Goal: Information Seeking & Learning: Compare options

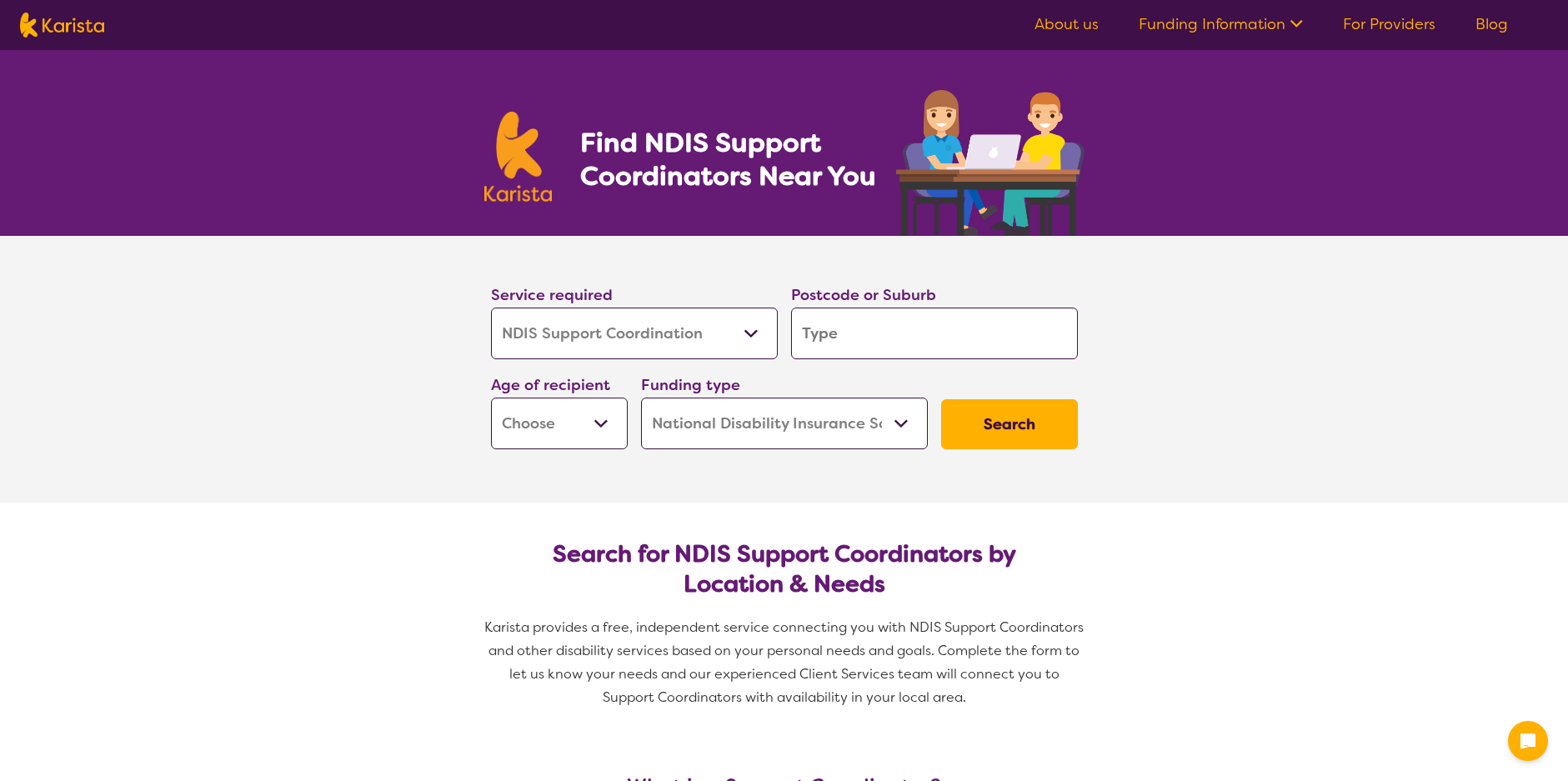
select select "NDIS Support Coordination"
select select "NDIS"
select select "NDIS Support Coordination"
select select "NDIS"
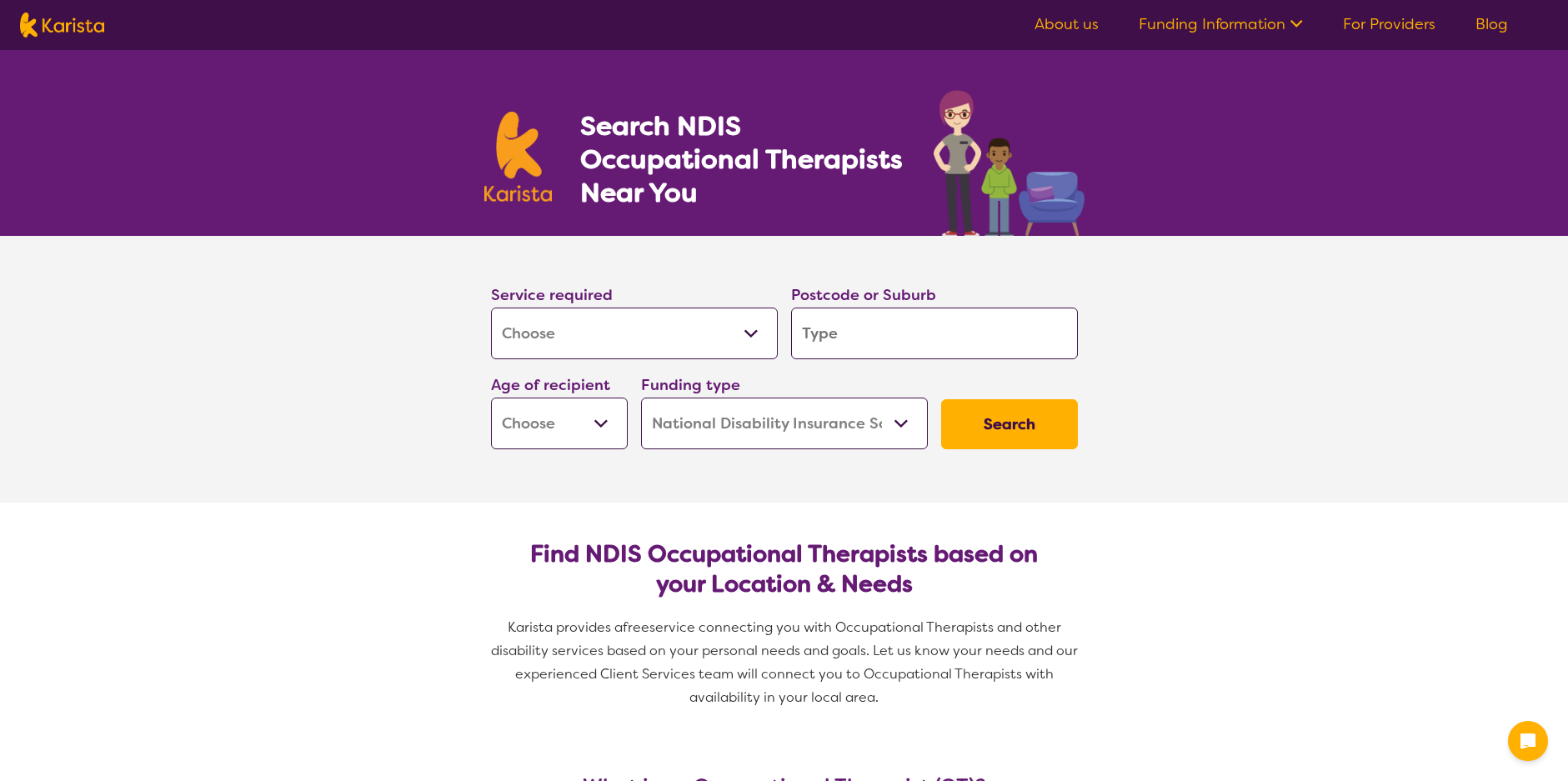
select select "[MEDICAL_DATA]"
select select "NDIS"
select select "[MEDICAL_DATA]"
select select "NDIS"
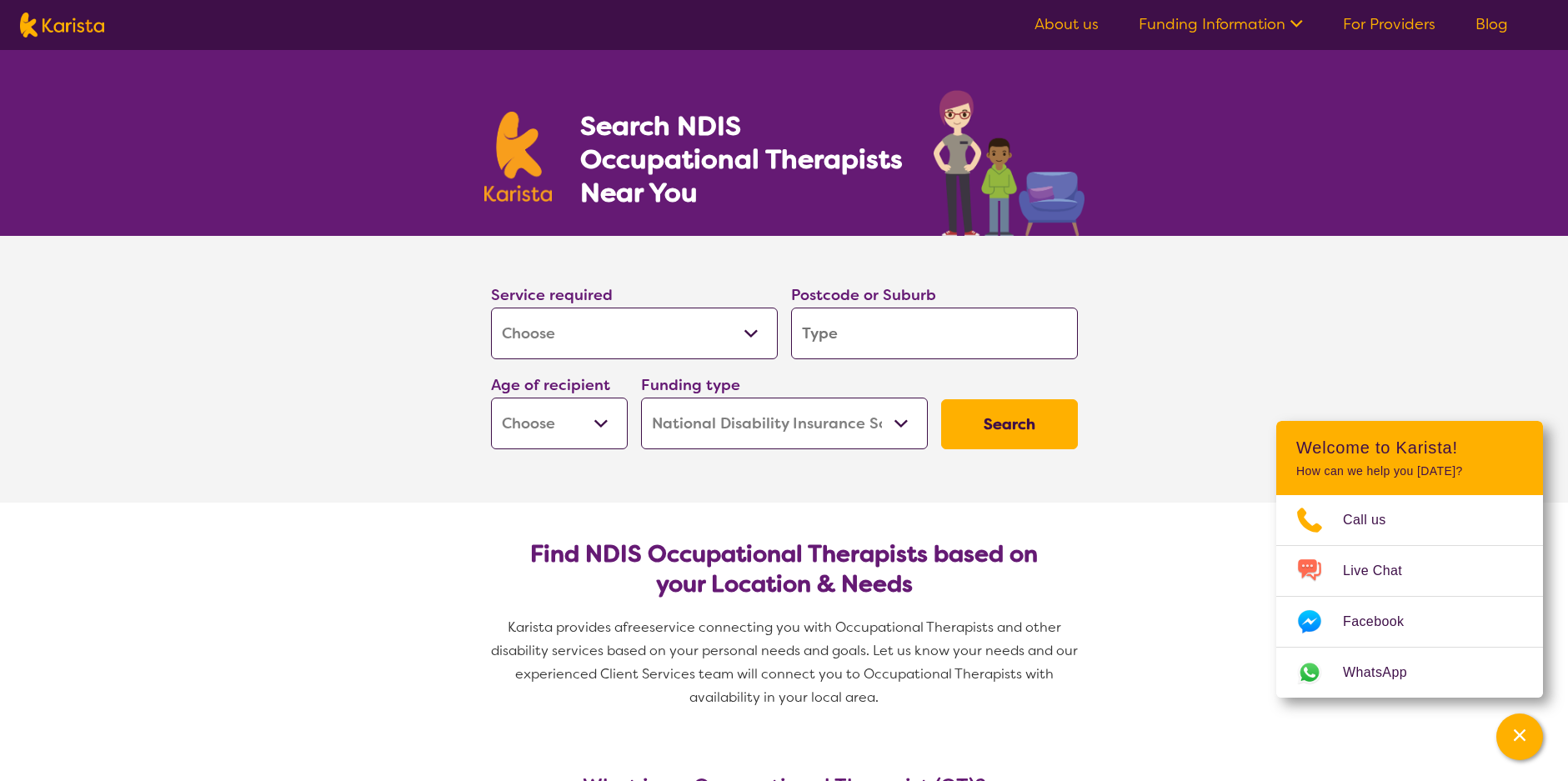
click at [721, 345] on select "Allied Health Assistant Assessment ([MEDICAL_DATA] or [MEDICAL_DATA]) Behaviour…" at bounding box center [634, 334] width 287 height 52
click at [490, 308] on select "Allied Health Assistant Assessment ([MEDICAL_DATA] or [MEDICAL_DATA]) Behaviour…" at bounding box center [634, 334] width 287 height 52
click at [916, 328] on input "search" at bounding box center [934, 334] width 287 height 52
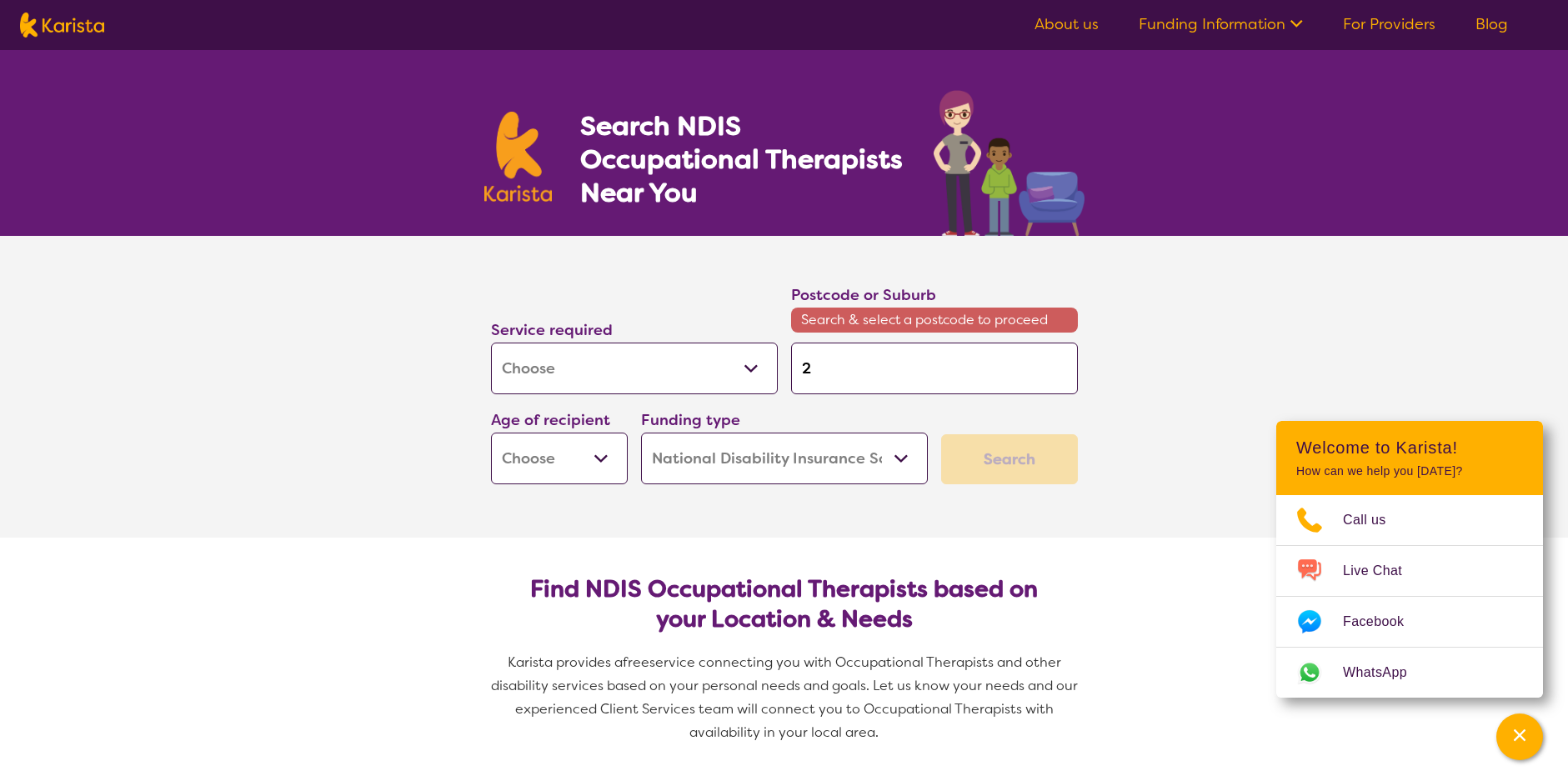
type input "2"
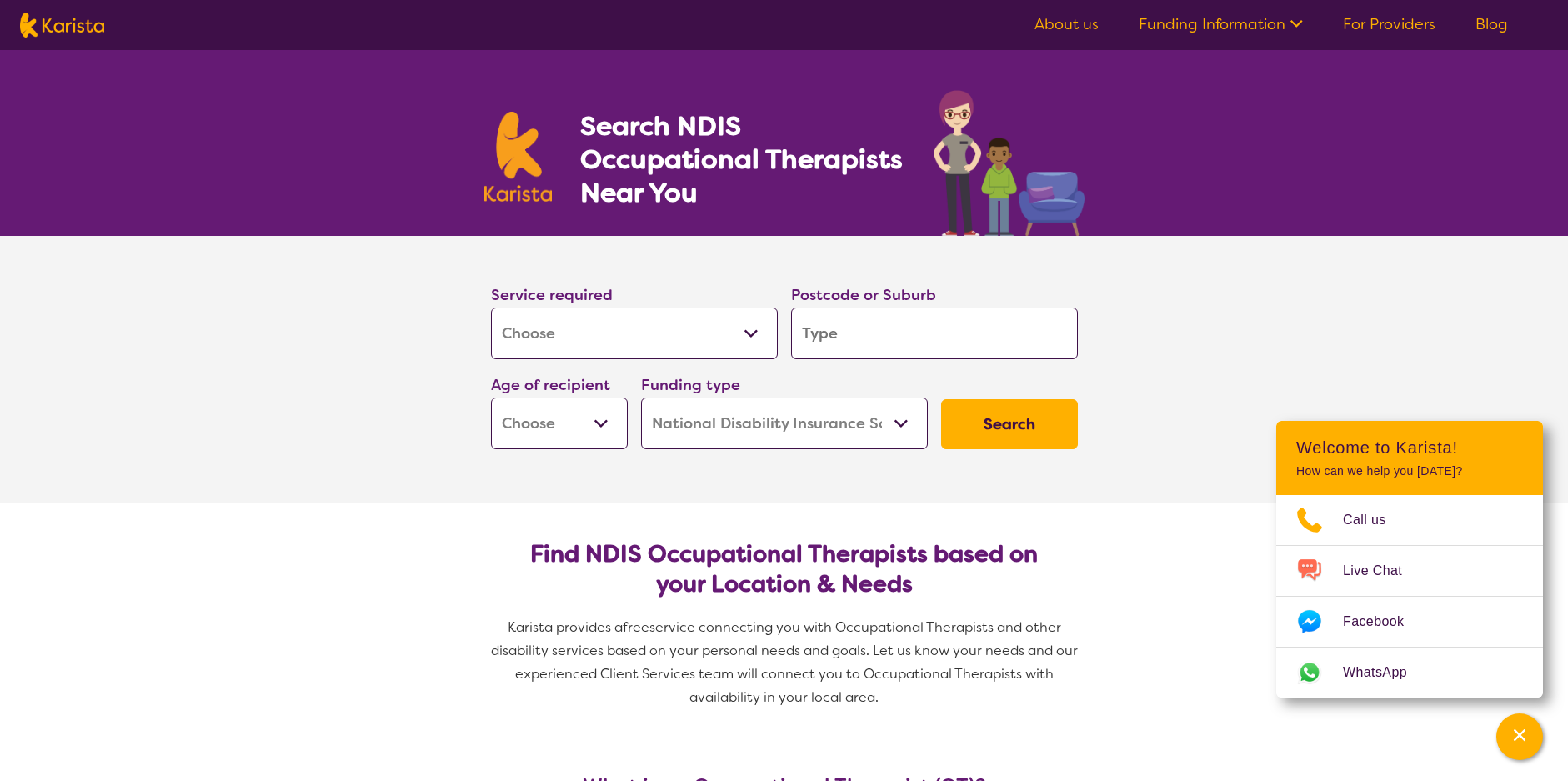
type input "3"
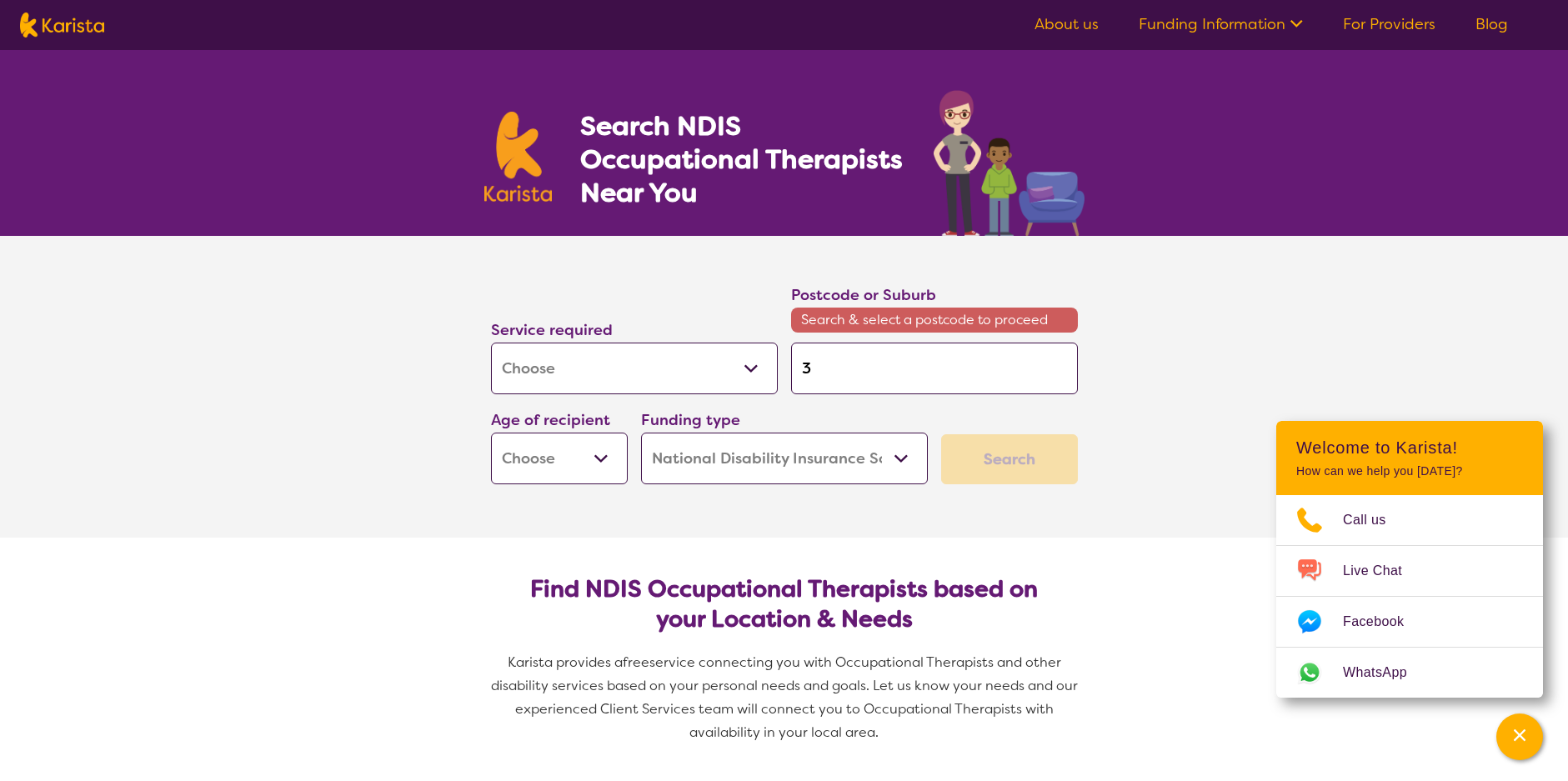
type input "30"
type input "303"
type input "3030"
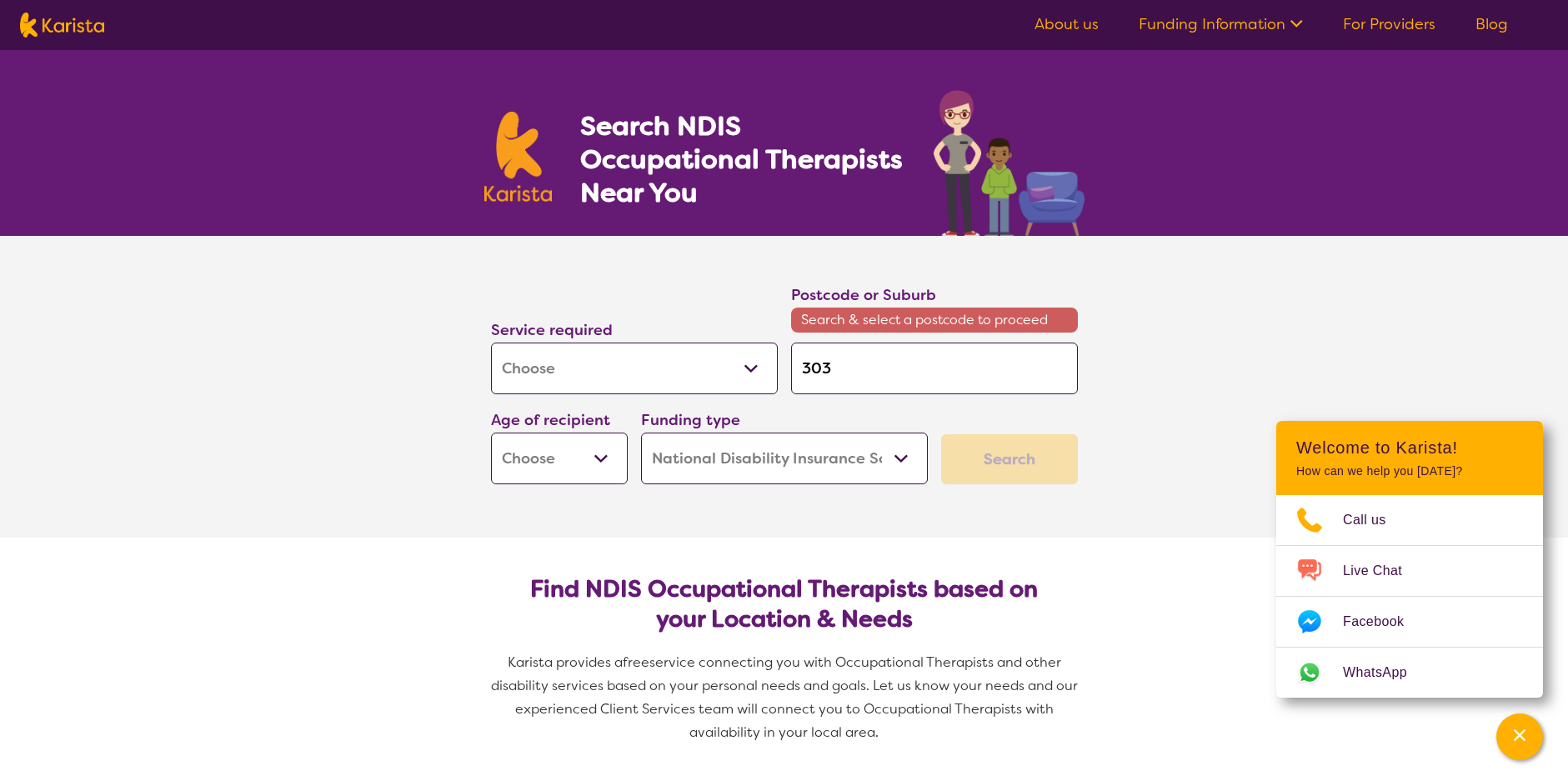
type input "3030"
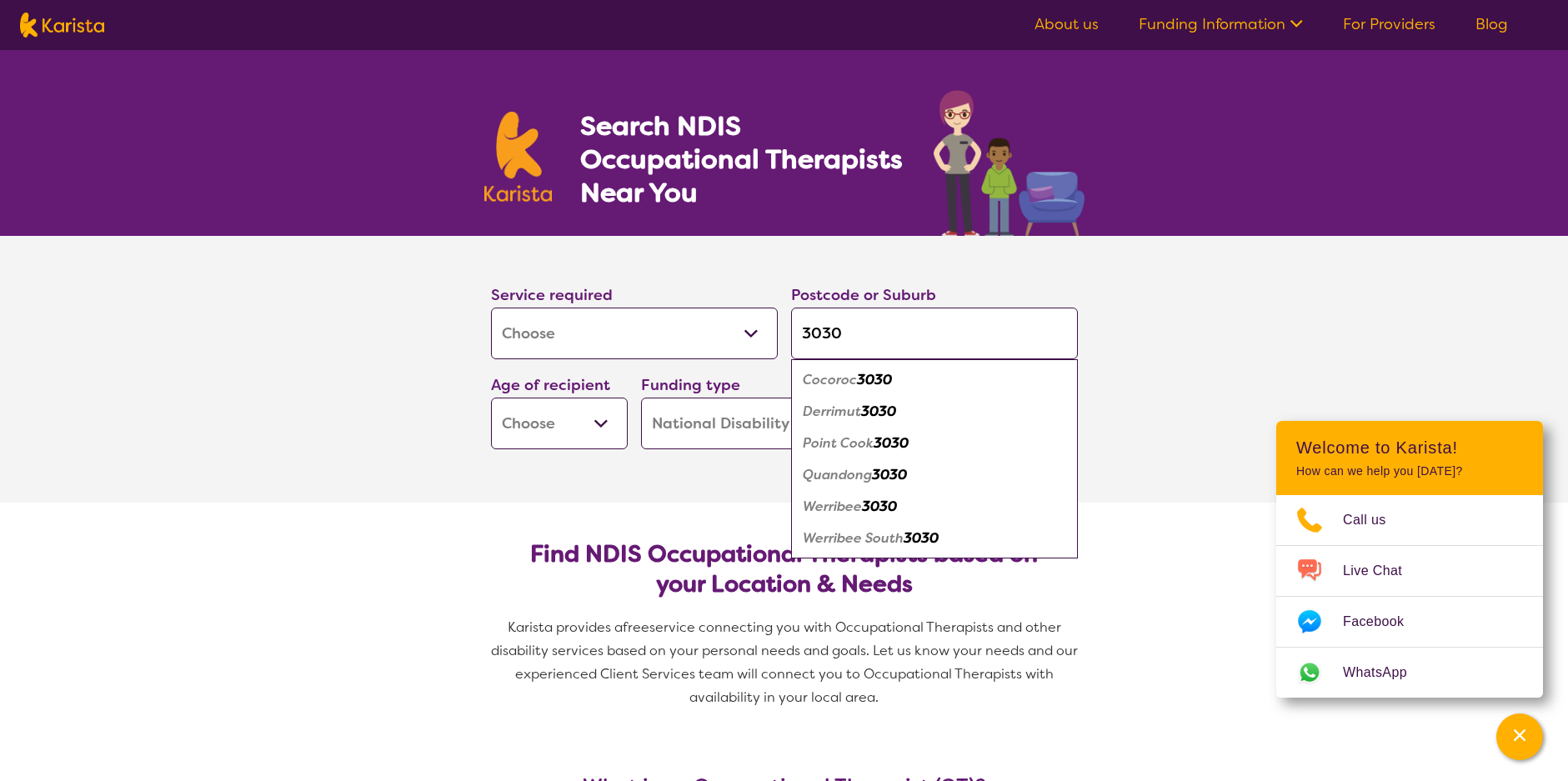
type input "3030"
click at [881, 520] on div "Werribee 3030" at bounding box center [934, 506] width 270 height 32
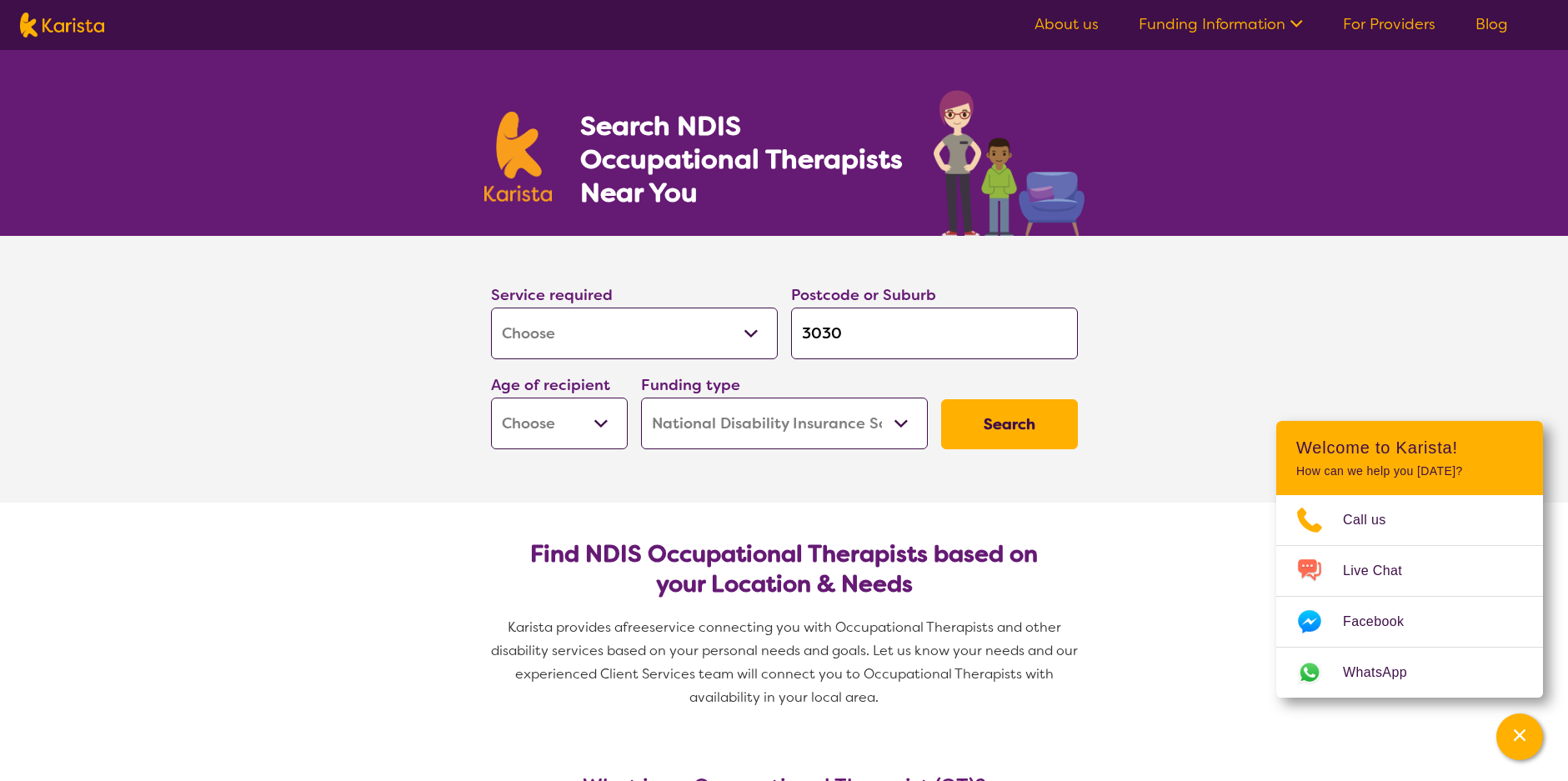
click at [575, 430] on select "Early Childhood - 0 to 9 Child - 10 to 11 Adolescent - 12 to 17 Adult - 18 to 6…" at bounding box center [558, 423] width 137 height 52
select select "AD"
click at [490, 398] on select "Early Childhood - 0 to 9 Child - 10 to 11 Adolescent - 12 to 17 Adult - 18 to 6…" at bounding box center [558, 423] width 137 height 52
select select "AD"
click at [980, 438] on button "Search" at bounding box center [1009, 424] width 137 height 50
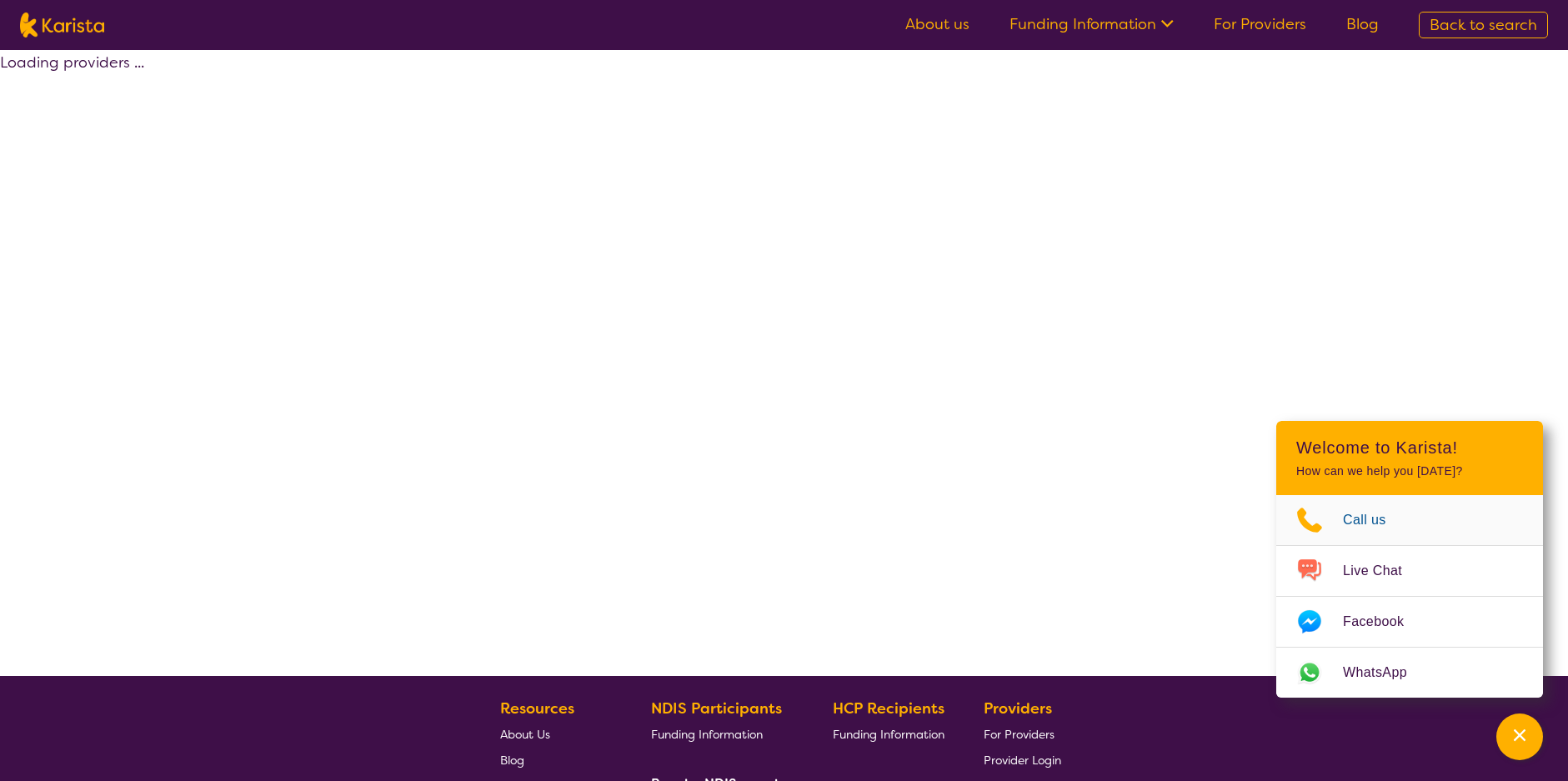
select select "by_score"
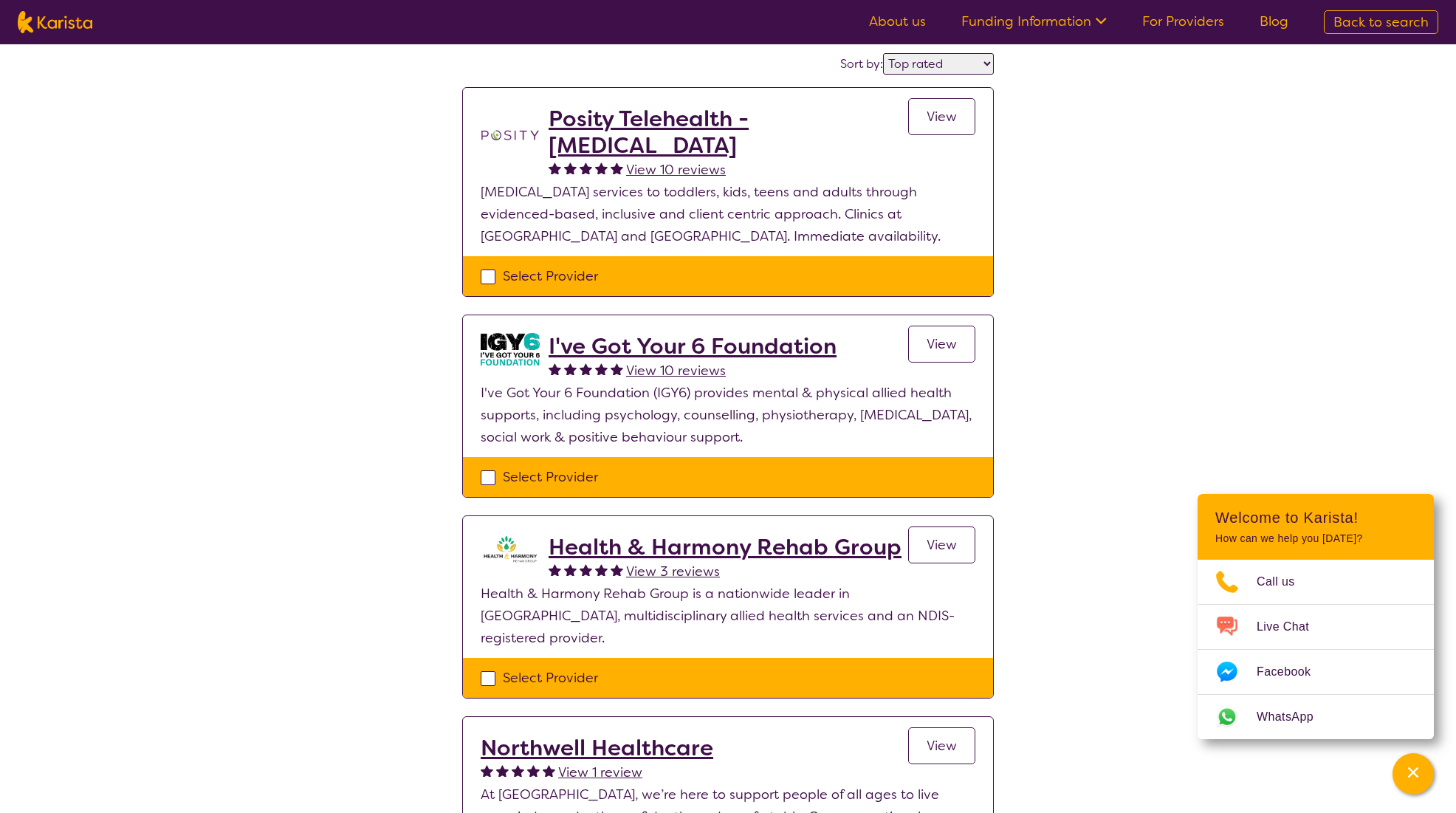
scroll to position [74, 0]
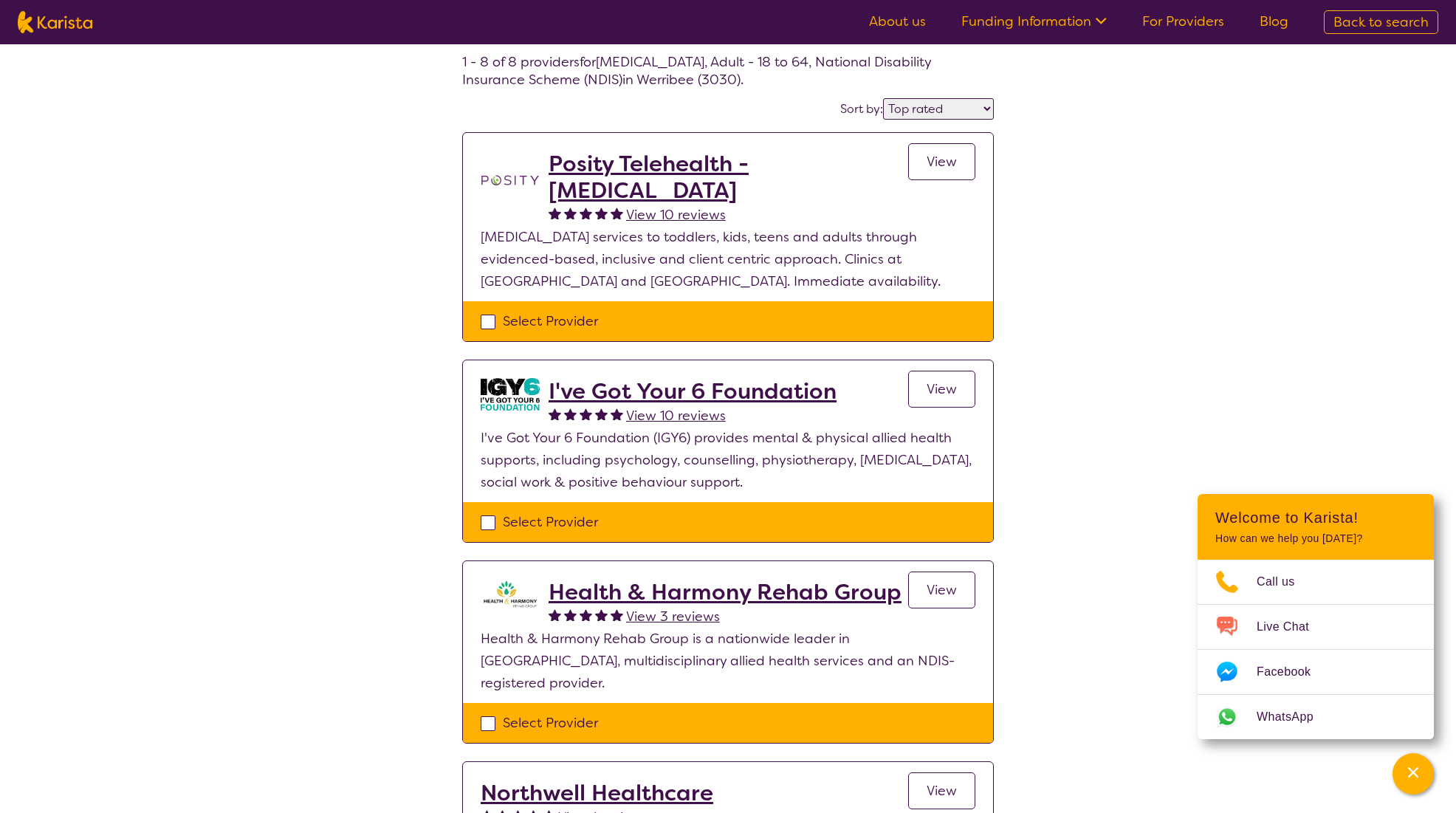
click at [649, 162] on h2 "Posity Telehealth - Occupational Therapy" at bounding box center [728, 177] width 360 height 53
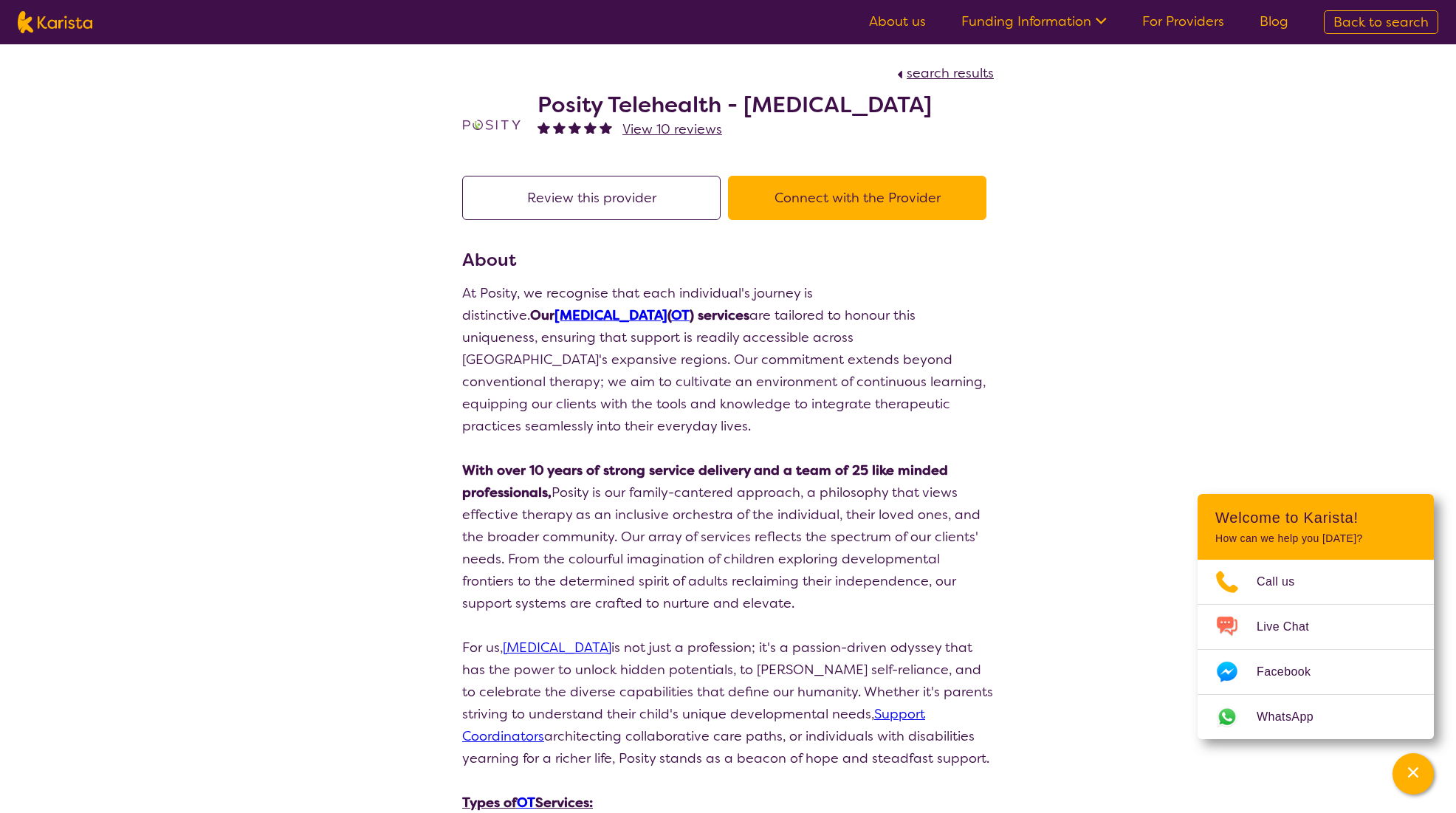
click at [481, 124] on img at bounding box center [492, 124] width 59 height 59
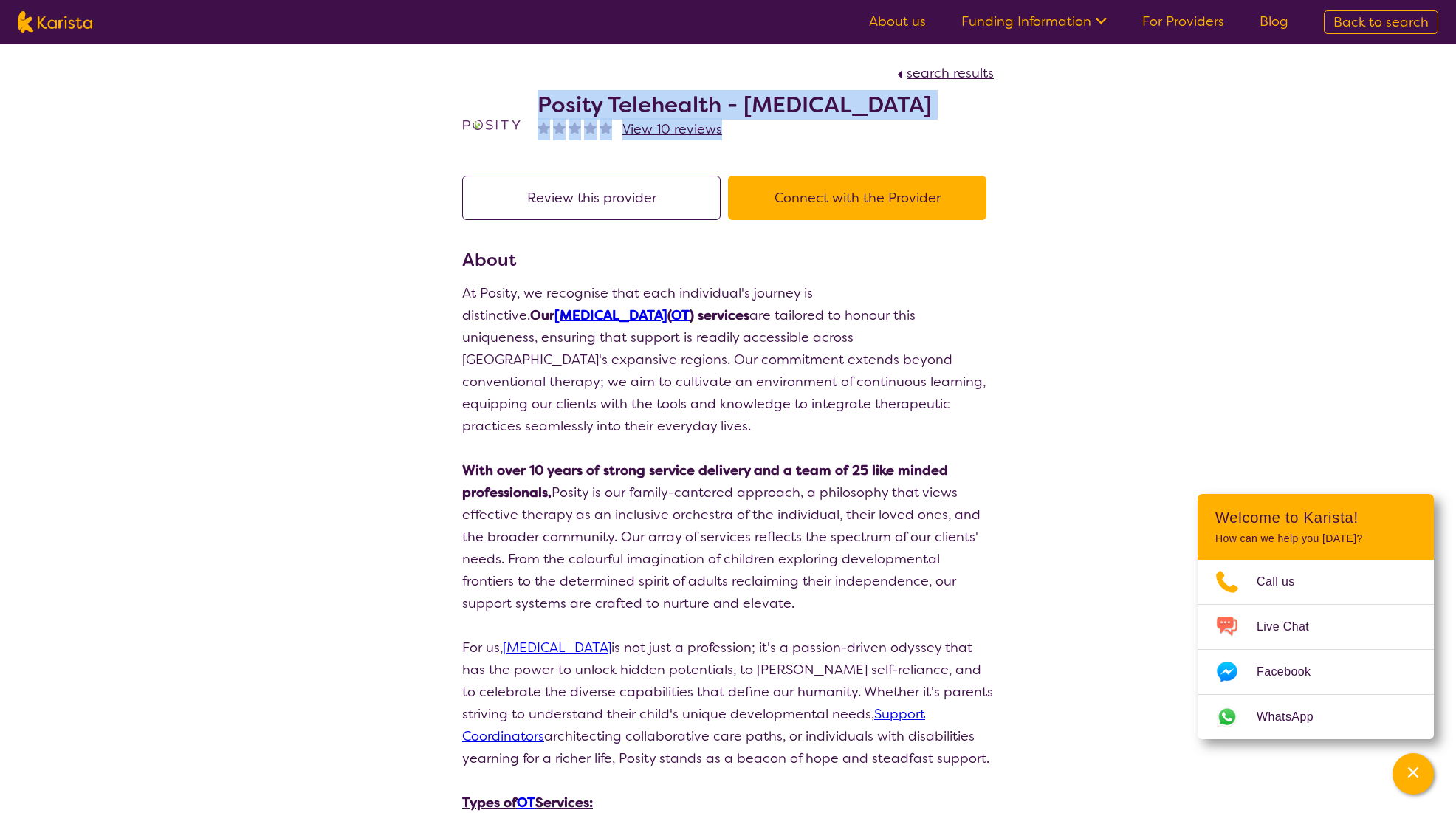
drag, startPoint x: 1064, startPoint y: 121, endPoint x: 539, endPoint y: 106, distance: 525.2
copy div "Posity Telehealth - Occupational Therapy View 10 reviews"
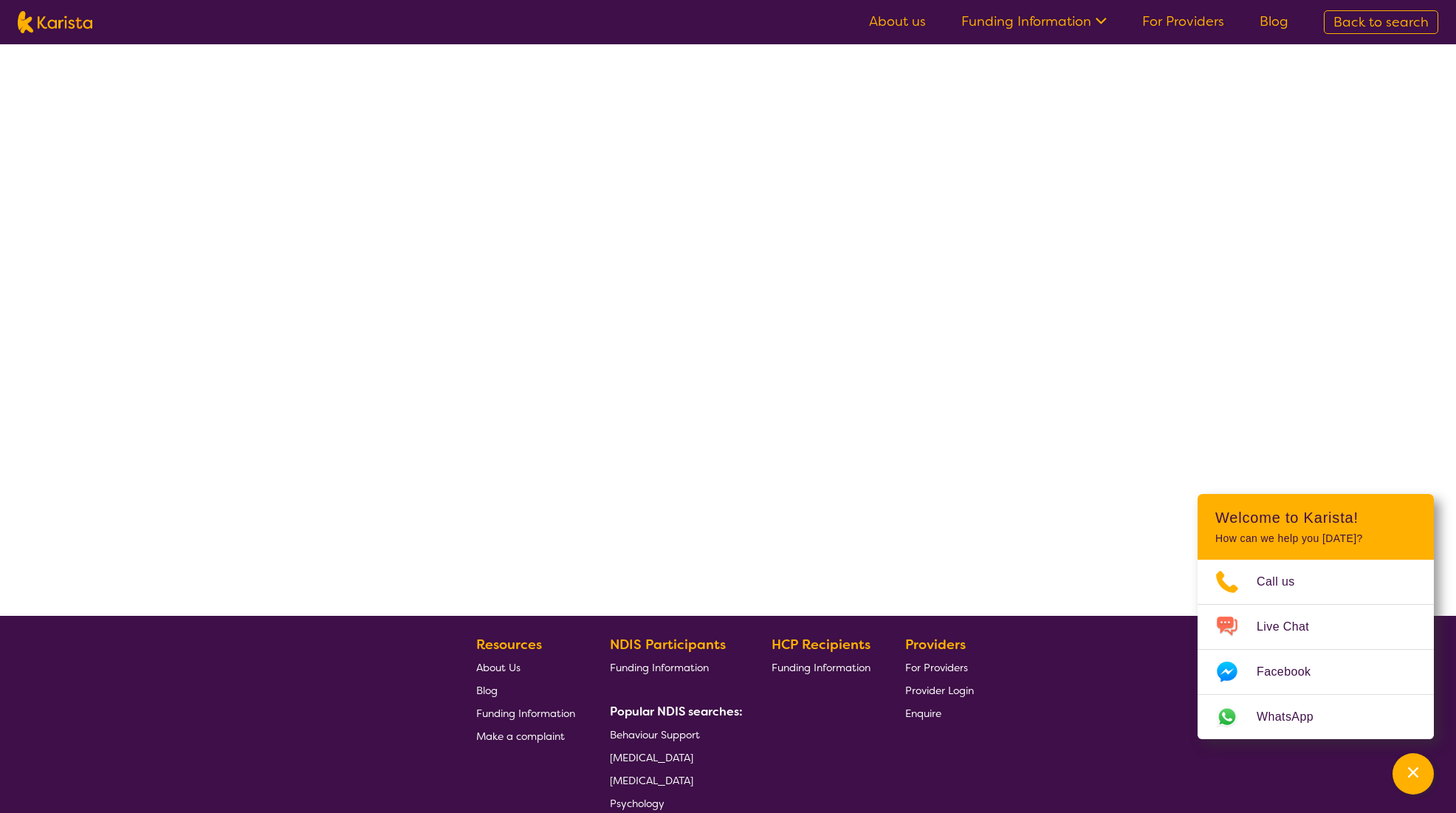
select select "by_score"
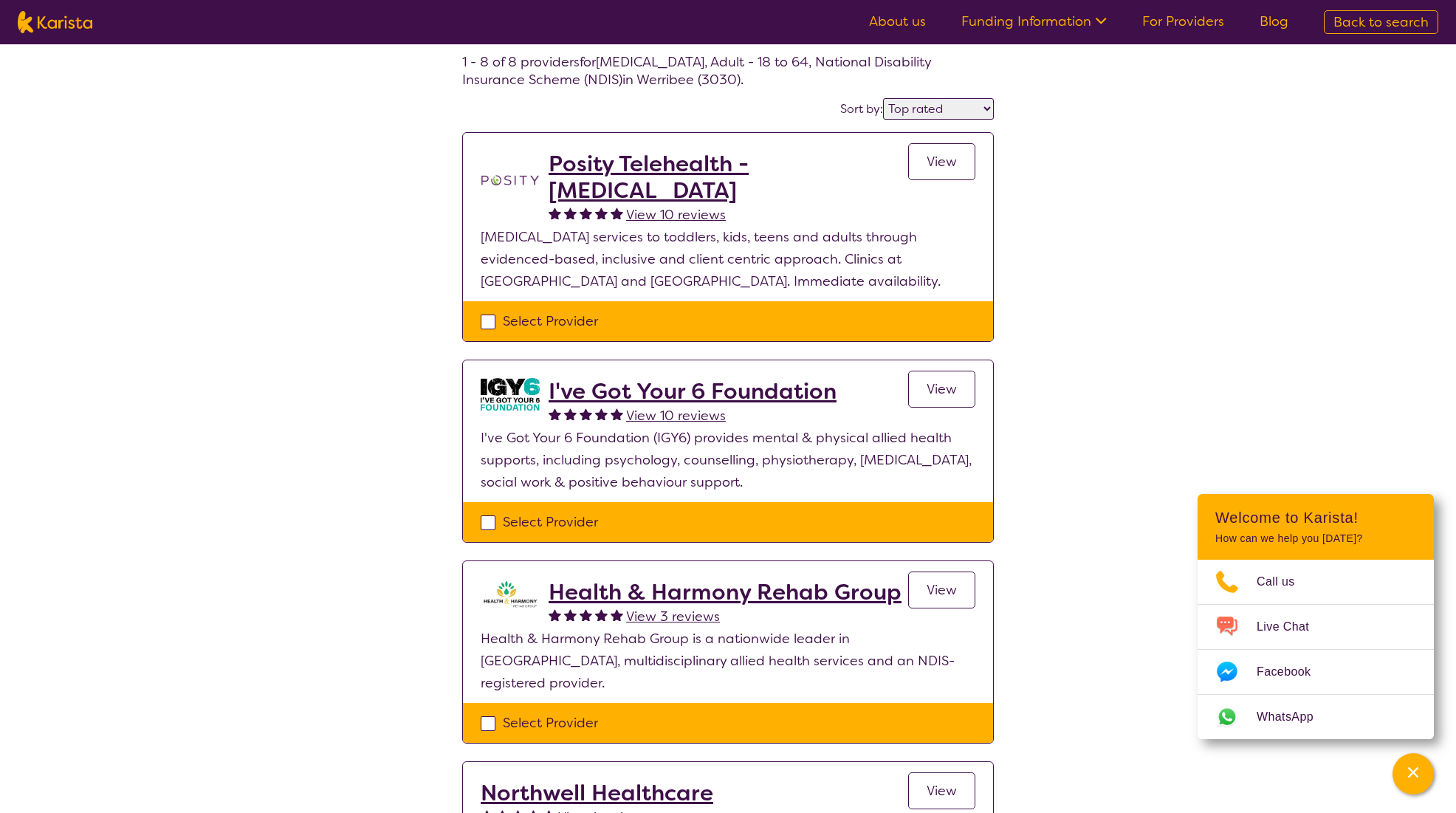
click at [736, 383] on h2 "I've Got Your 6 Foundation" at bounding box center [693, 390] width 288 height 26
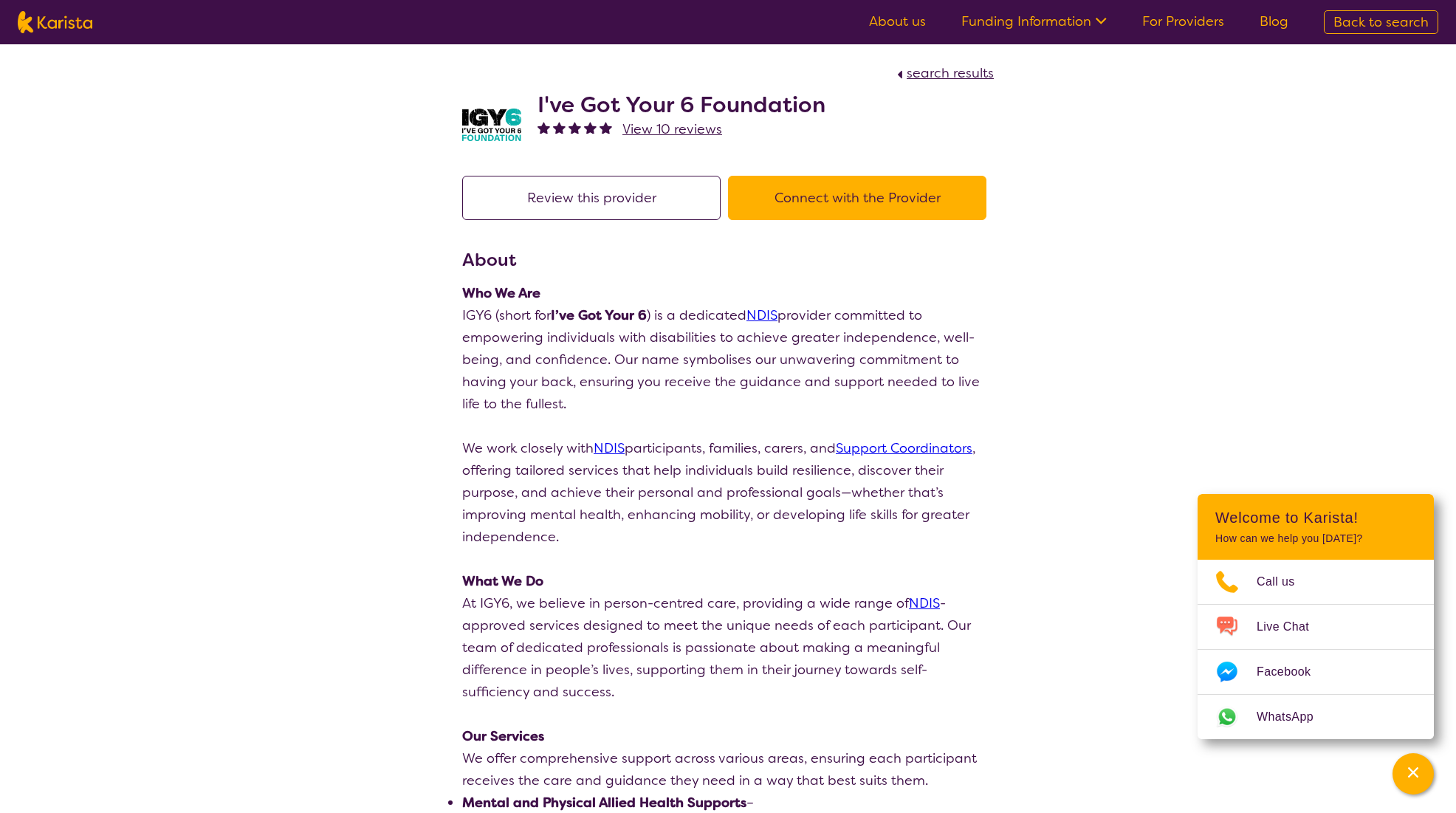
click at [474, 104] on div "I've Got Your 6 Foundation View 10 reviews" at bounding box center [728, 120] width 532 height 74
drag, startPoint x: 900, startPoint y: 99, endPoint x: 532, endPoint y: 101, distance: 368.0
click at [532, 101] on div "I've Got Your 6 Foundation View 10 reviews" at bounding box center [728, 120] width 532 height 74
copy h2 "I've Got Your 6 Foundation"
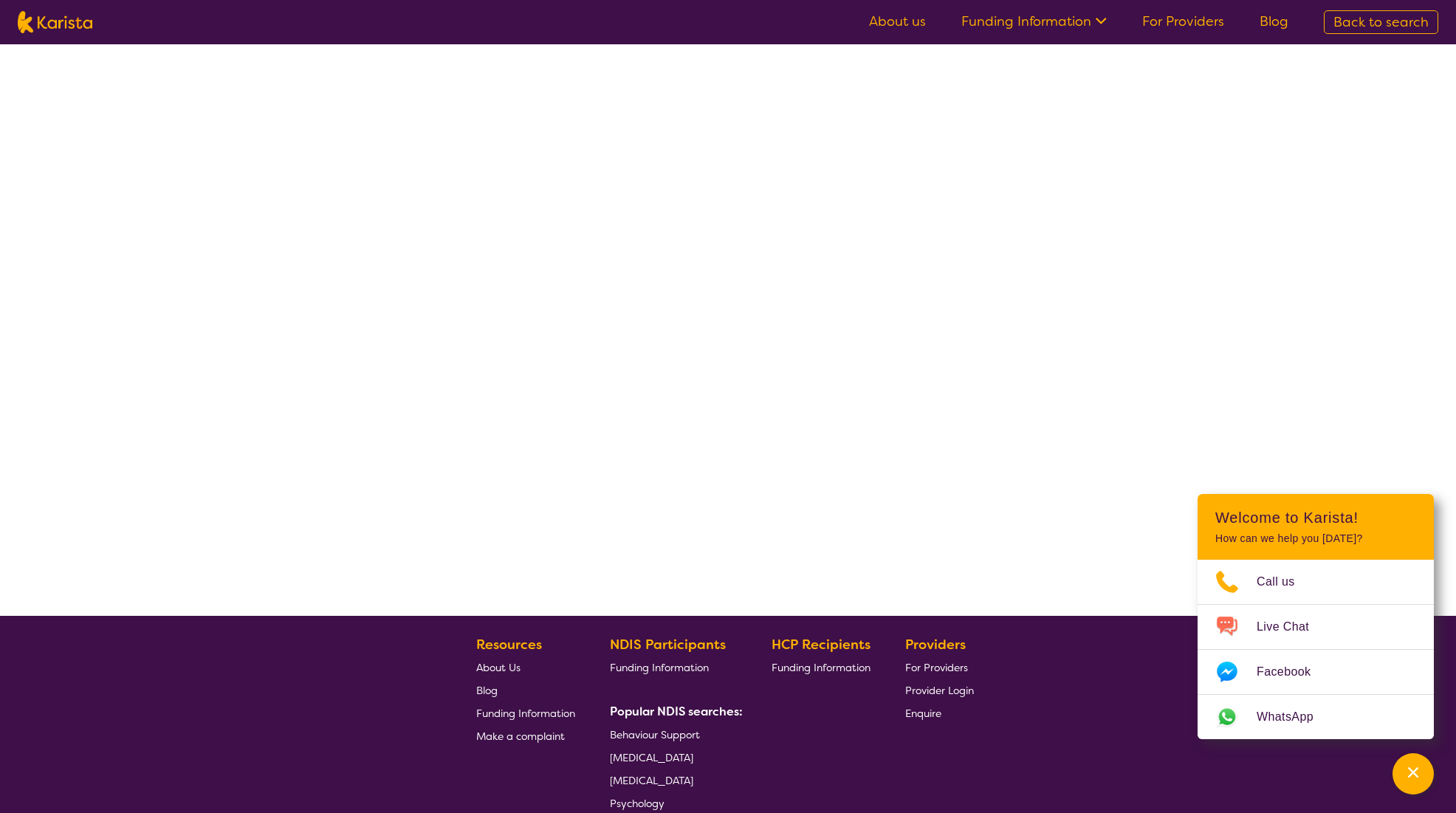
select select "by_score"
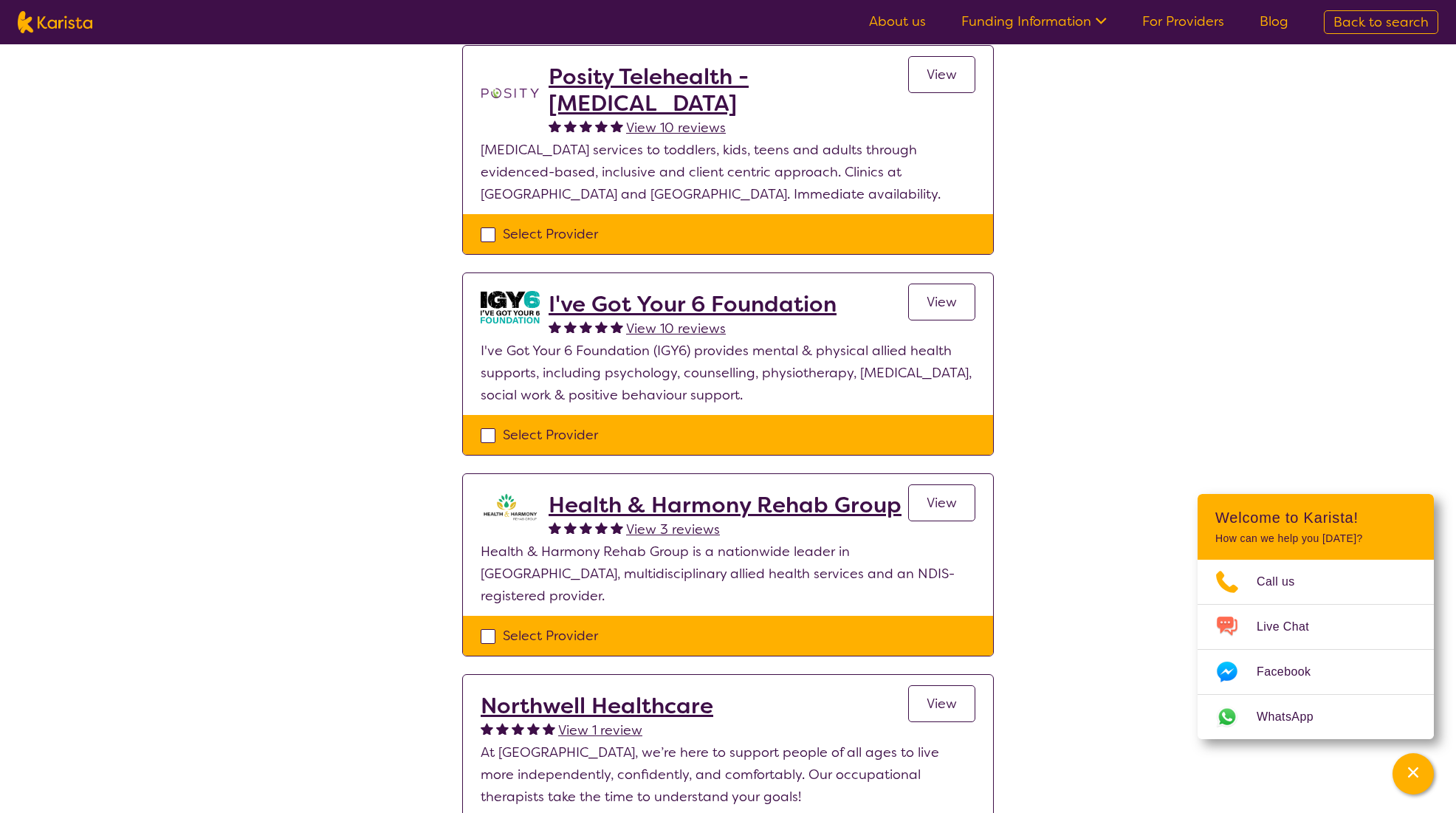
scroll to position [369, 0]
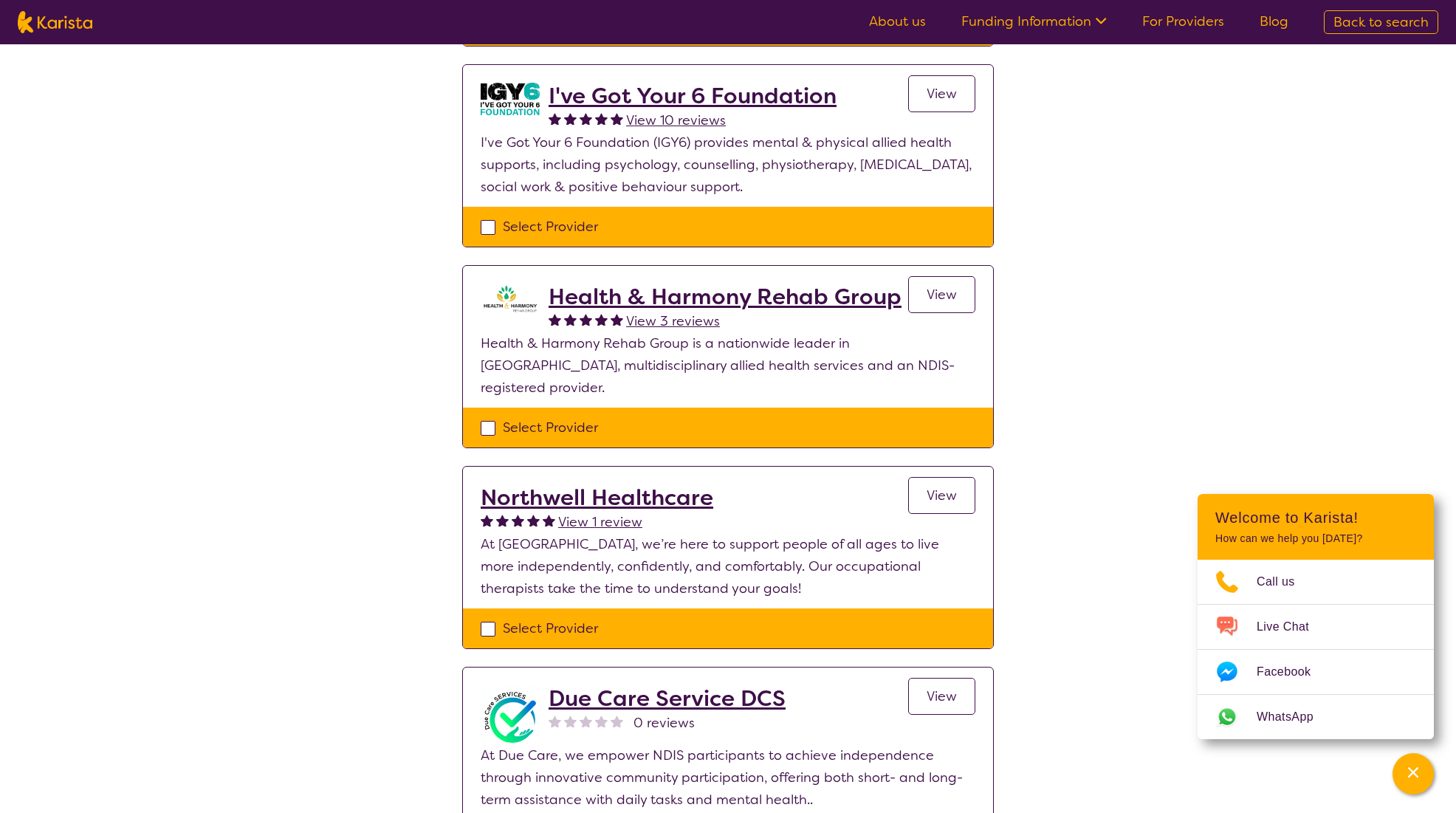
click at [642, 485] on h2 "Northwell Healthcare" at bounding box center [597, 497] width 233 height 26
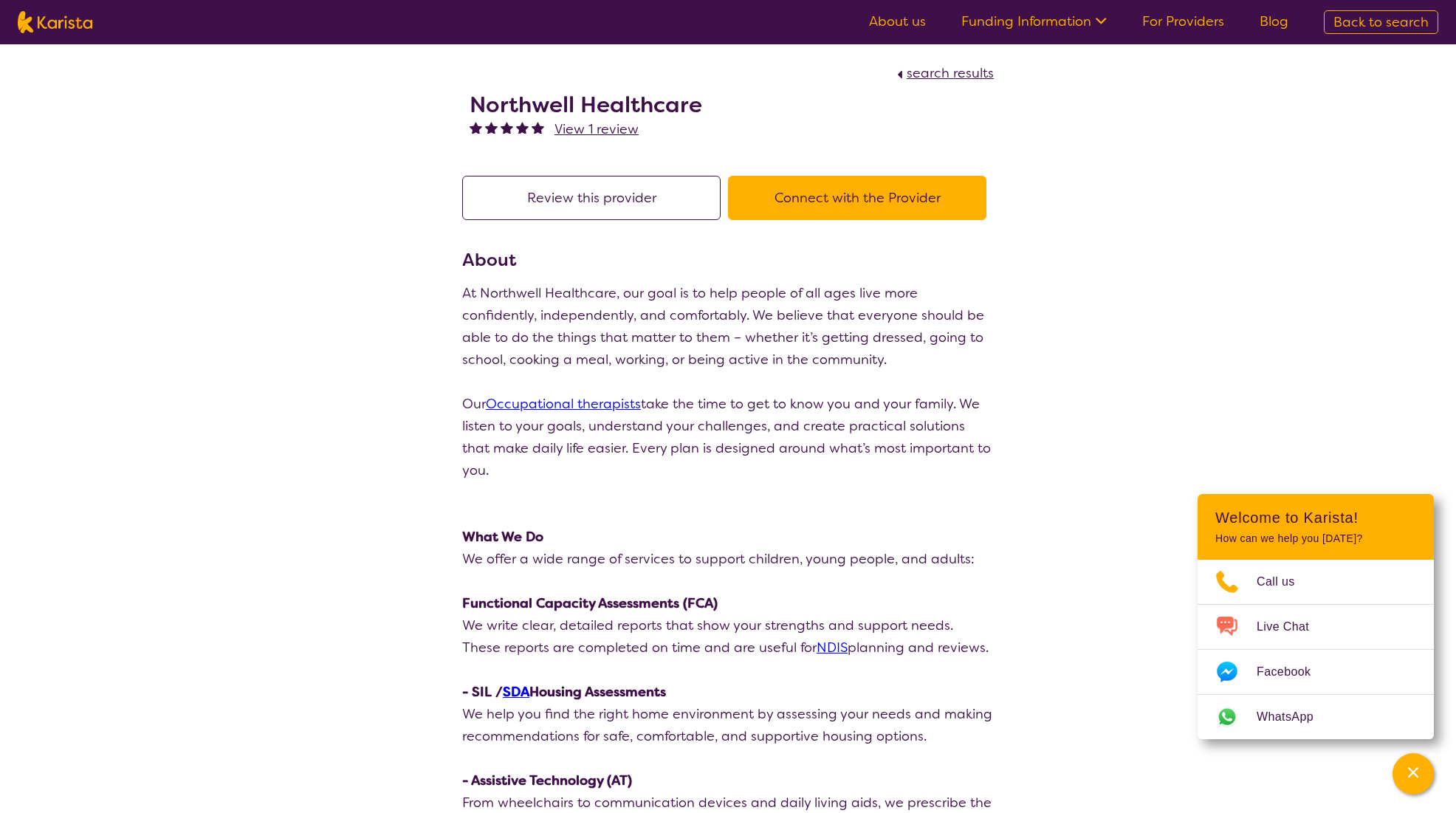
click at [49, 14] on img at bounding box center [55, 22] width 75 height 22
select select "[MEDICAL_DATA]"
select select "AD"
select select "NDIS"
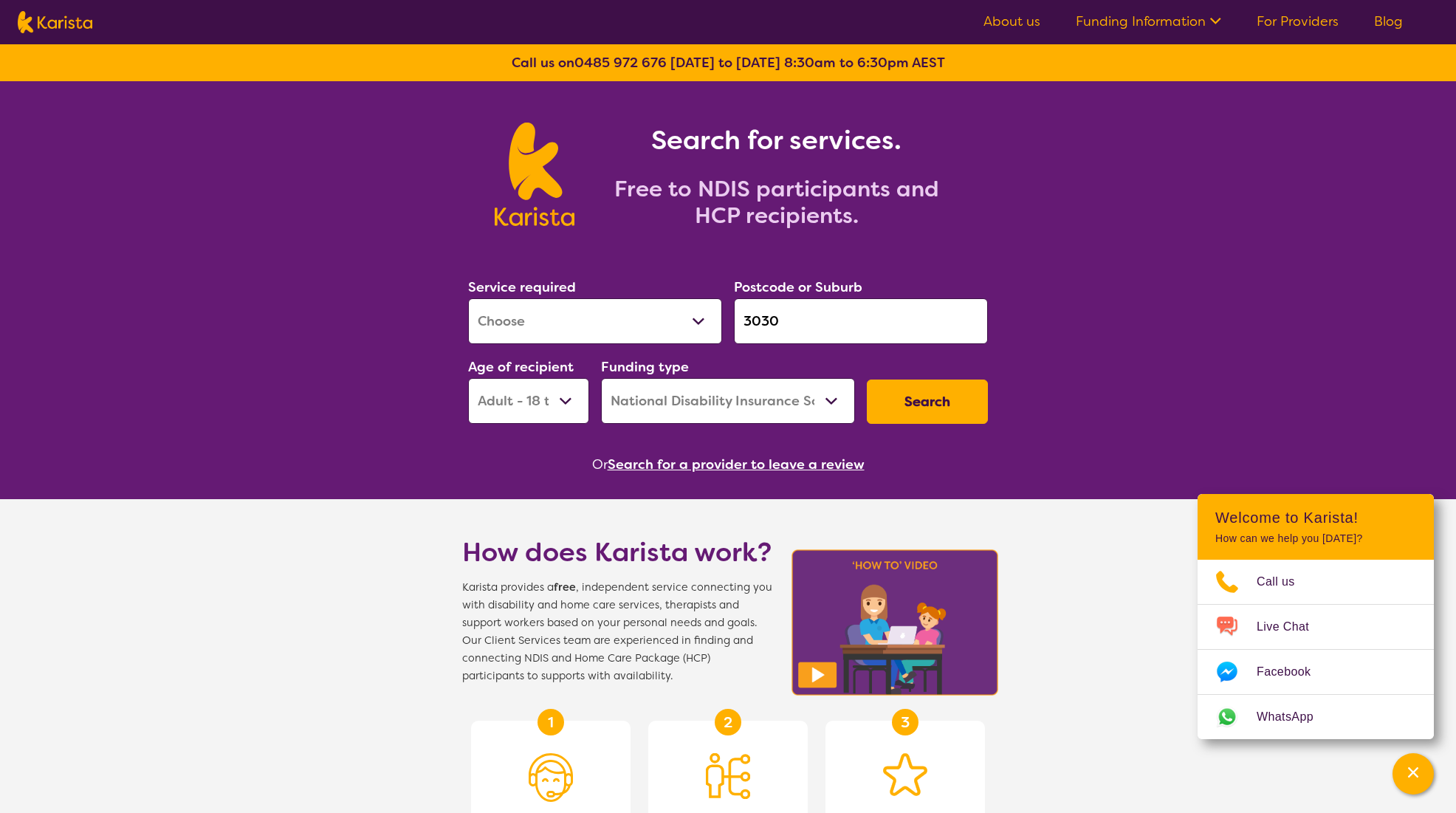
click at [678, 329] on select "Allied Health Assistant Assessment (ADHD or Autism) Behaviour support Counselli…" at bounding box center [595, 321] width 254 height 46
select select "Psychology"
click at [468, 298] on select "Allied Health Assistant Assessment (ADHD or Autism) Behaviour support Counselli…" at bounding box center [595, 321] width 254 height 46
click at [957, 401] on button "Search" at bounding box center [927, 401] width 121 height 44
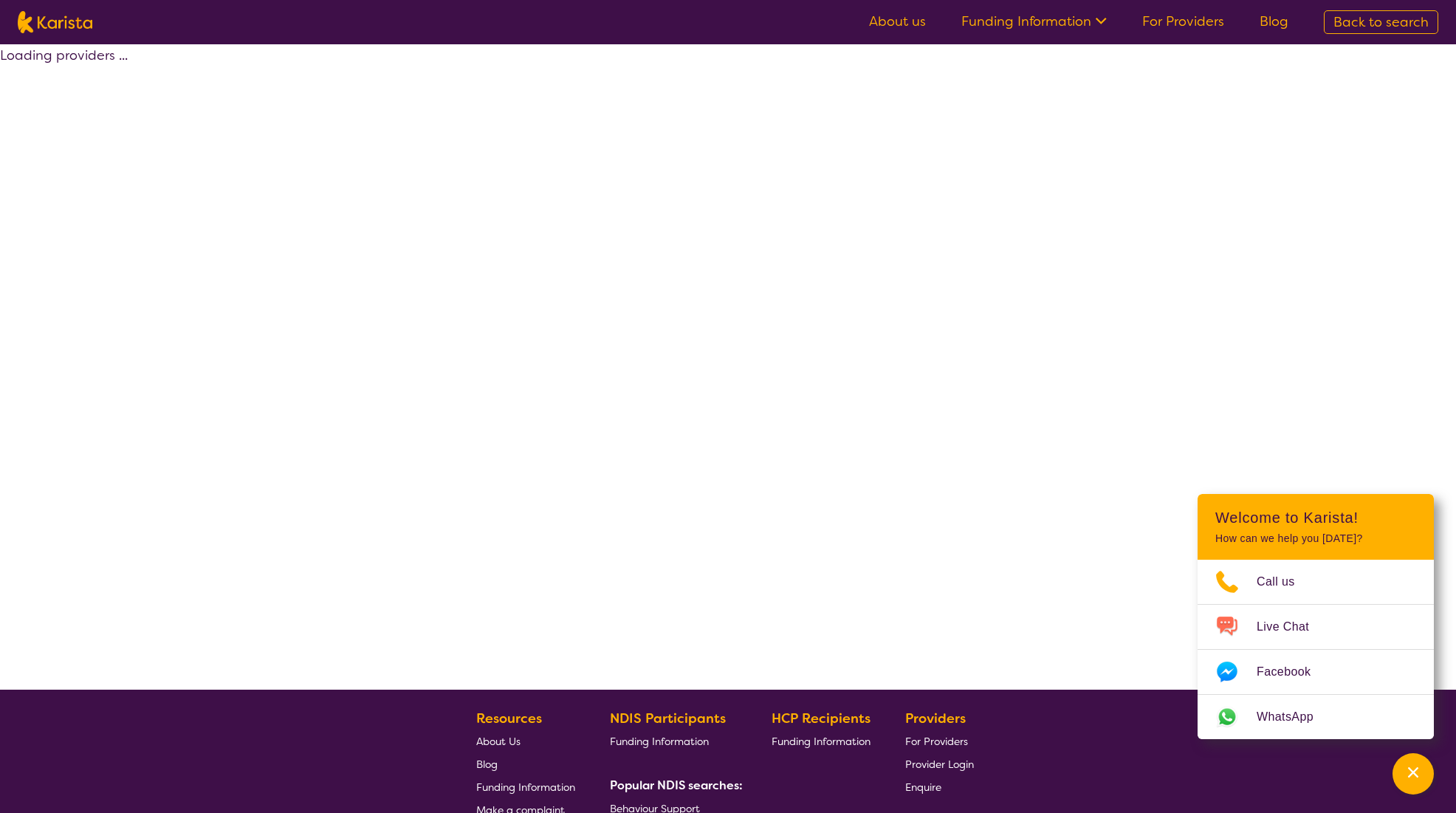
select select "by_score"
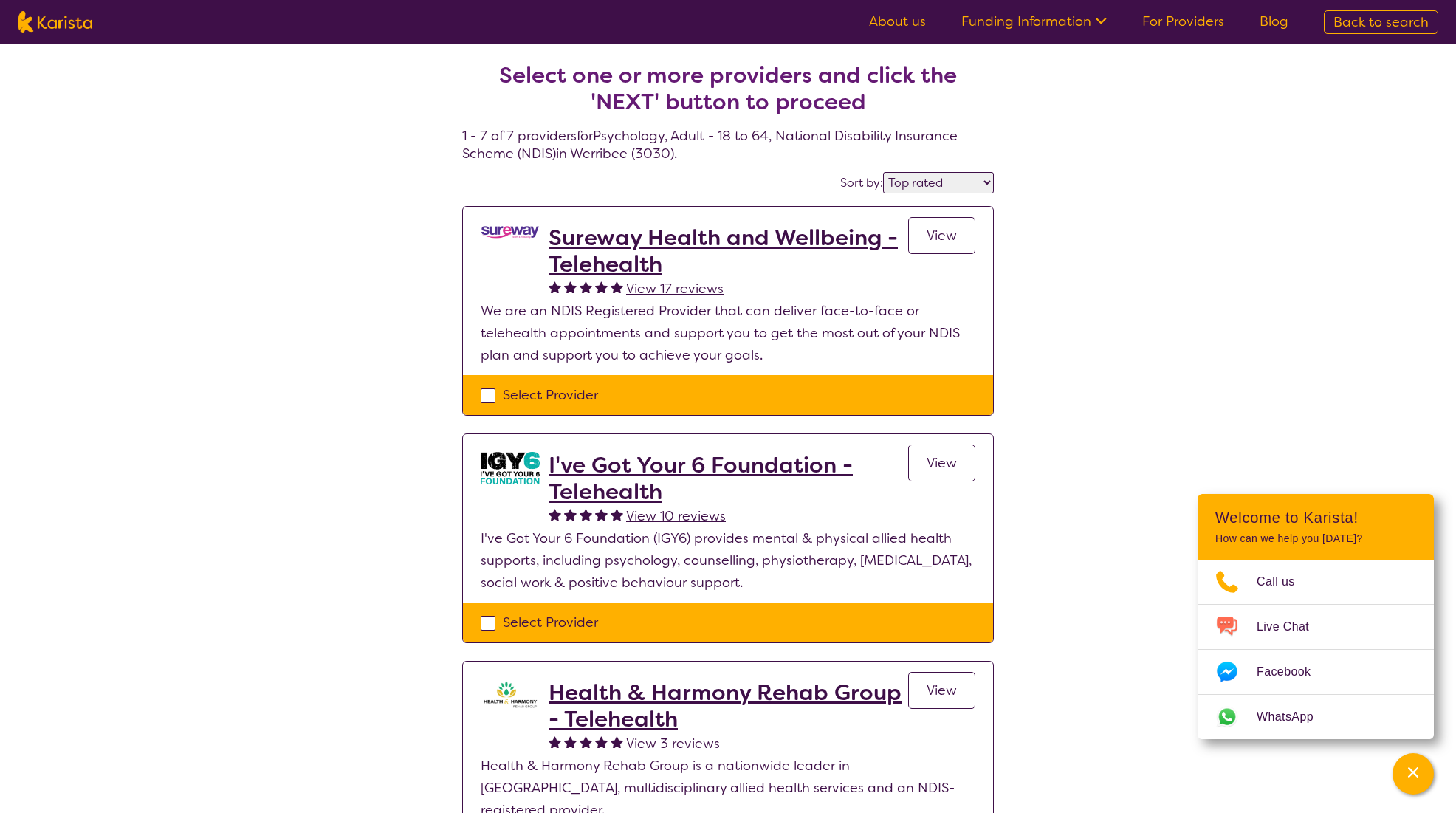
click at [579, 240] on h2 "Sureway Health and Wellbeing - Telehealth" at bounding box center [728, 251] width 360 height 53
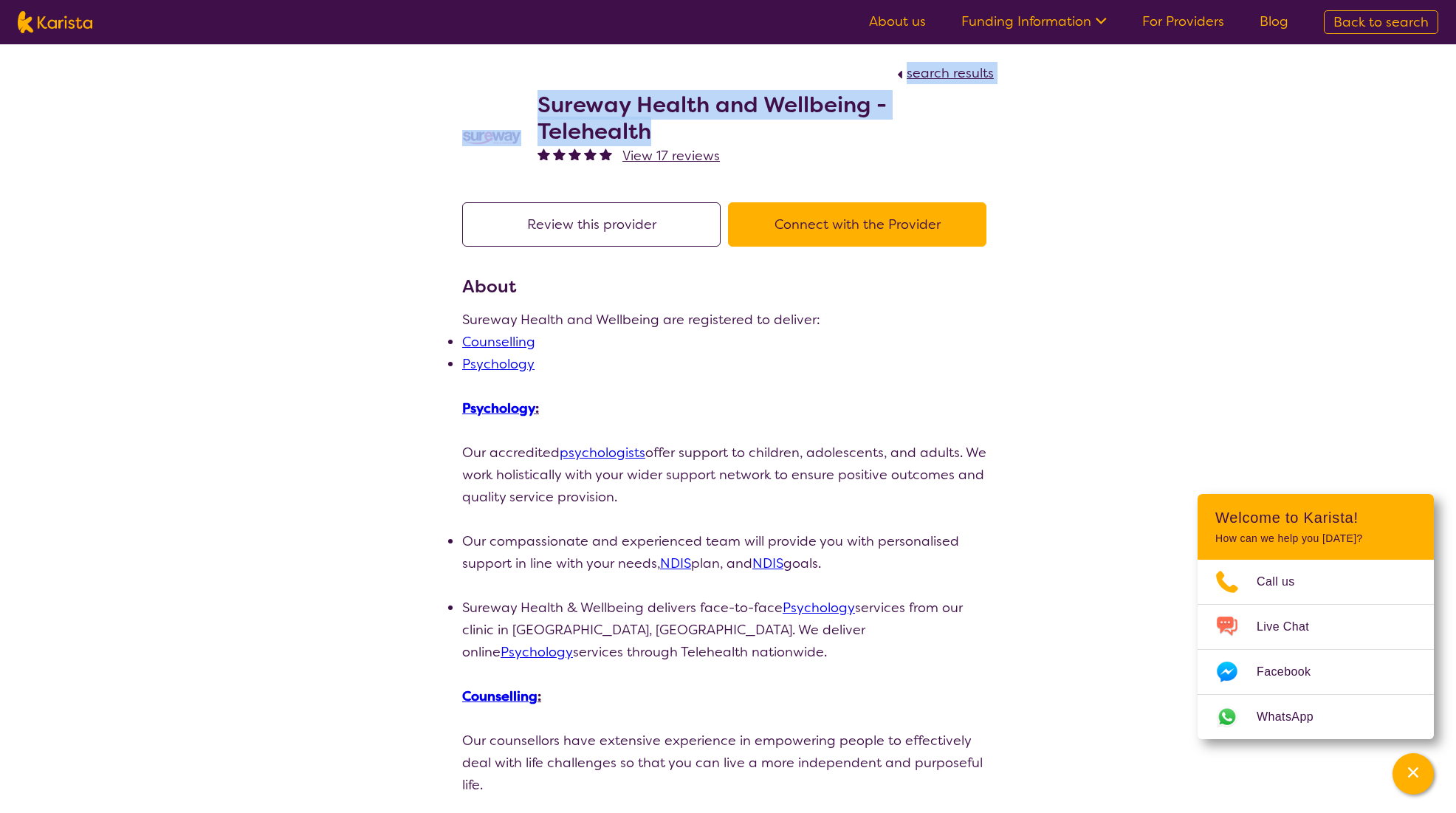
drag, startPoint x: 662, startPoint y: 141, endPoint x: 411, endPoint y: 75, distance: 259.5
drag, startPoint x: 411, startPoint y: 75, endPoint x: 735, endPoint y: 139, distance: 330.3
click at [739, 139] on h2 "Sureway Health and Wellbeing - Telehealth" at bounding box center [766, 118] width 457 height 53
drag, startPoint x: 700, startPoint y: 130, endPoint x: 540, endPoint y: 109, distance: 161.4
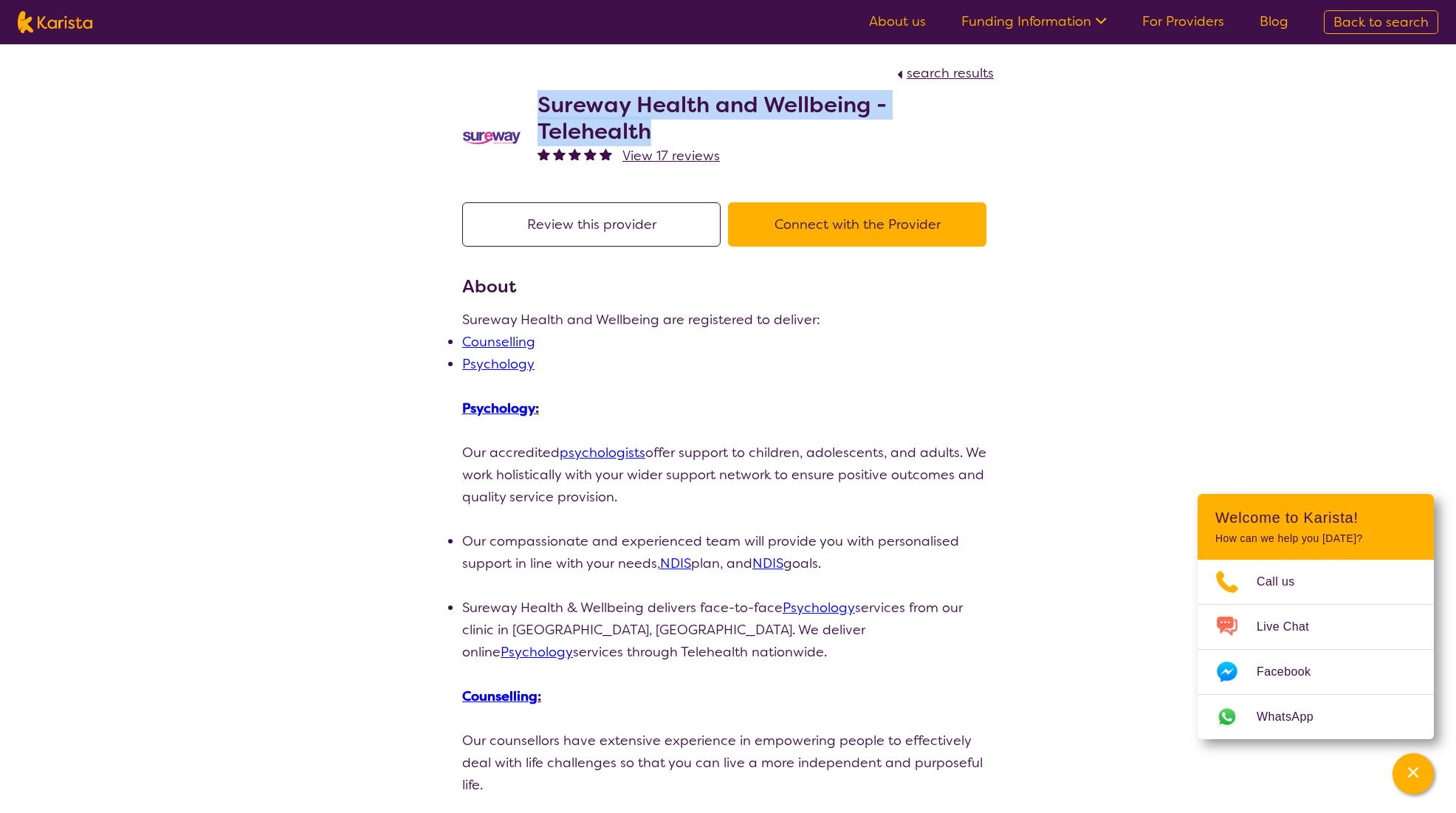
click at [540, 109] on h2 "Sureway Health and Wellbeing - Telehealth" at bounding box center [766, 118] width 457 height 53
copy h2 "Sureway Health and Wellbeing - Telehealth"
select select "by_score"
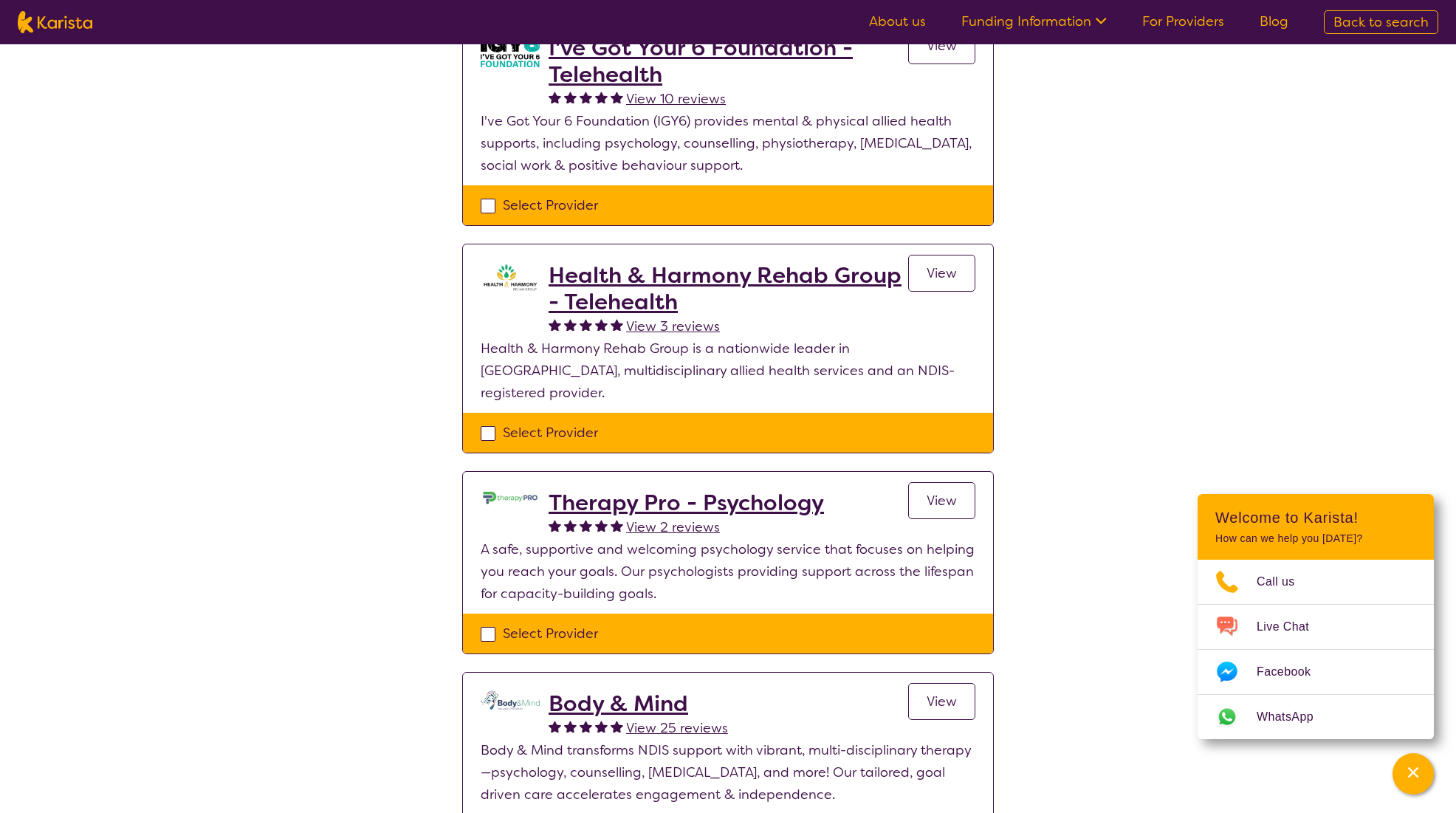
scroll to position [443, 0]
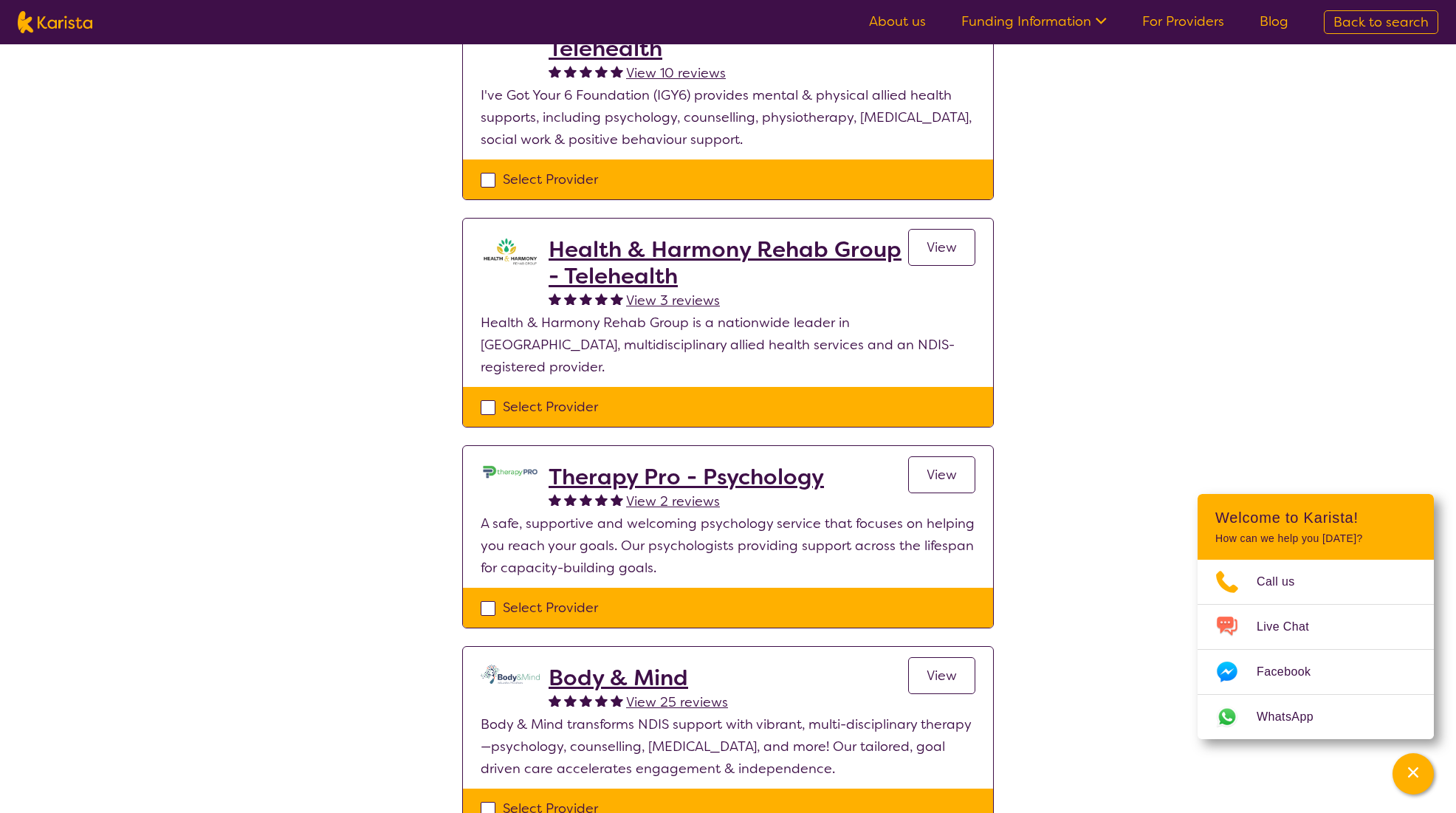
click at [712, 463] on h2 "Therapy Pro - Psychology" at bounding box center [686, 476] width 275 height 26
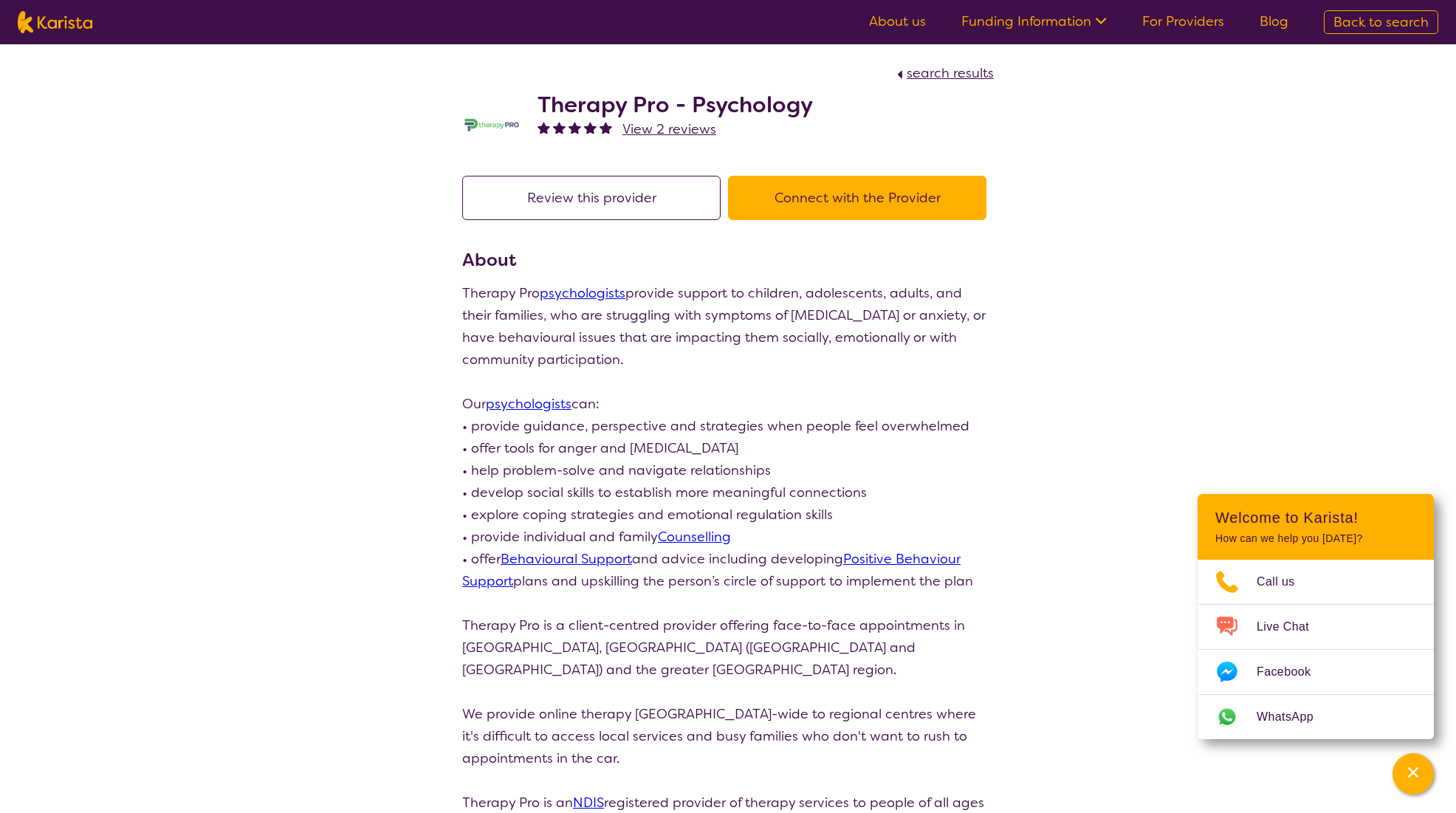
click at [600, 117] on h2 "Therapy Pro - Psychology" at bounding box center [675, 104] width 275 height 26
drag, startPoint x: 781, startPoint y: 108, endPoint x: 548, endPoint y: 68, distance: 236.4
click at [548, 68] on section "search results Therapy Pro - Psychology View 2 reviews" at bounding box center [728, 101] width 567 height 113
drag, startPoint x: 548, startPoint y: 68, endPoint x: 719, endPoint y: 68, distance: 171.0
click at [719, 68] on div "search results" at bounding box center [728, 73] width 532 height 22
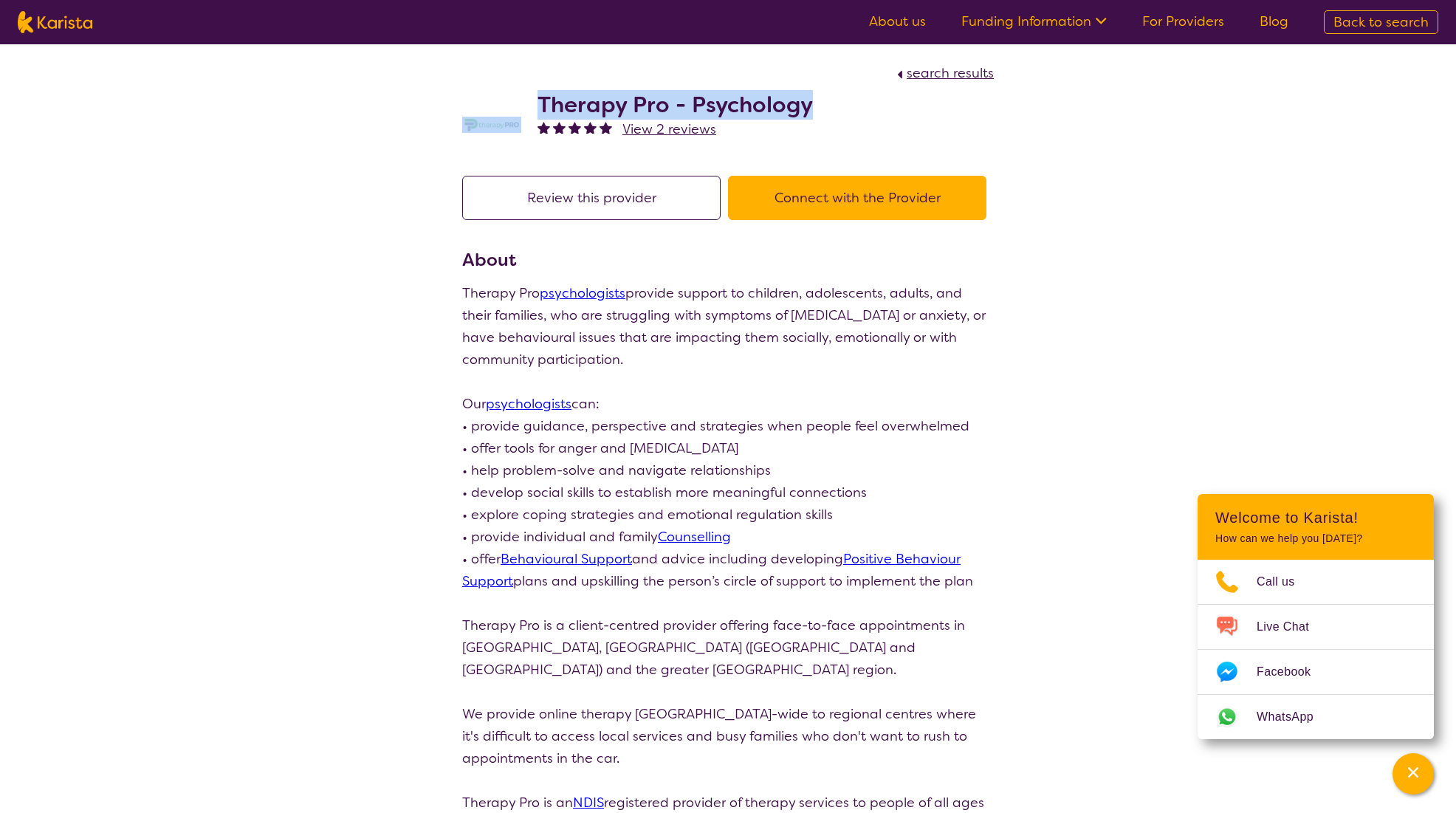
drag, startPoint x: 818, startPoint y: 100, endPoint x: 522, endPoint y: 102, distance: 296.0
click at [522, 102] on div "Therapy Pro - Psychology View 2 reviews" at bounding box center [728, 120] width 532 height 74
copy div "Therapy Pro - Psychology"
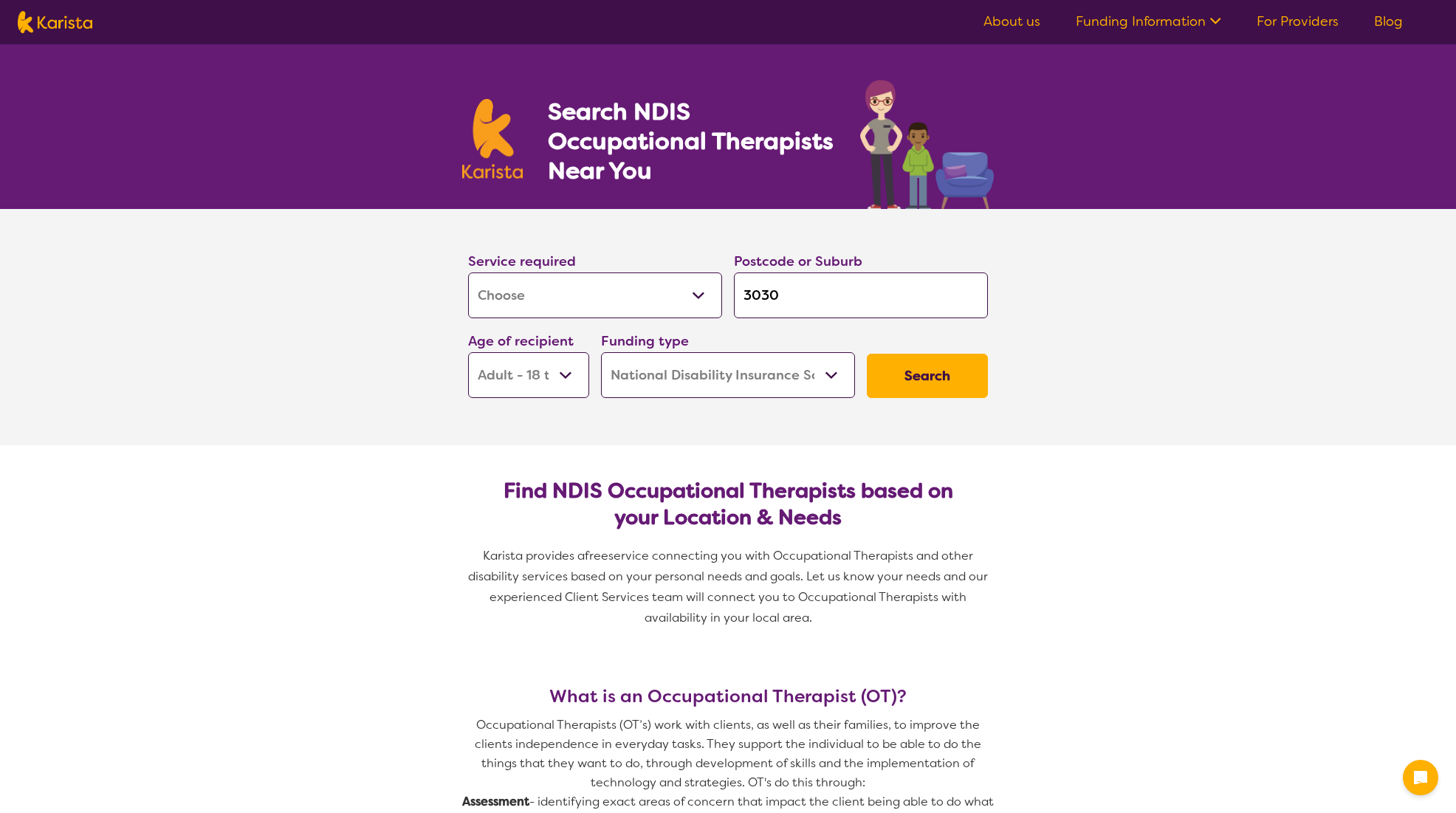
select select "[MEDICAL_DATA]"
select select "AD"
select select "NDIS"
select select "[MEDICAL_DATA]"
select select "AD"
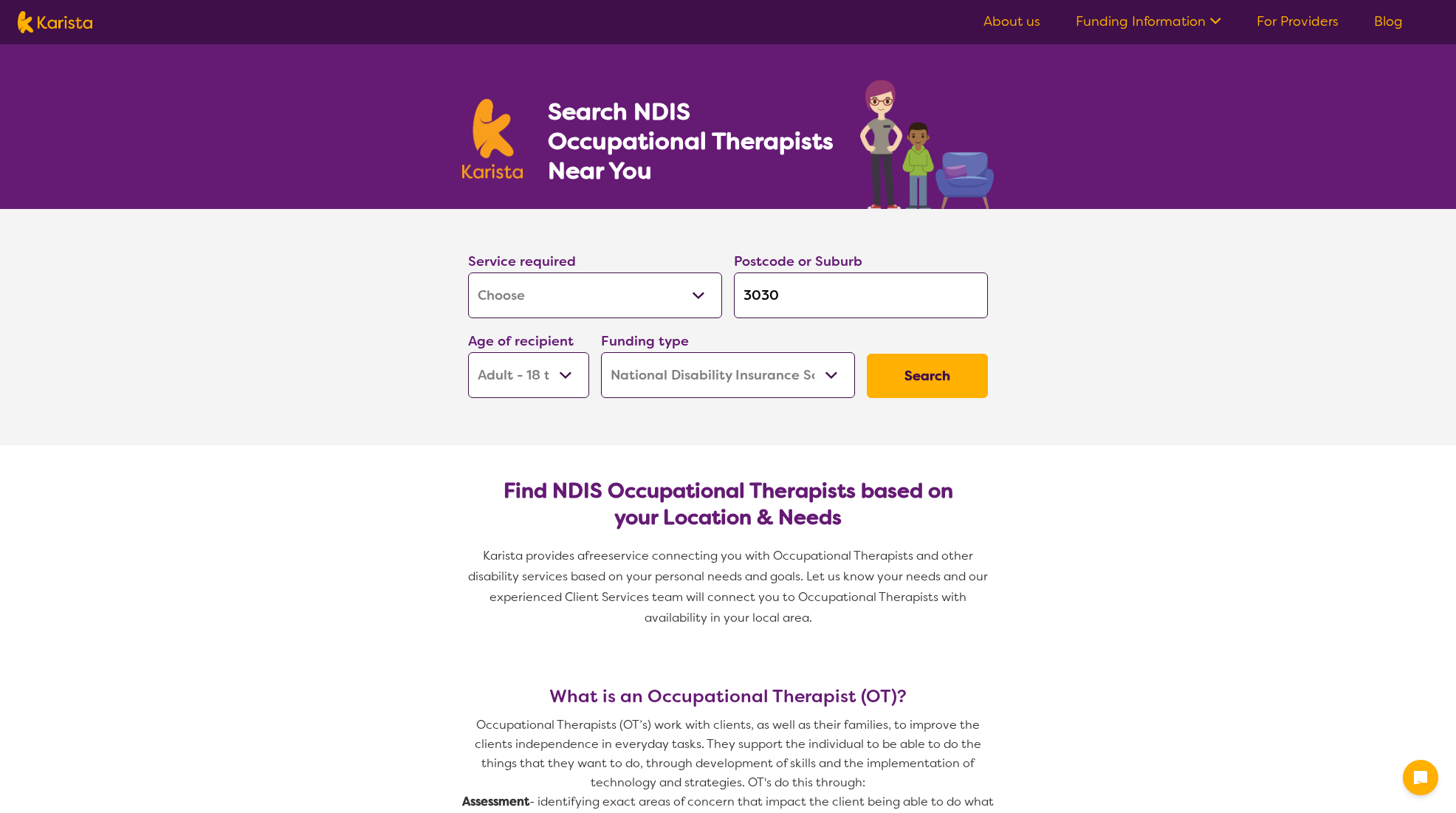
select select "NDIS"
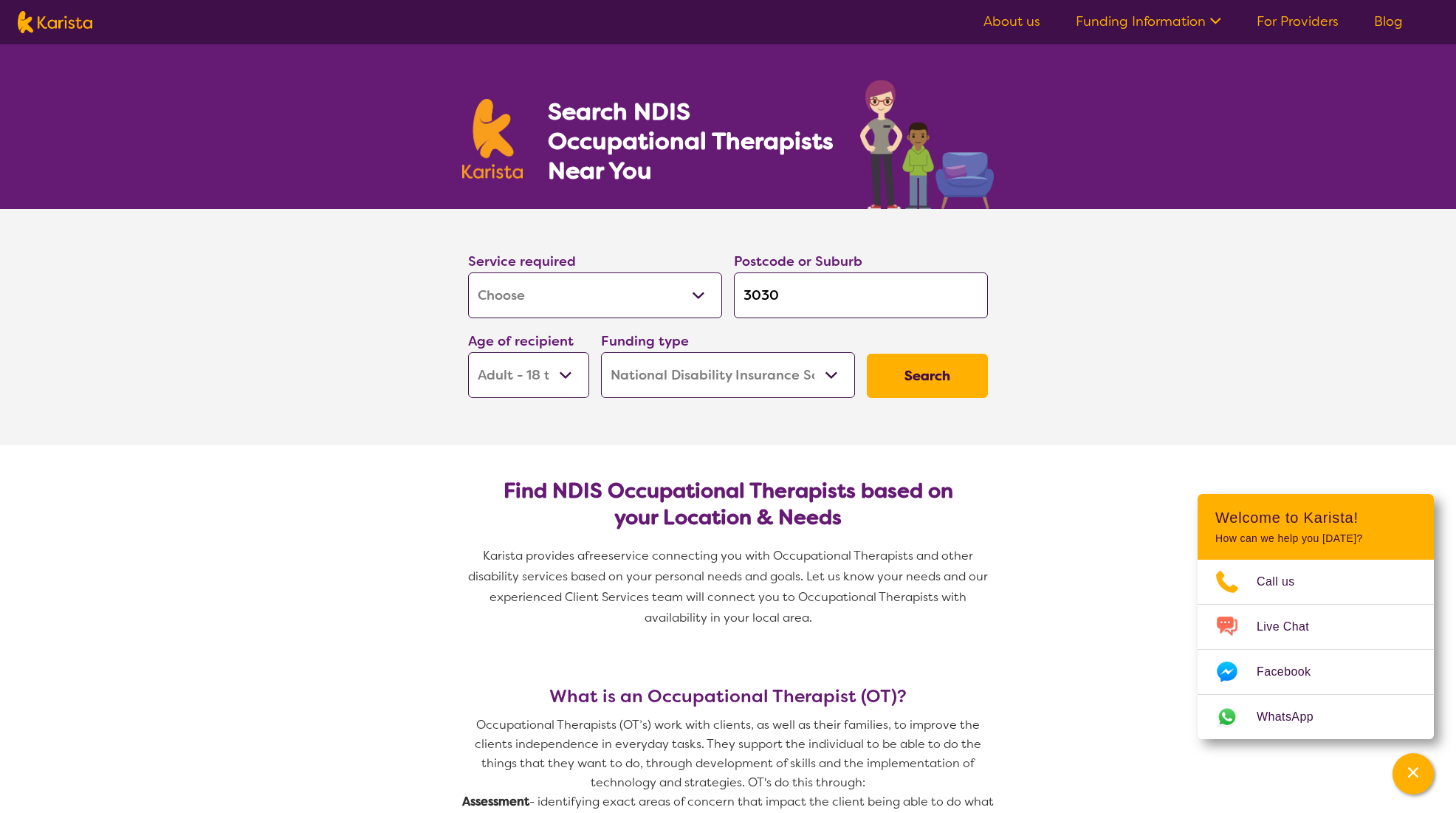
click at [791, 305] on input "3030" at bounding box center [861, 296] width 254 height 46
drag, startPoint x: 791, startPoint y: 304, endPoint x: 582, endPoint y: 241, distance: 218.3
click at [582, 241] on section "Service required Allied Health Assistant Assessment (ADHD or Autism) Behaviour …" at bounding box center [728, 307] width 567 height 195
type input "t"
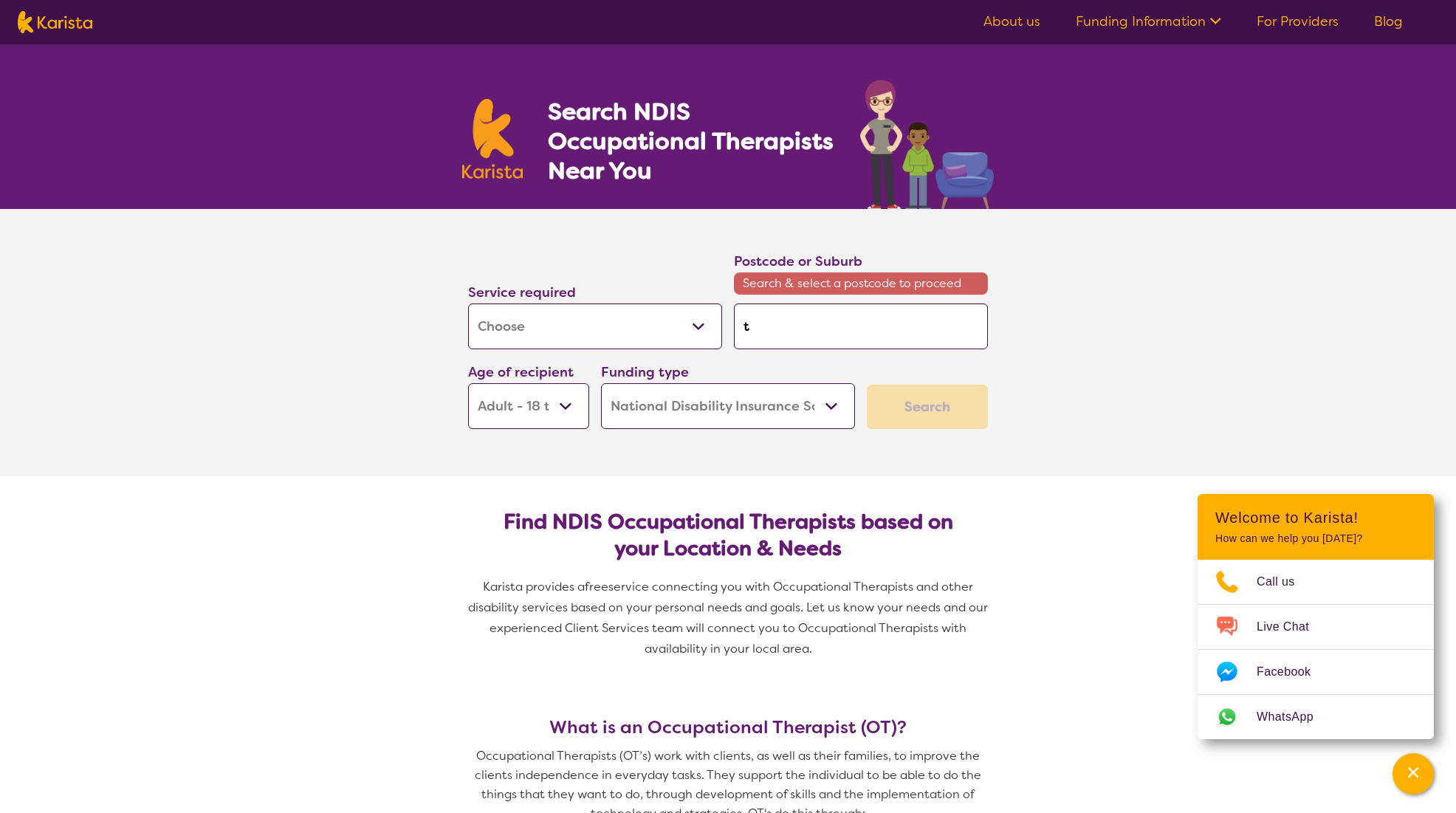
type input "ta"
type input "tar"
type input "tarn"
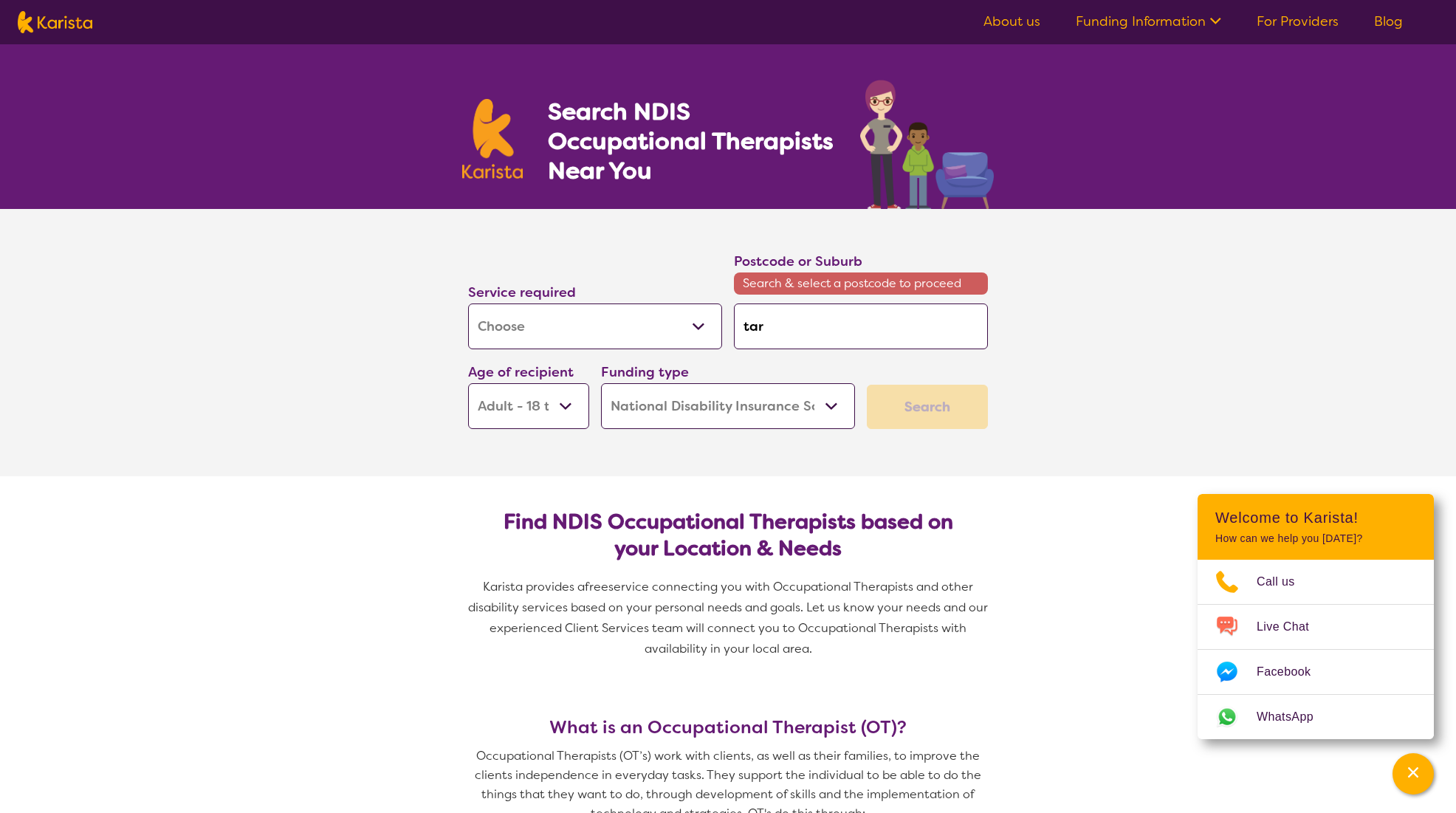
type input "tarn"
type input "tarne"
click at [763, 366] on em "Tarne" at bounding box center [761, 368] width 32 height 15
type input "3029"
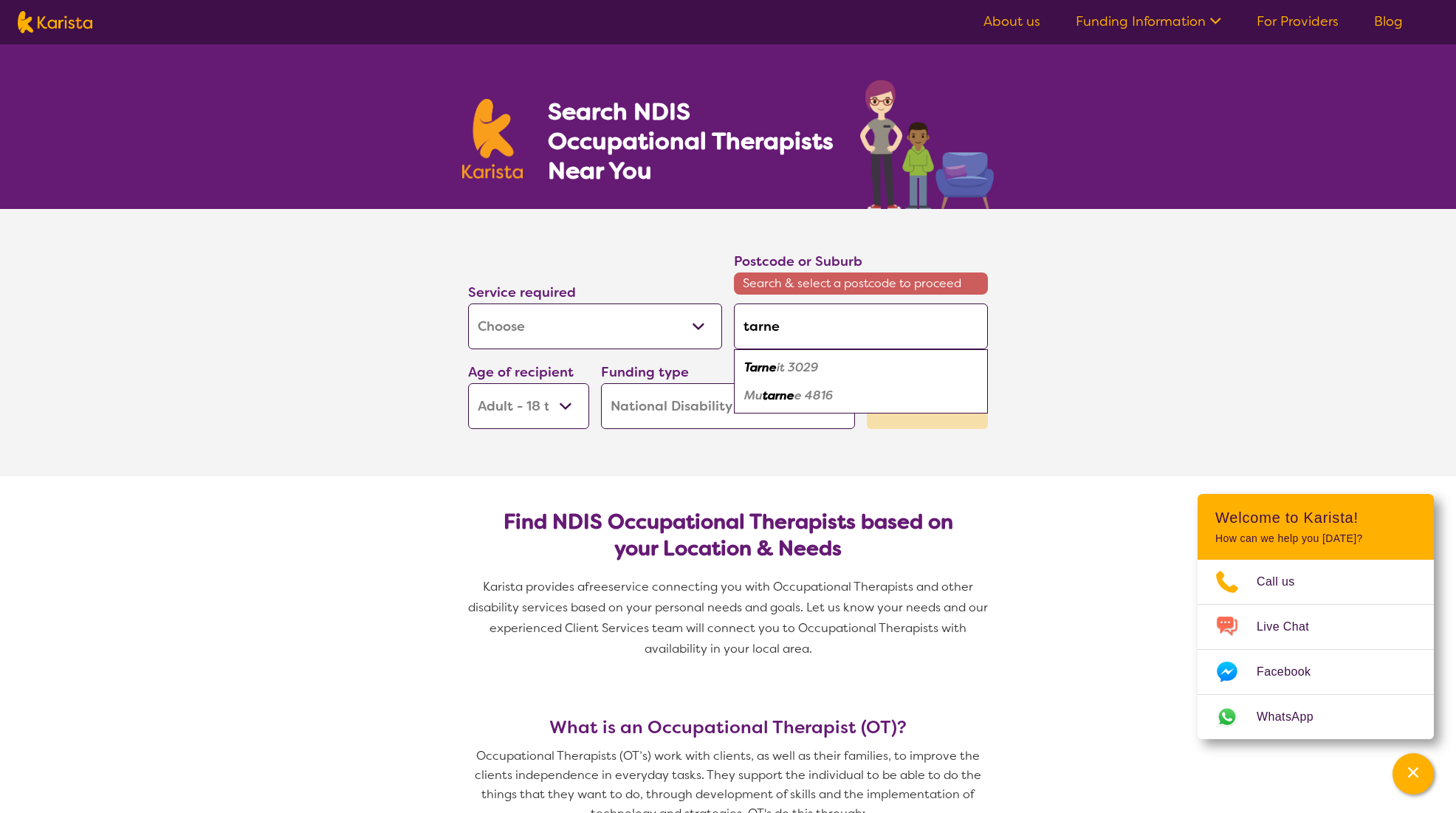
type input "3029"
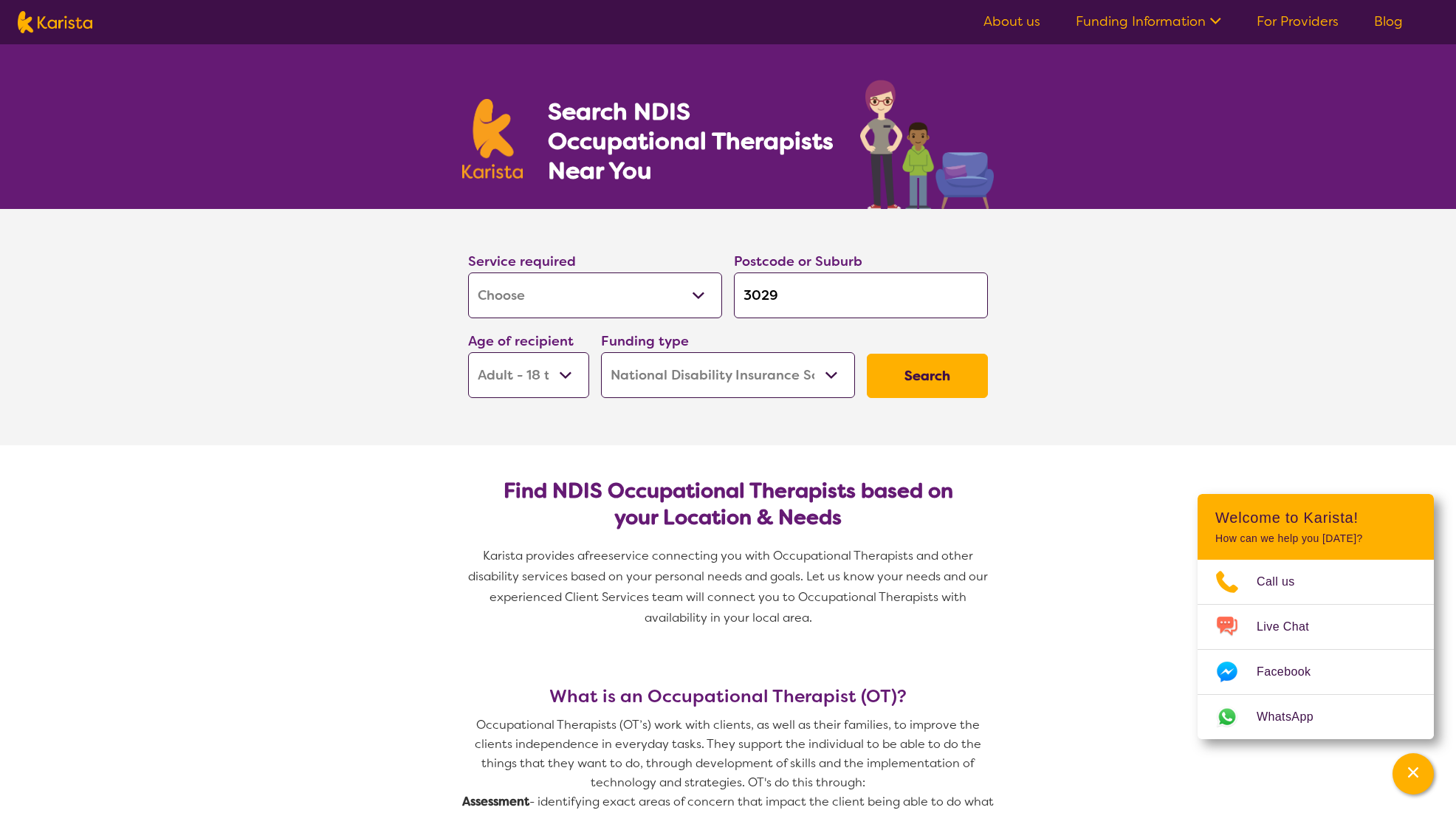
click at [572, 379] on select "Early Childhood - 0 to 9 Child - 10 to 11 Adolescent - 12 to 17 Adult - 18 to 6…" at bounding box center [529, 375] width 121 height 46
select select "AS"
click at [468, 352] on select "Early Childhood - 0 to 9 Child - 10 to 11 Adolescent - 12 to 17 Adult - 18 to 6…" at bounding box center [529, 375] width 121 height 46
select select "AS"
click at [936, 382] on button "Search" at bounding box center [927, 376] width 121 height 44
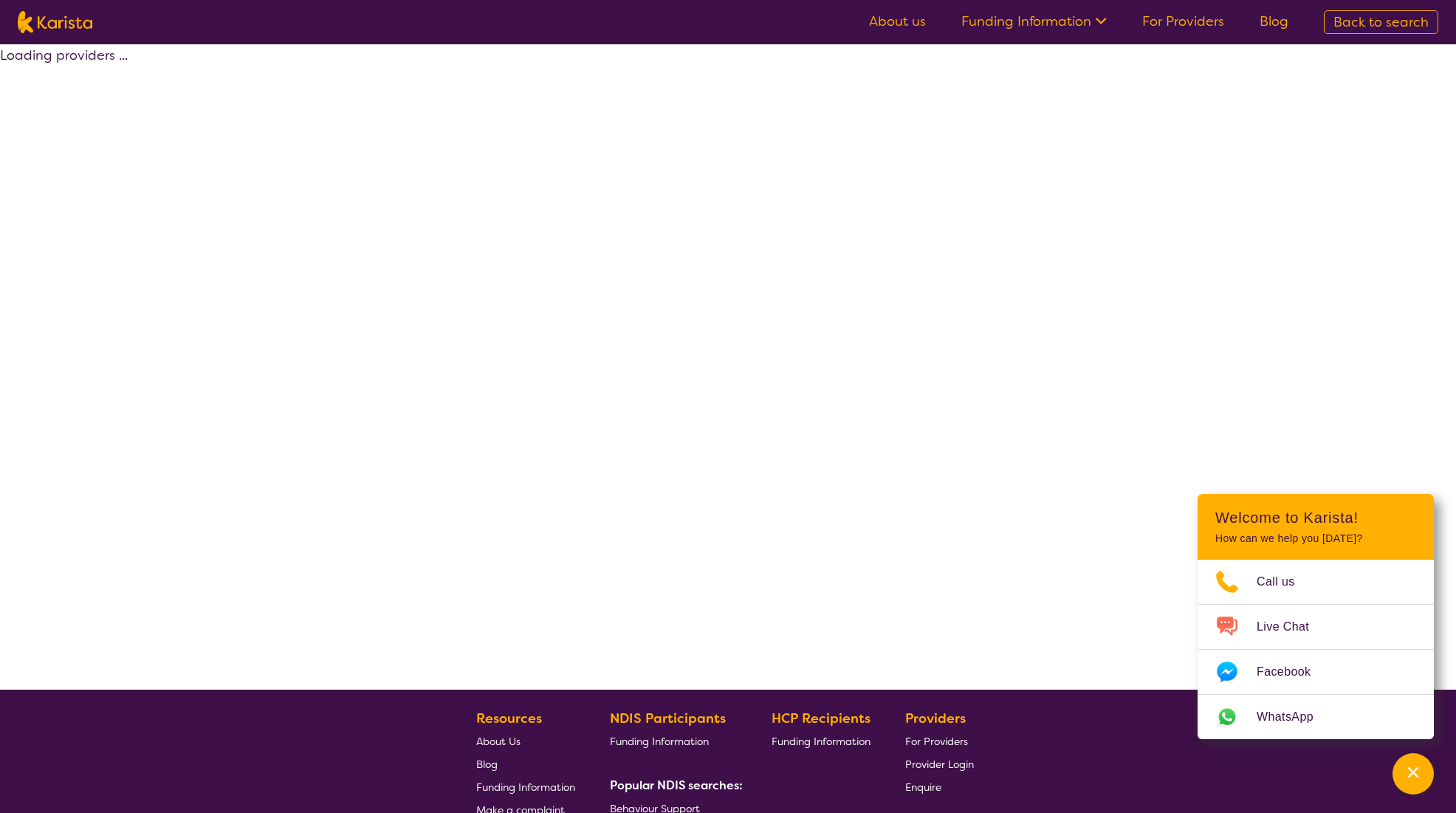
select select "by_score"
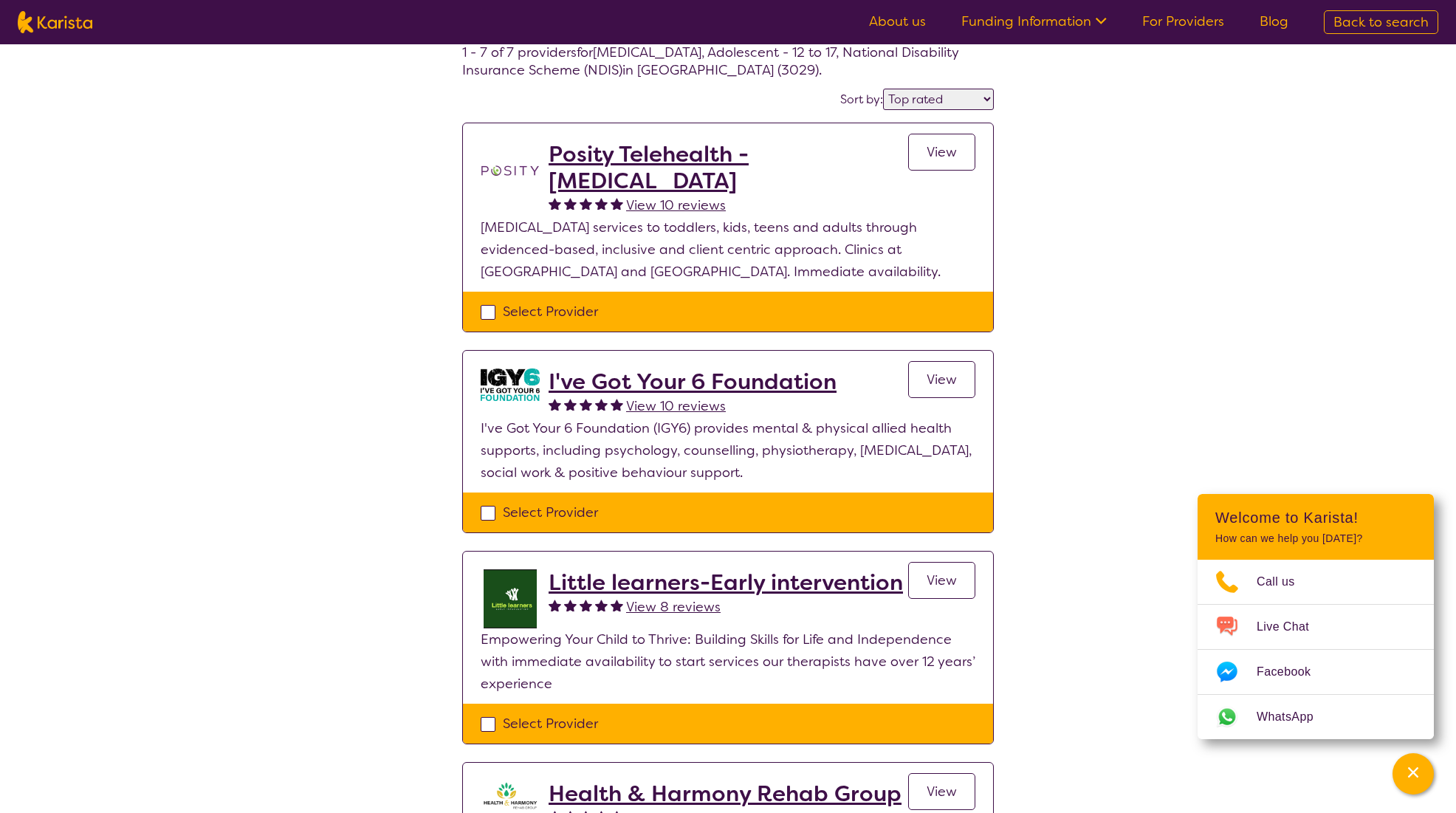
scroll to position [147, 0]
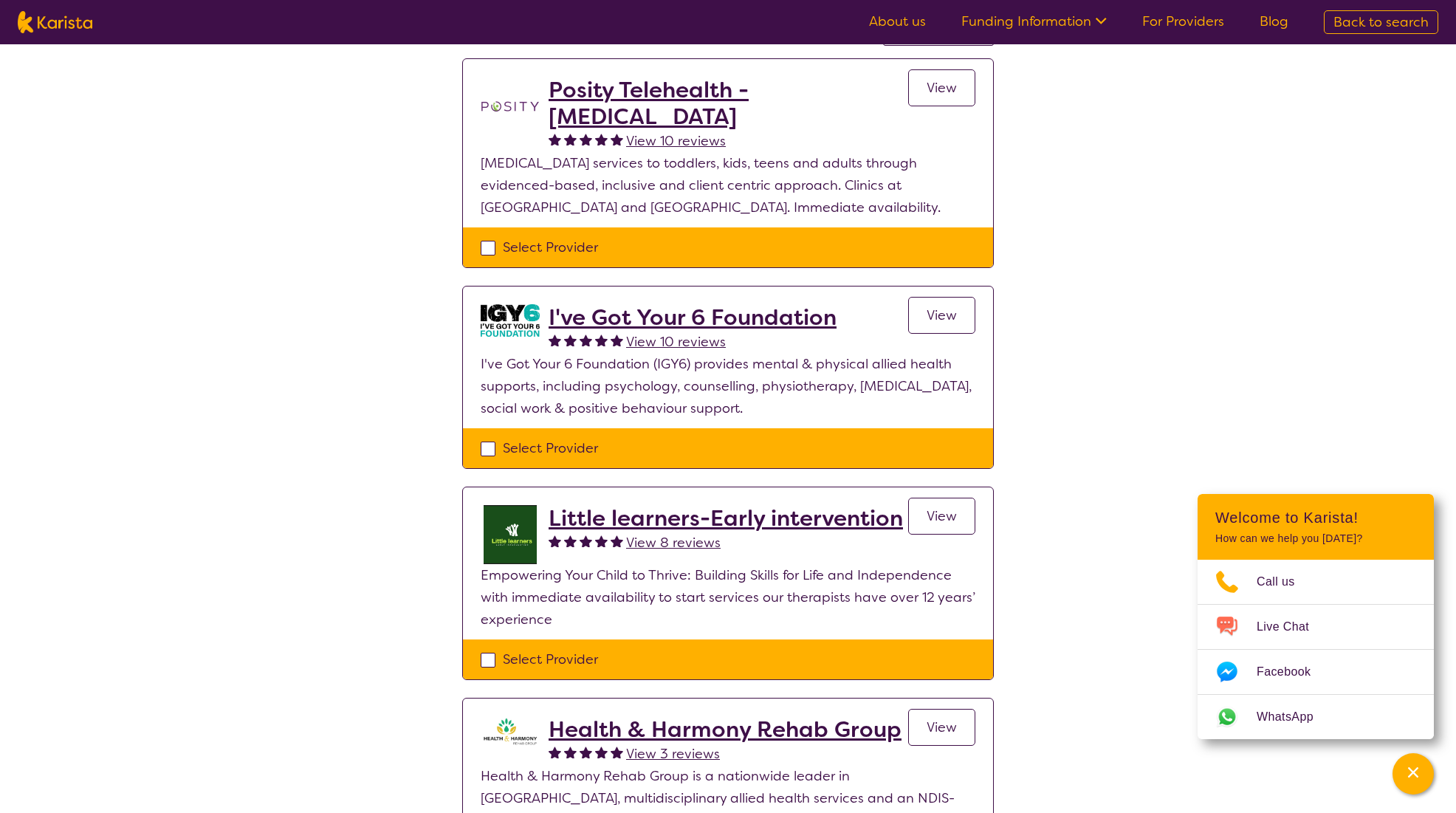
click at [673, 517] on h2 "Little learners-Early intervention" at bounding box center [726, 517] width 354 height 26
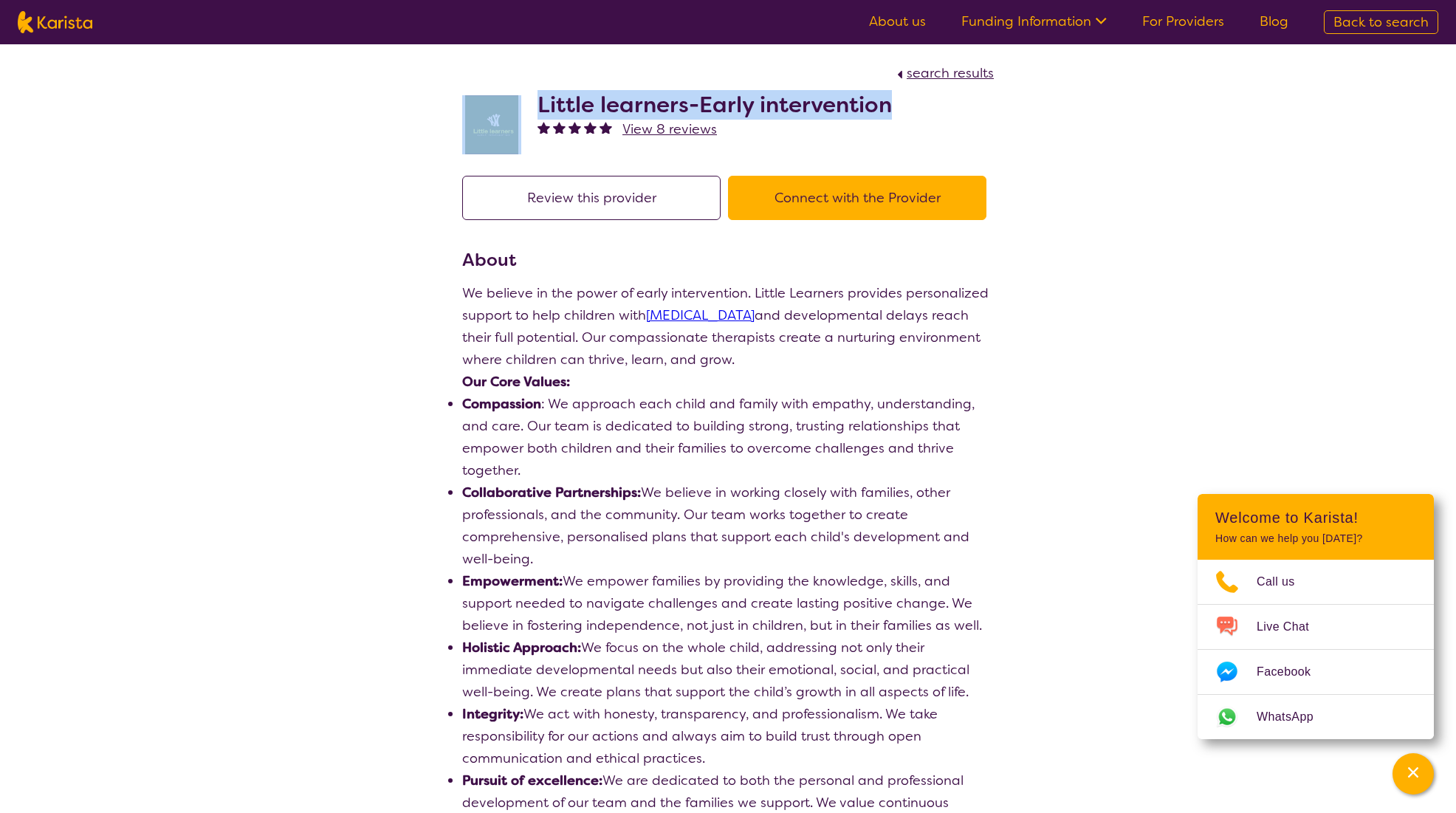
drag, startPoint x: 919, startPoint y: 108, endPoint x: 521, endPoint y: 101, distance: 398.1
click at [521, 101] on div "Little learners-Early intervention View 8 reviews" at bounding box center [728, 120] width 532 height 74
copy div "Little learners-Early intervention"
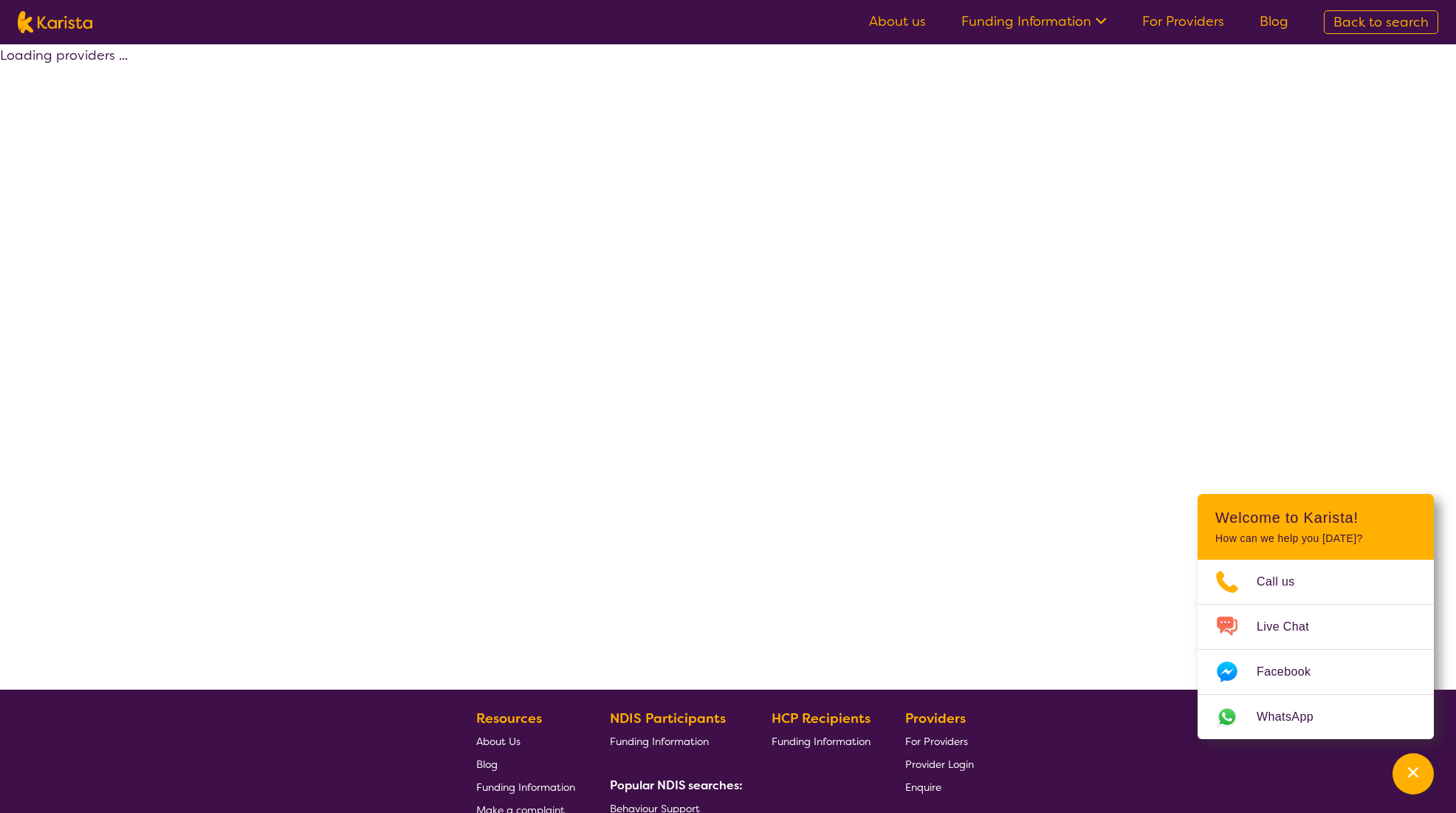
scroll to position [147, 0]
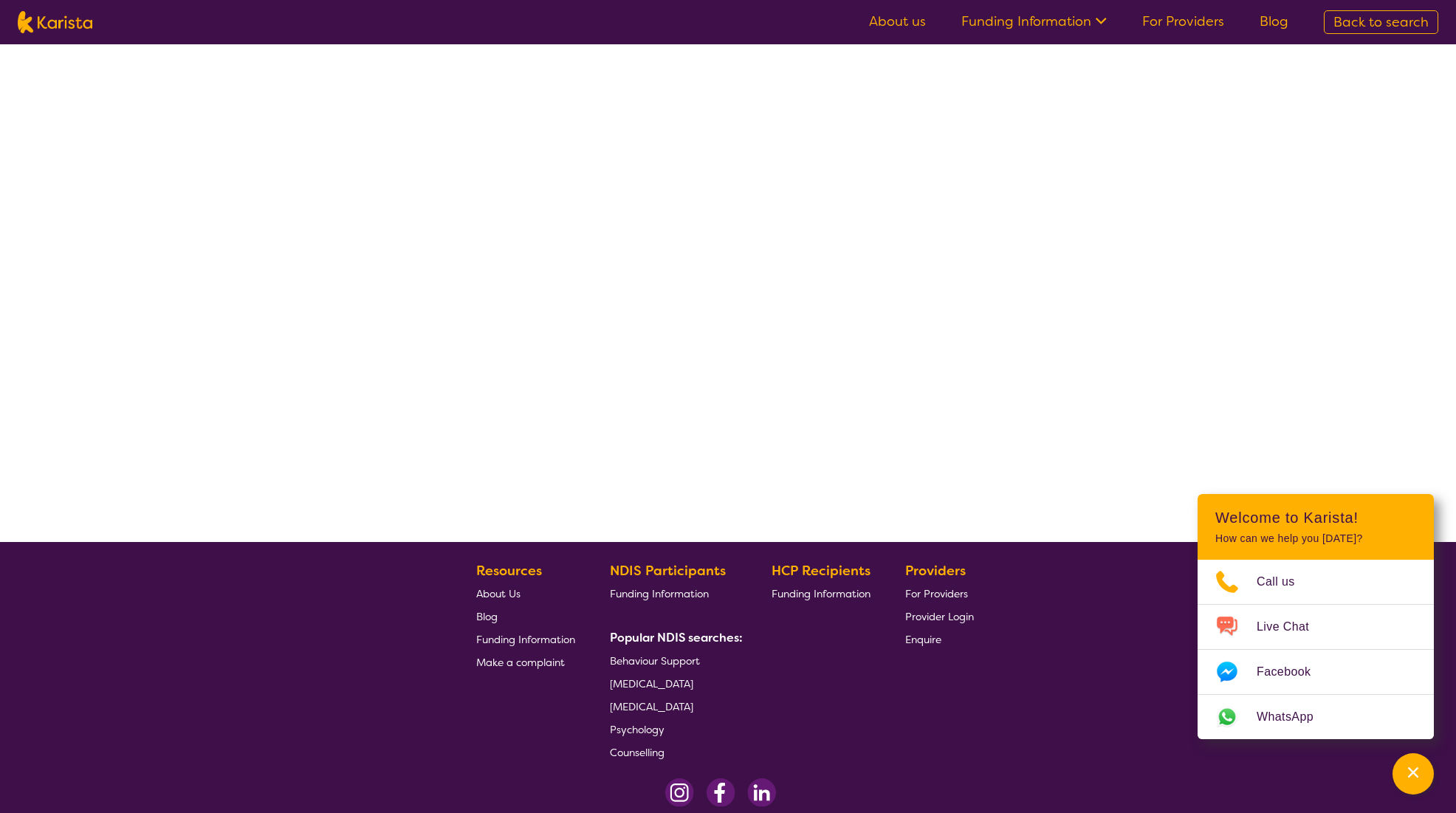
select select "by_score"
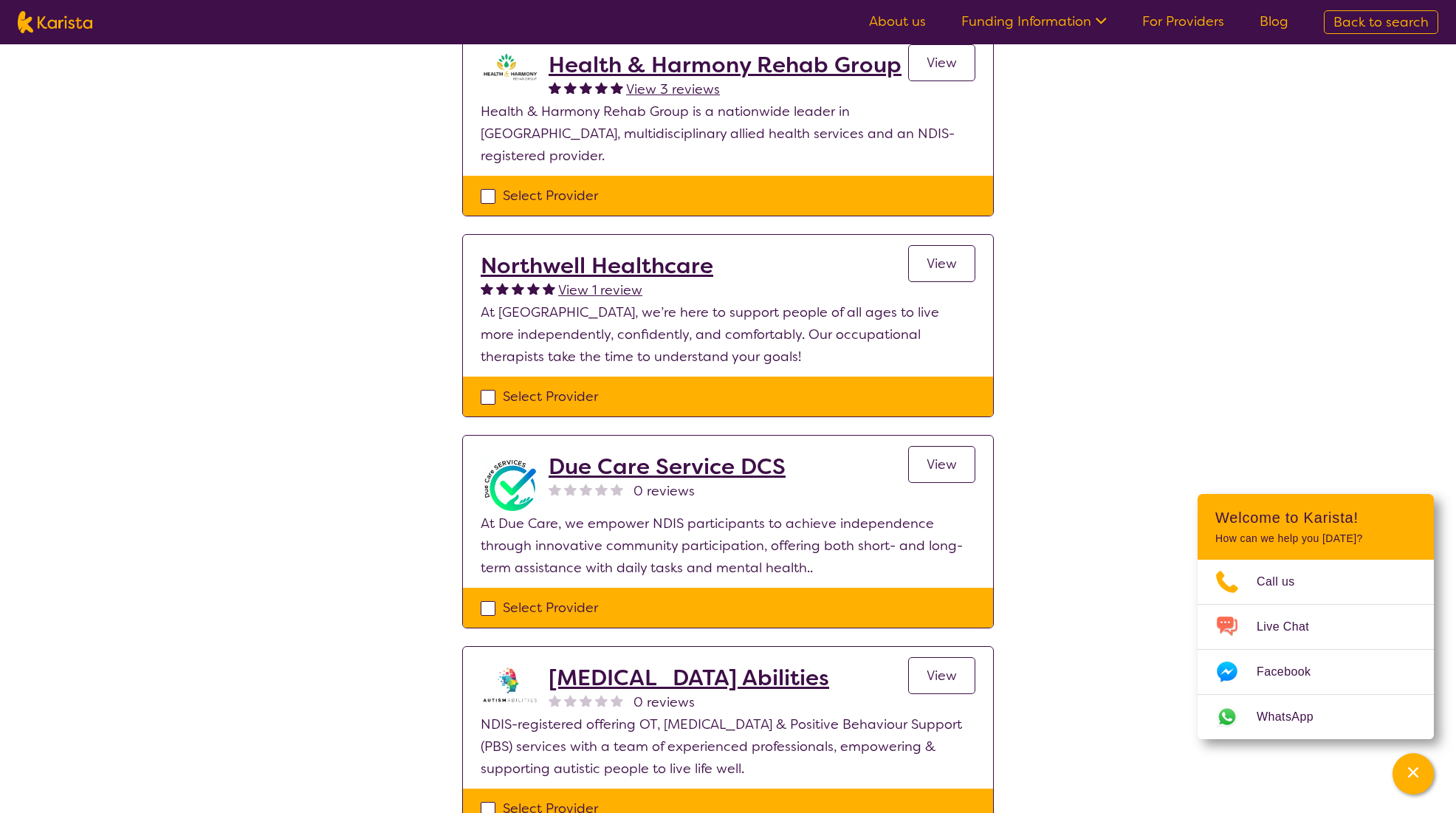
scroll to position [886, 0]
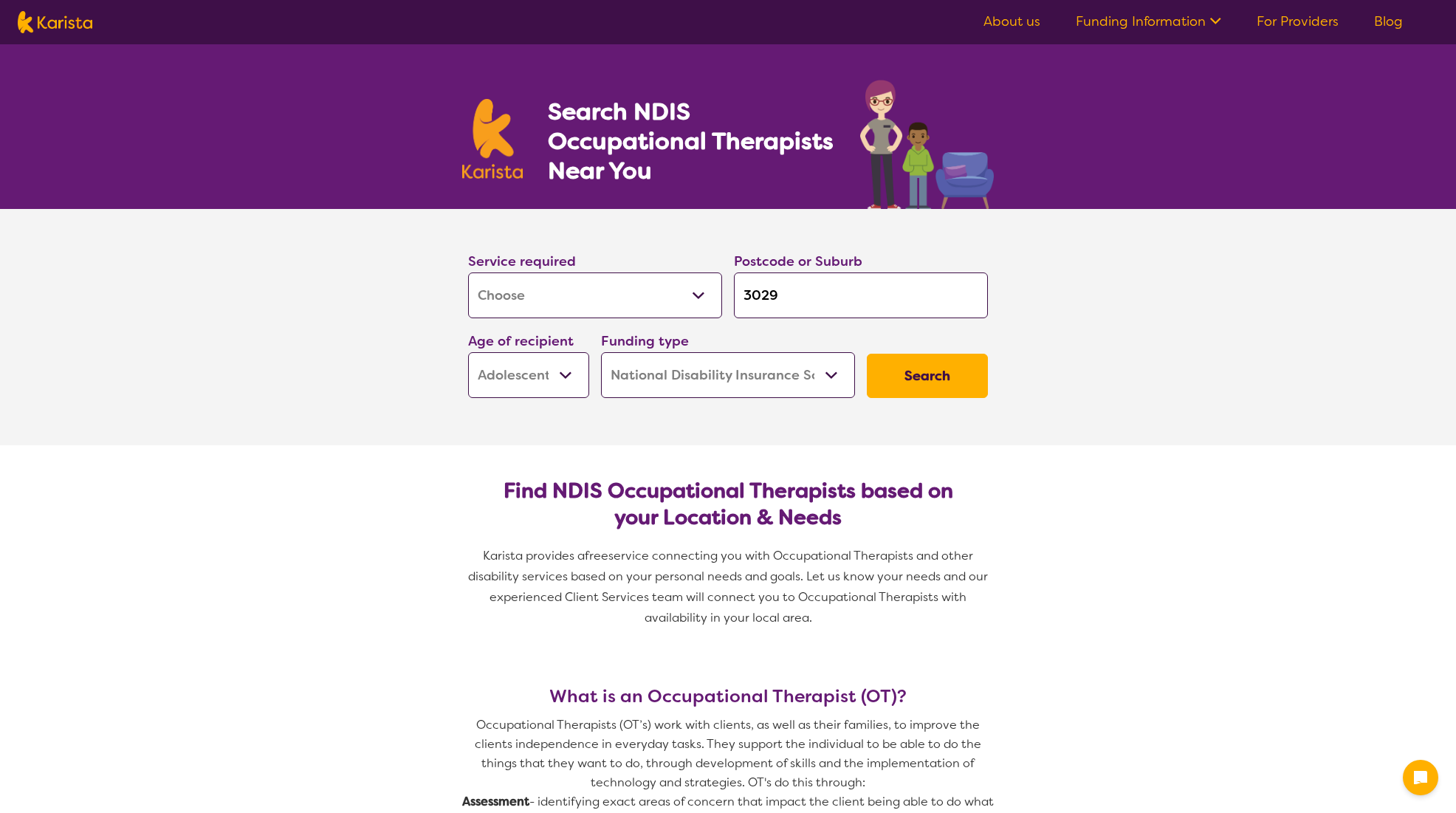
select select "[MEDICAL_DATA]"
select select "AS"
select select "NDIS"
select select "[MEDICAL_DATA]"
select select "AS"
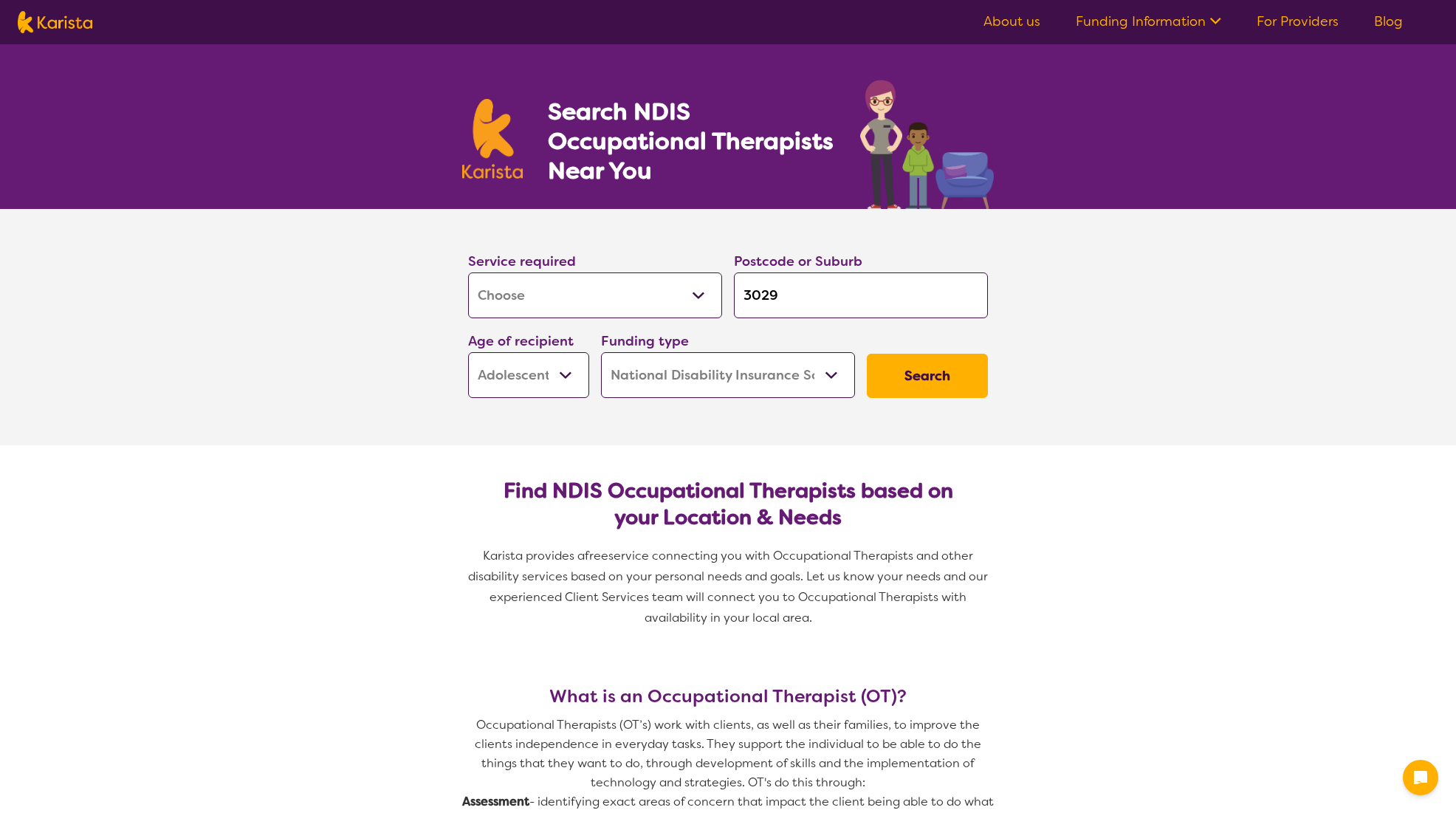
select select "NDIS"
click at [652, 298] on select "Allied Health Assistant Assessment ([MEDICAL_DATA] or [MEDICAL_DATA]) Behaviour…" at bounding box center [595, 296] width 254 height 46
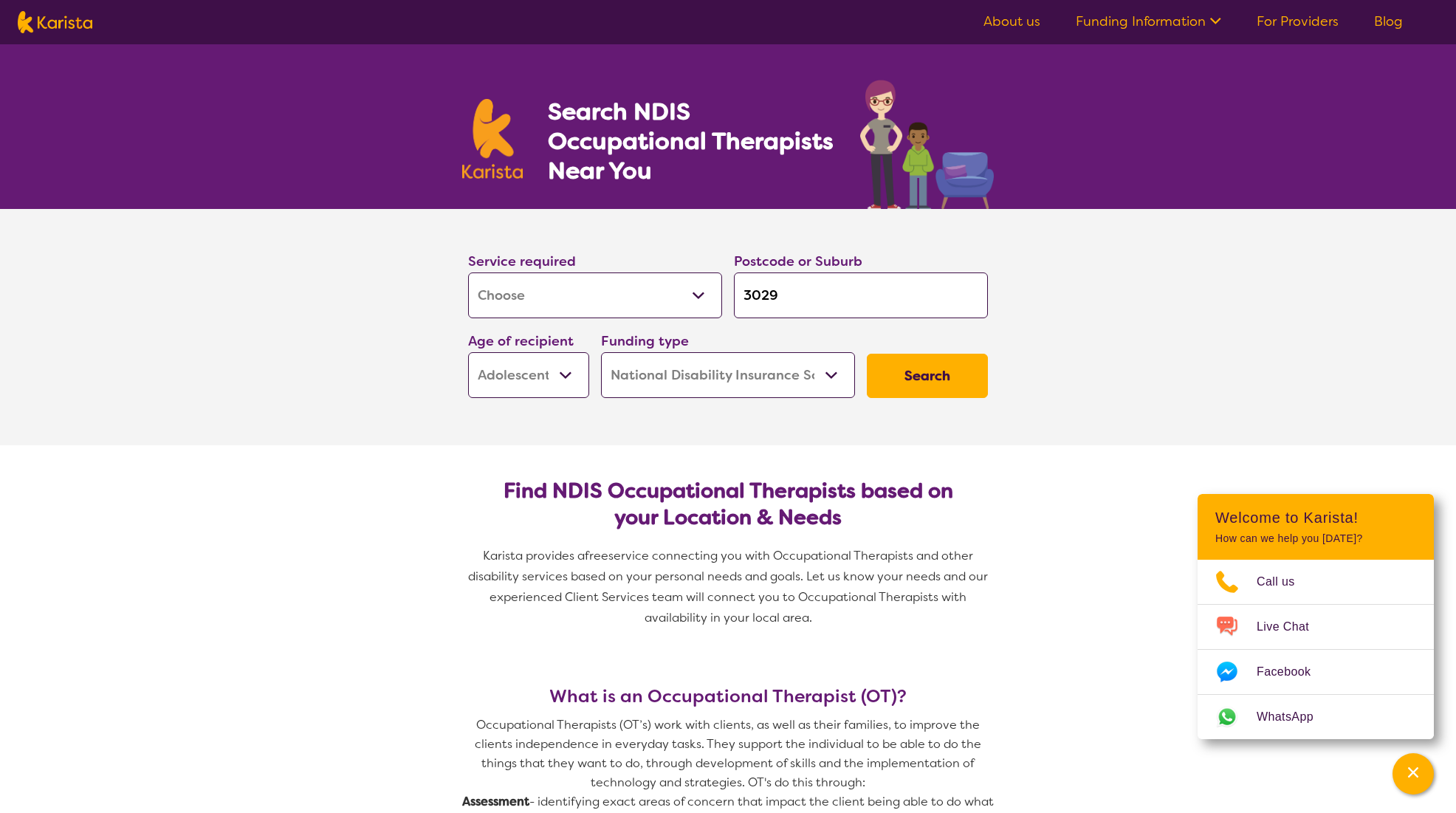
select select "NDIS Plan management"
click at [468, 273] on select "Allied Health Assistant Assessment ([MEDICAL_DATA] or [MEDICAL_DATA]) Behaviour…" at bounding box center [595, 296] width 254 height 46
select select "NDIS Plan management"
click at [821, 305] on input "3029" at bounding box center [861, 296] width 254 height 46
type input "302"
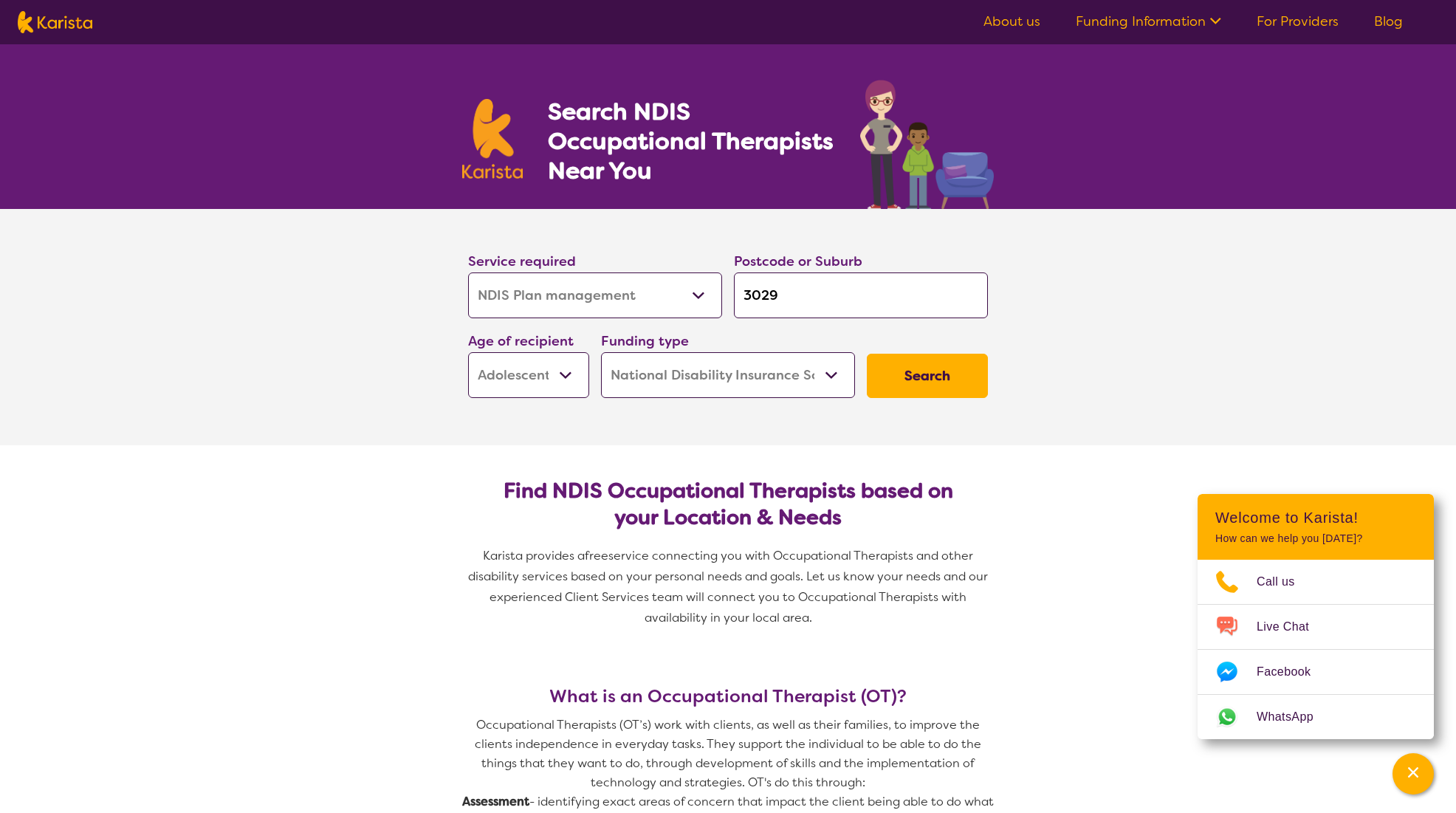
type input "302"
type input "30"
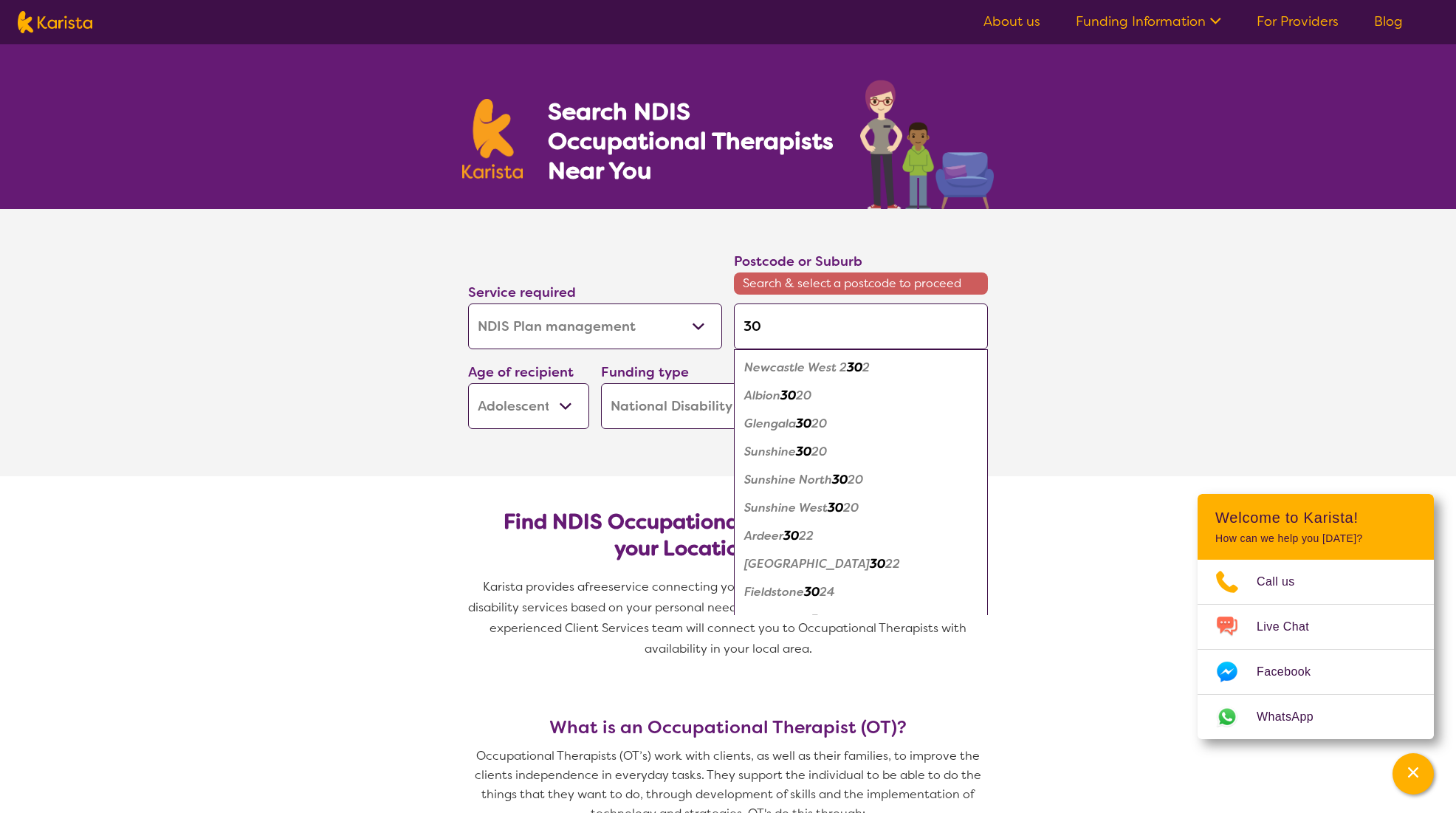
type input "303"
type input "3030"
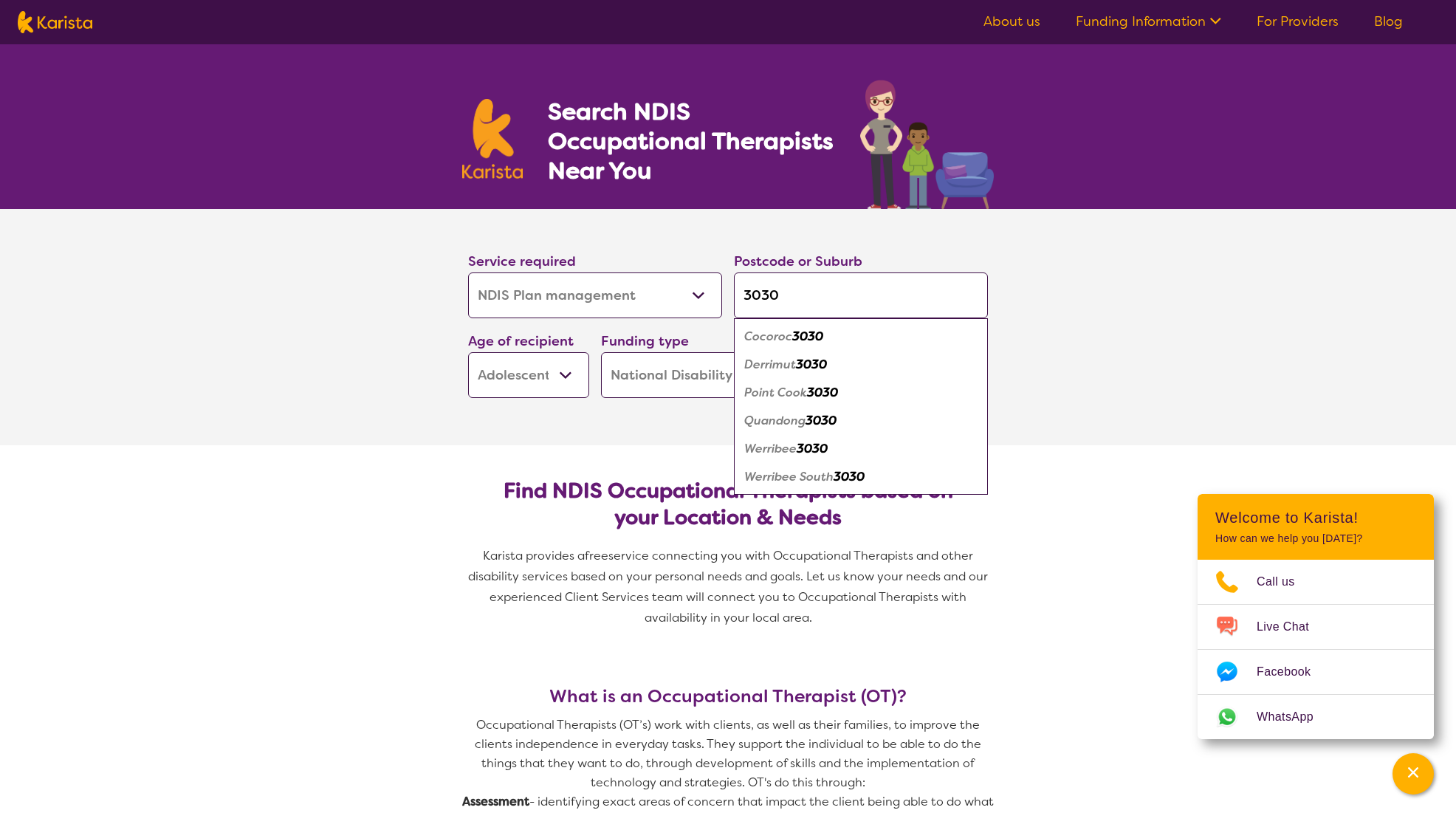
type input "3030"
click at [798, 463] on div "Werribee South 3030" at bounding box center [861, 477] width 239 height 28
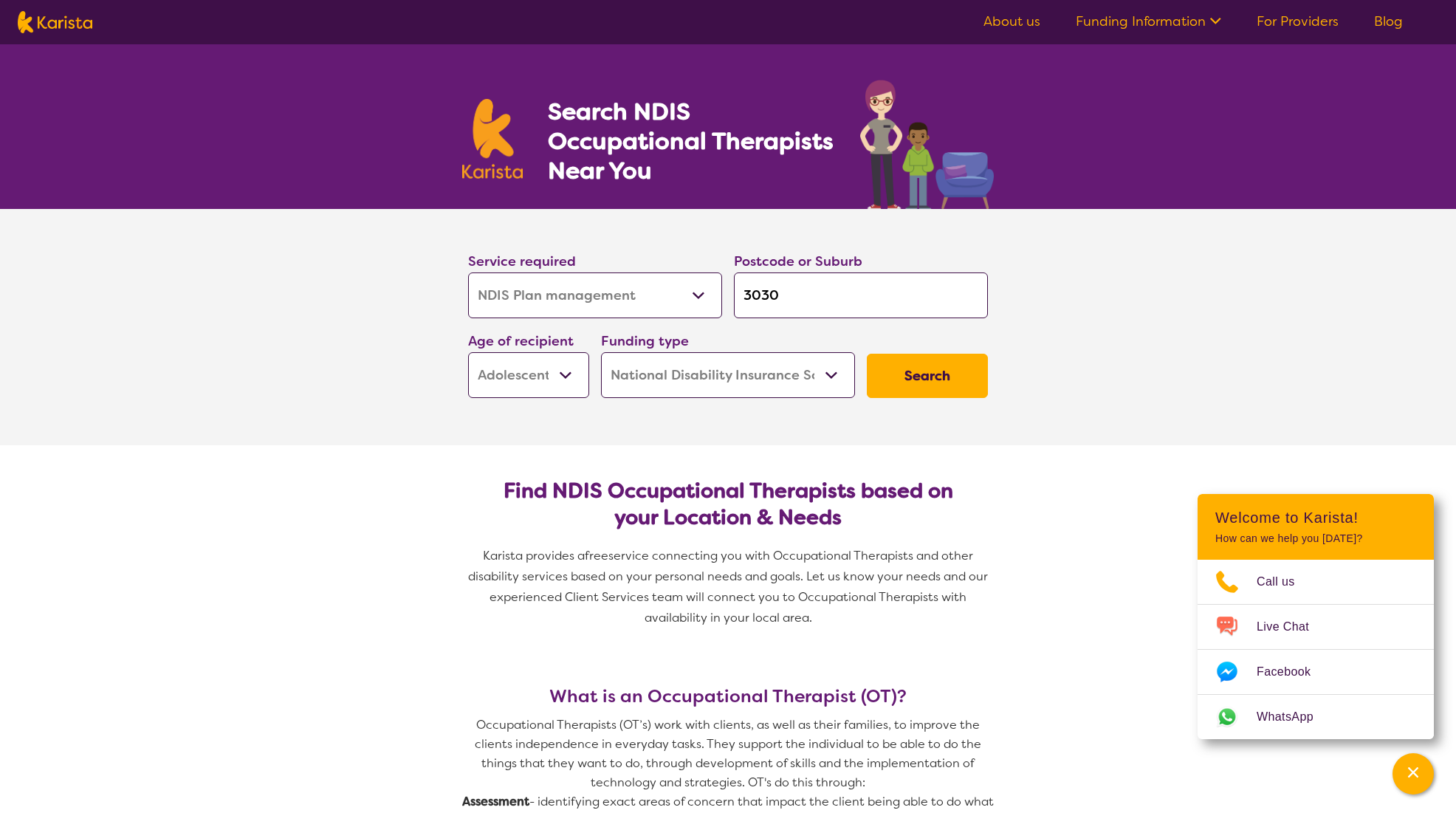
click at [561, 374] on select "Early Childhood - 0 to 9 Child - 10 to 11 Adolescent - 12 to 17 Adult - 18 to 6…" at bounding box center [529, 375] width 121 height 46
click at [957, 368] on button "Search" at bounding box center [927, 376] width 121 height 44
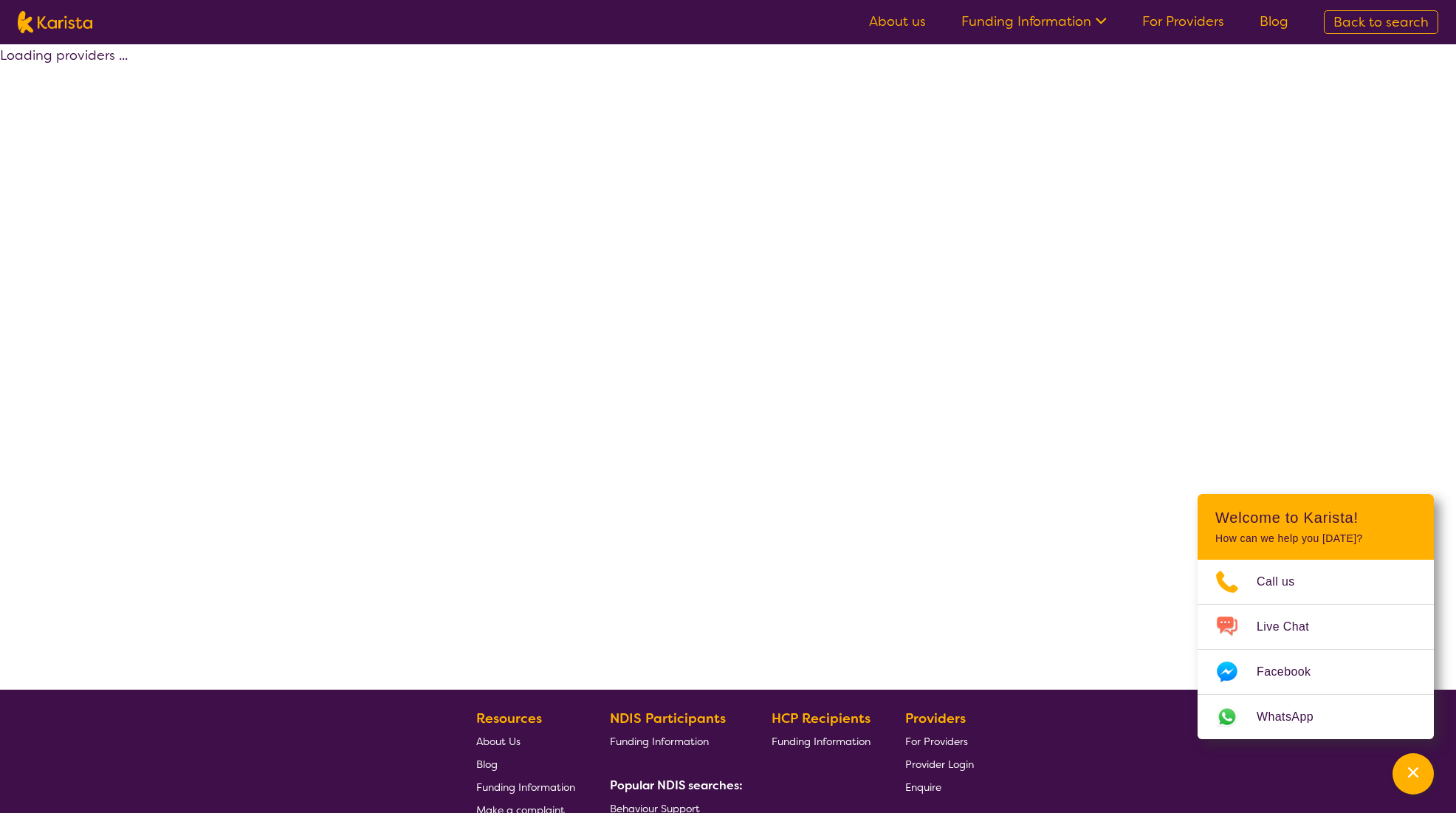
select select "by_score"
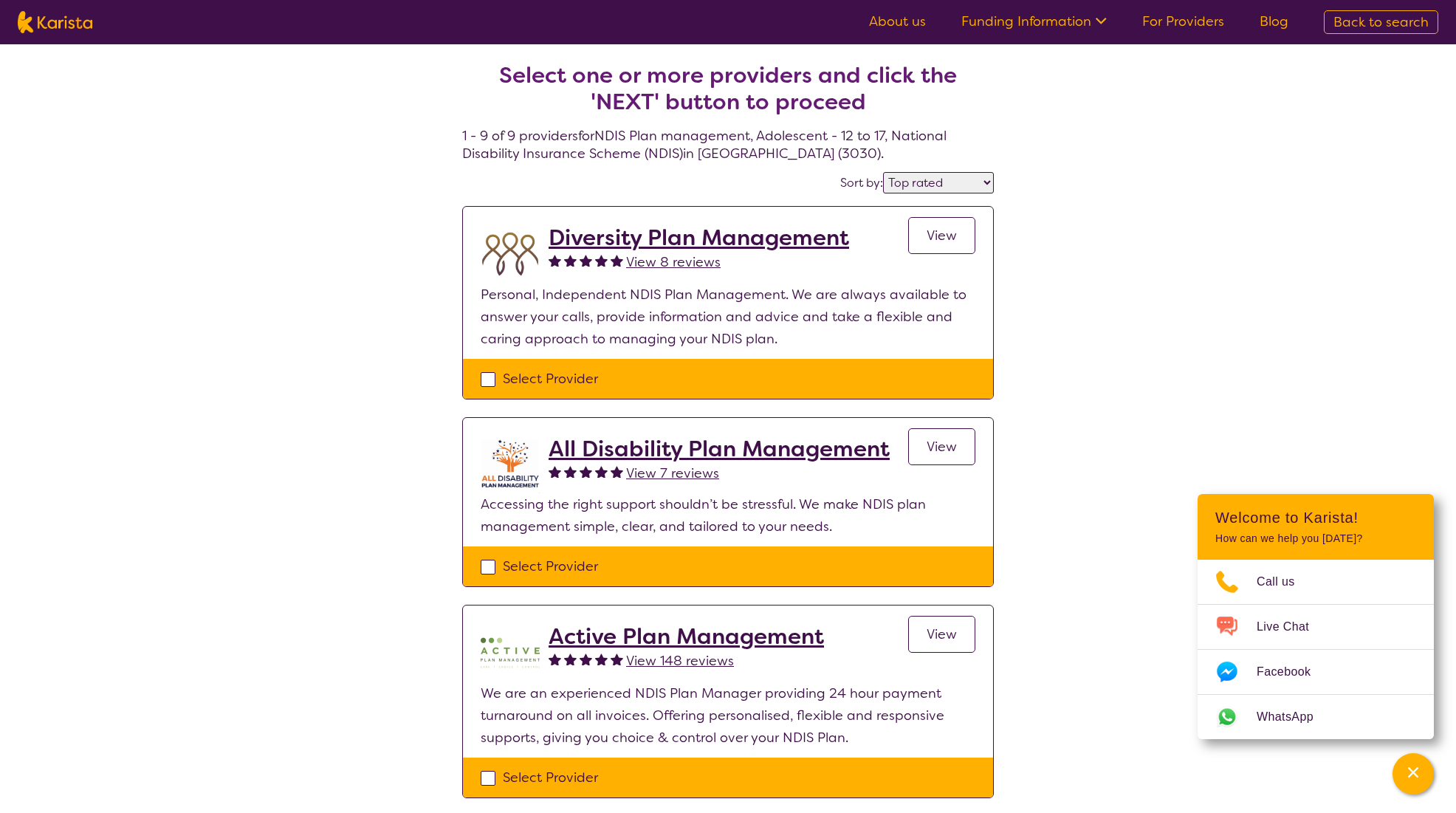
click at [740, 244] on h2 "Diversity Plan Management" at bounding box center [699, 237] width 301 height 26
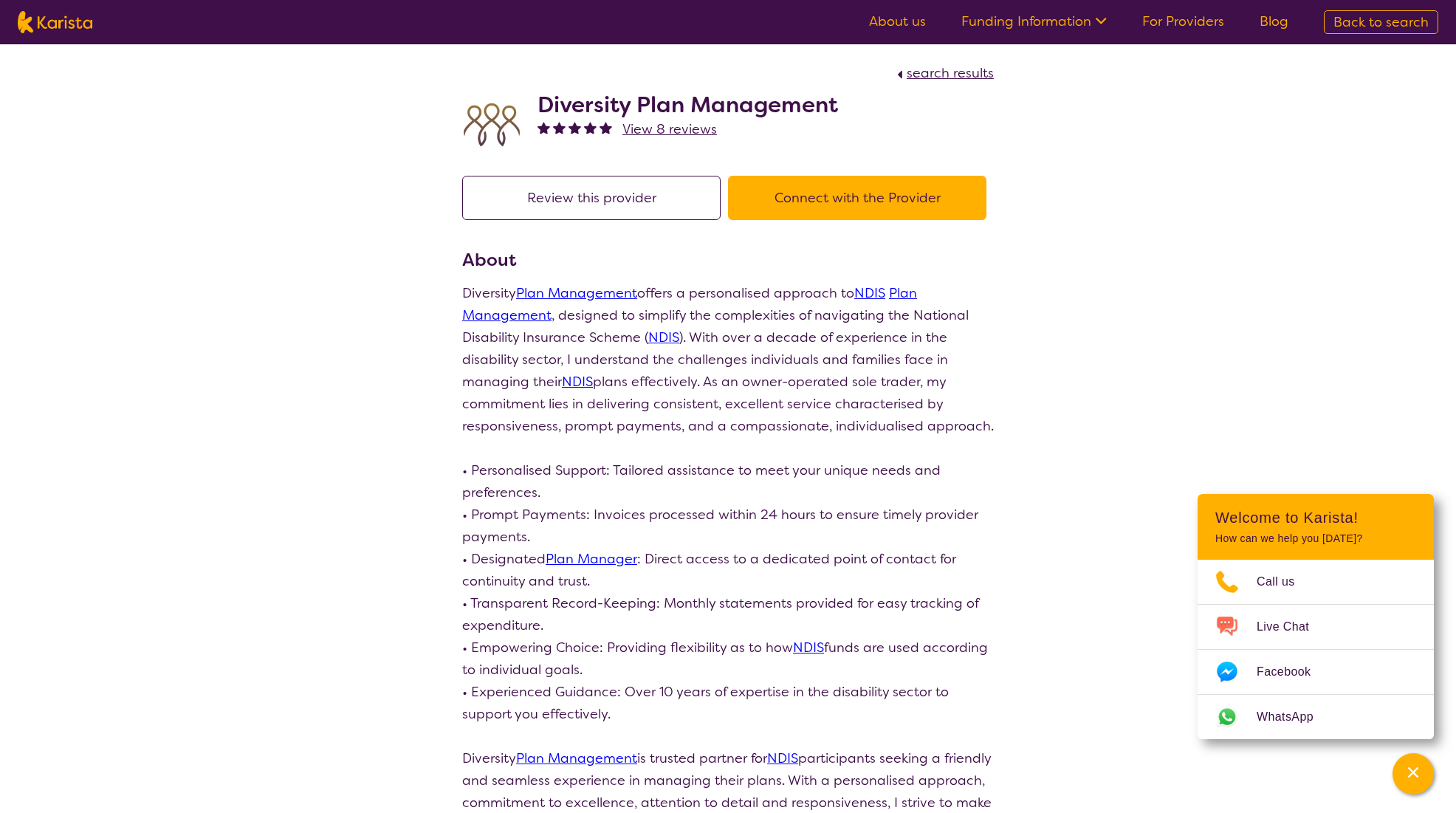
select select "by_score"
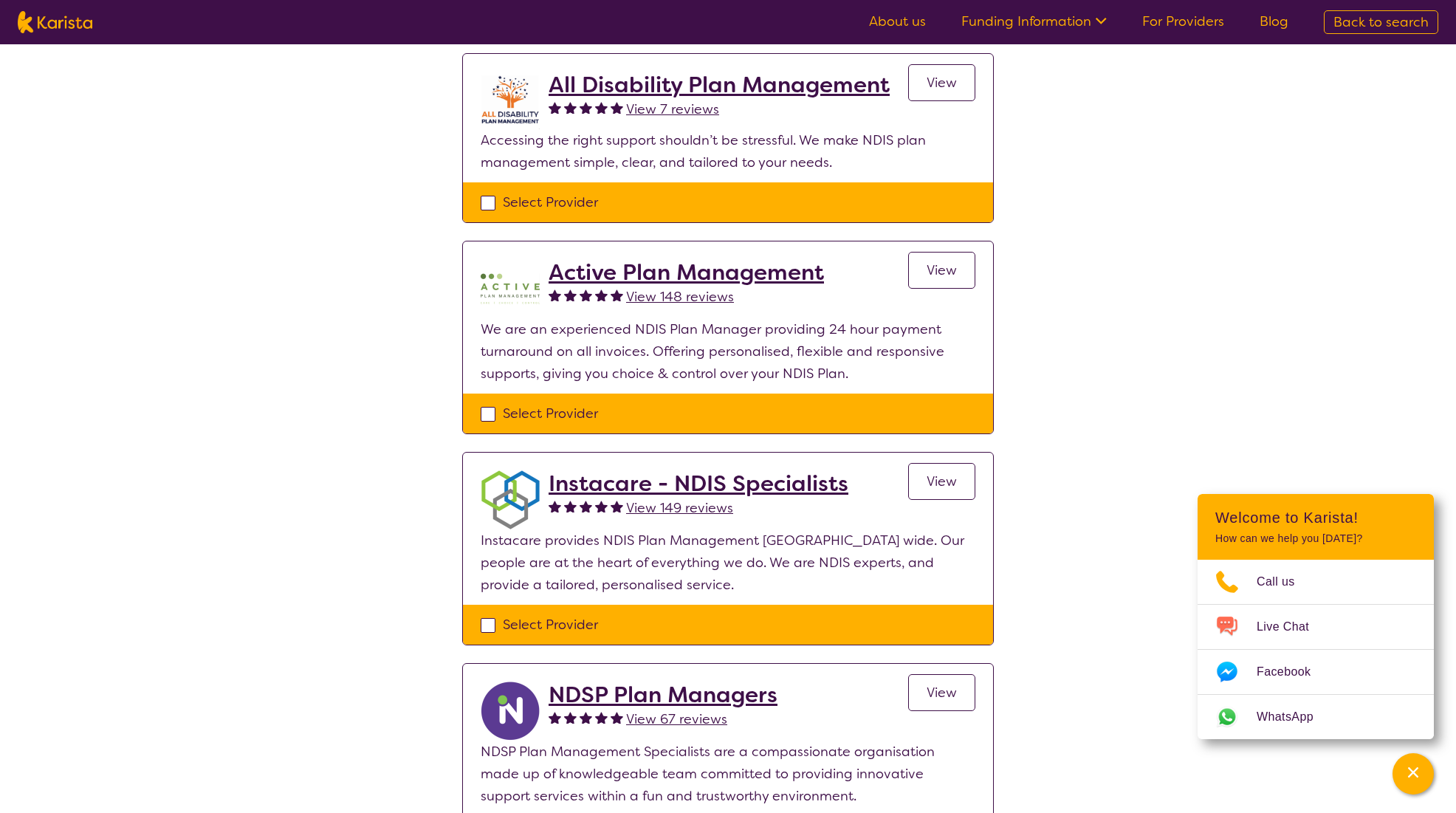
scroll to position [369, 0]
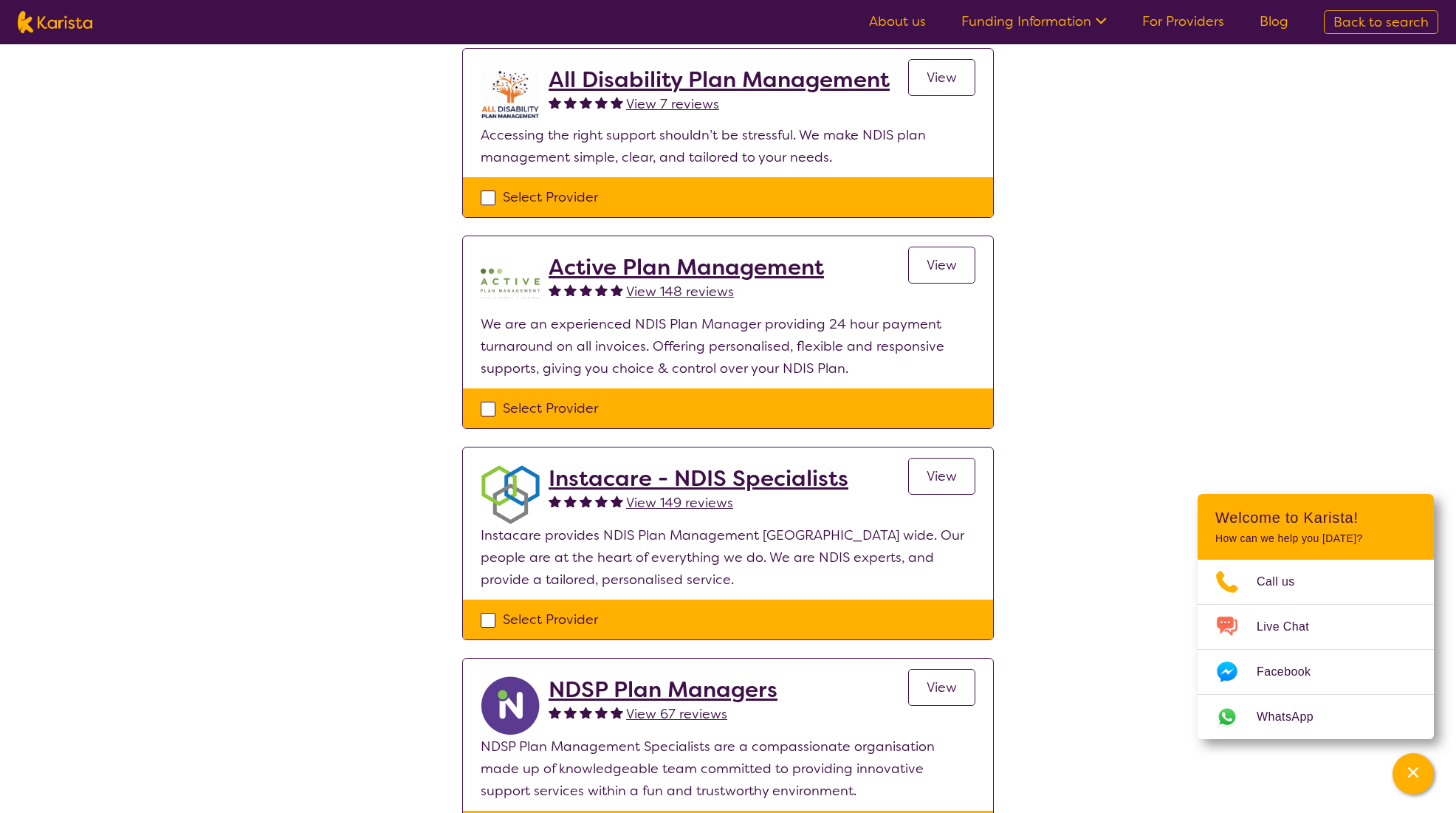
click at [723, 264] on h2 "Active Plan Management" at bounding box center [686, 267] width 275 height 26
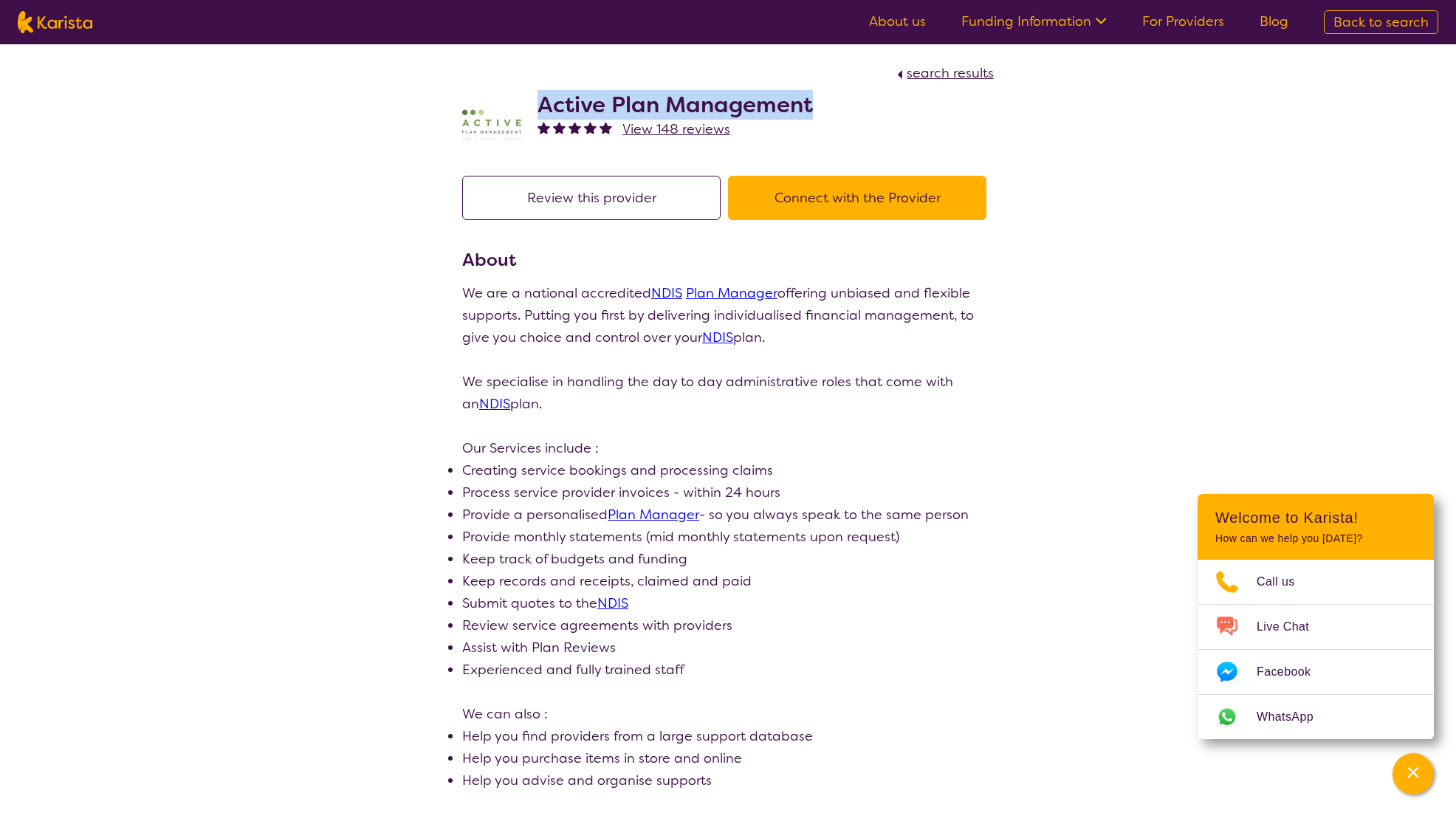
drag, startPoint x: 809, startPoint y: 95, endPoint x: 539, endPoint y: 95, distance: 270.0
click at [539, 95] on h2 "Active Plan Management" at bounding box center [675, 104] width 275 height 26
copy h2 "Active Plan Management"
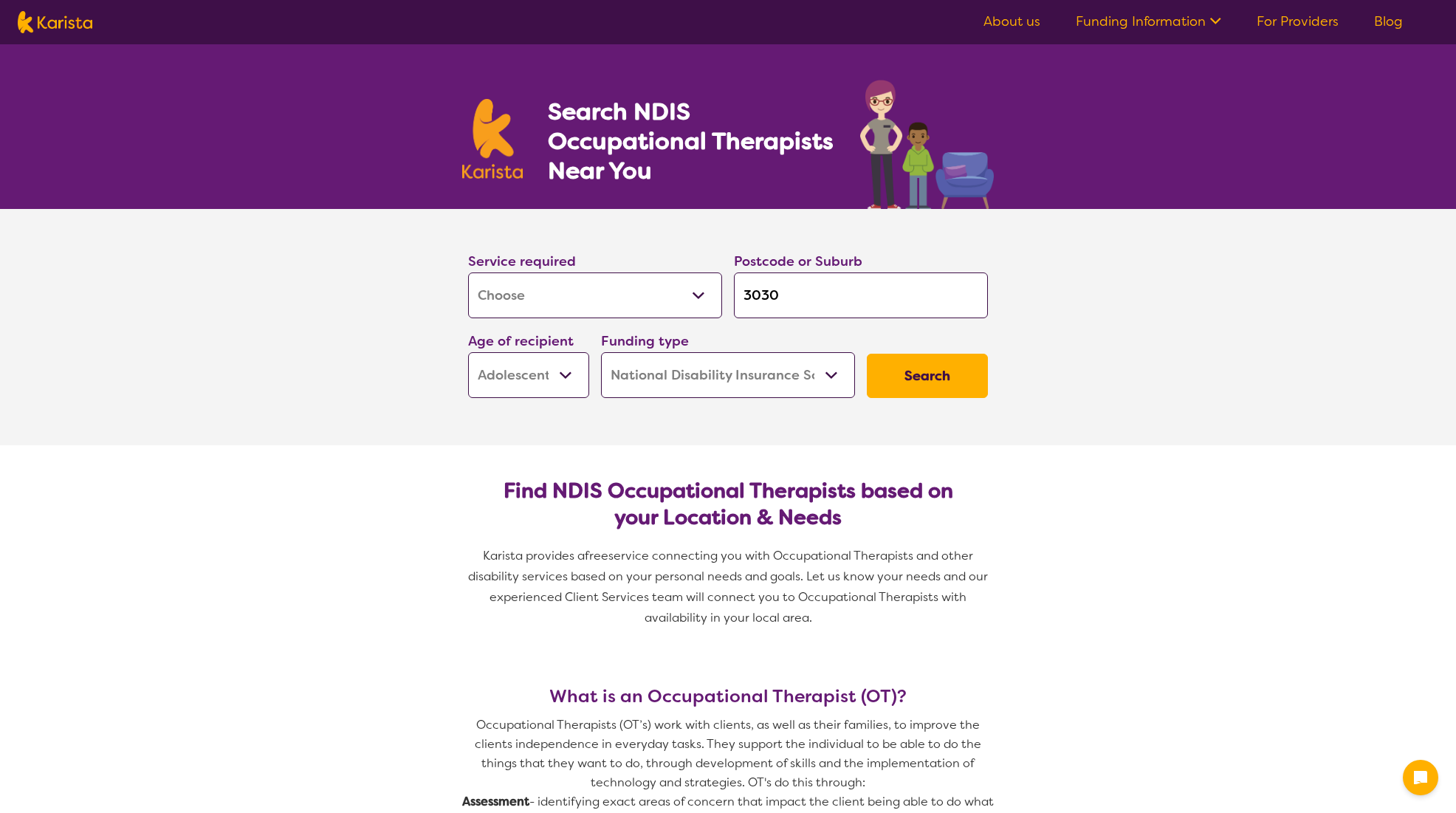
select select "[MEDICAL_DATA]"
select select "AS"
select select "NDIS"
select select "[MEDICAL_DATA]"
select select "AS"
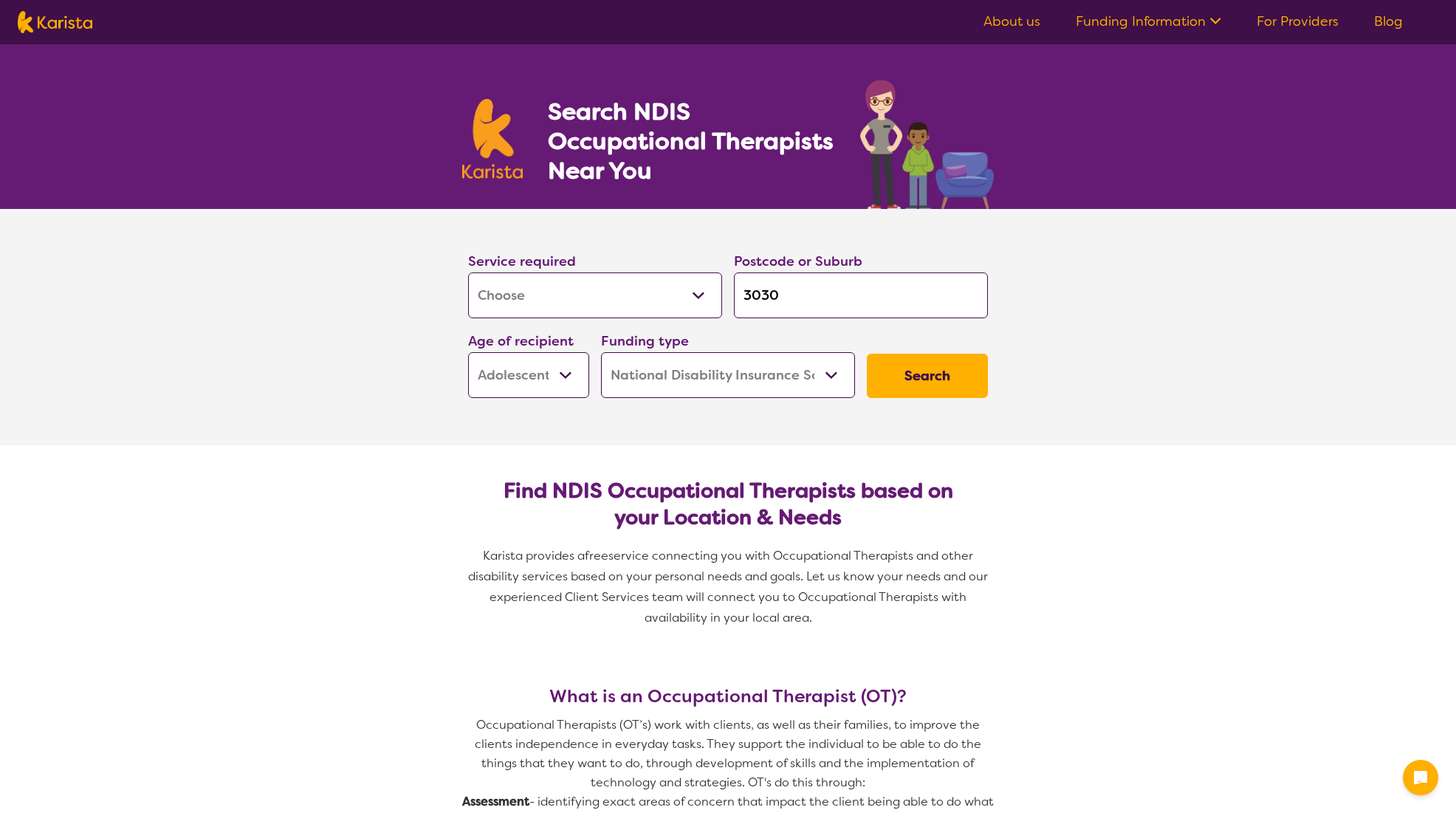
select select "NDIS"
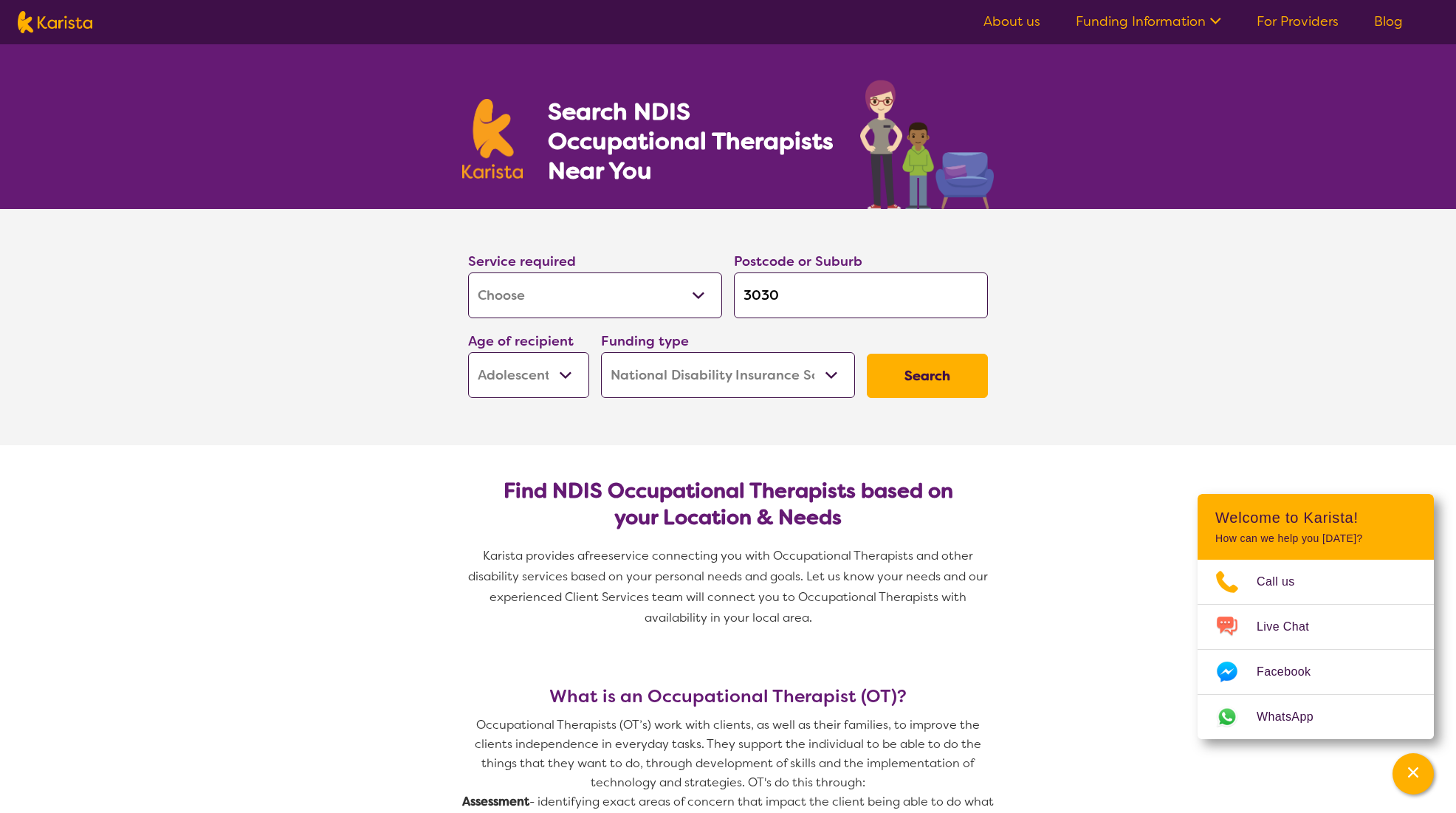
click at [684, 305] on select "Allied Health Assistant Assessment (ADHD or Autism) Behaviour support Counselli…" at bounding box center [595, 296] width 254 height 46
select select "Support worker"
click at [468, 273] on select "Allied Health Assistant Assessment (ADHD or Autism) Behaviour support Counselli…" at bounding box center [595, 296] width 254 height 46
select select "Support worker"
click at [919, 391] on button "Search" at bounding box center [927, 376] width 121 height 44
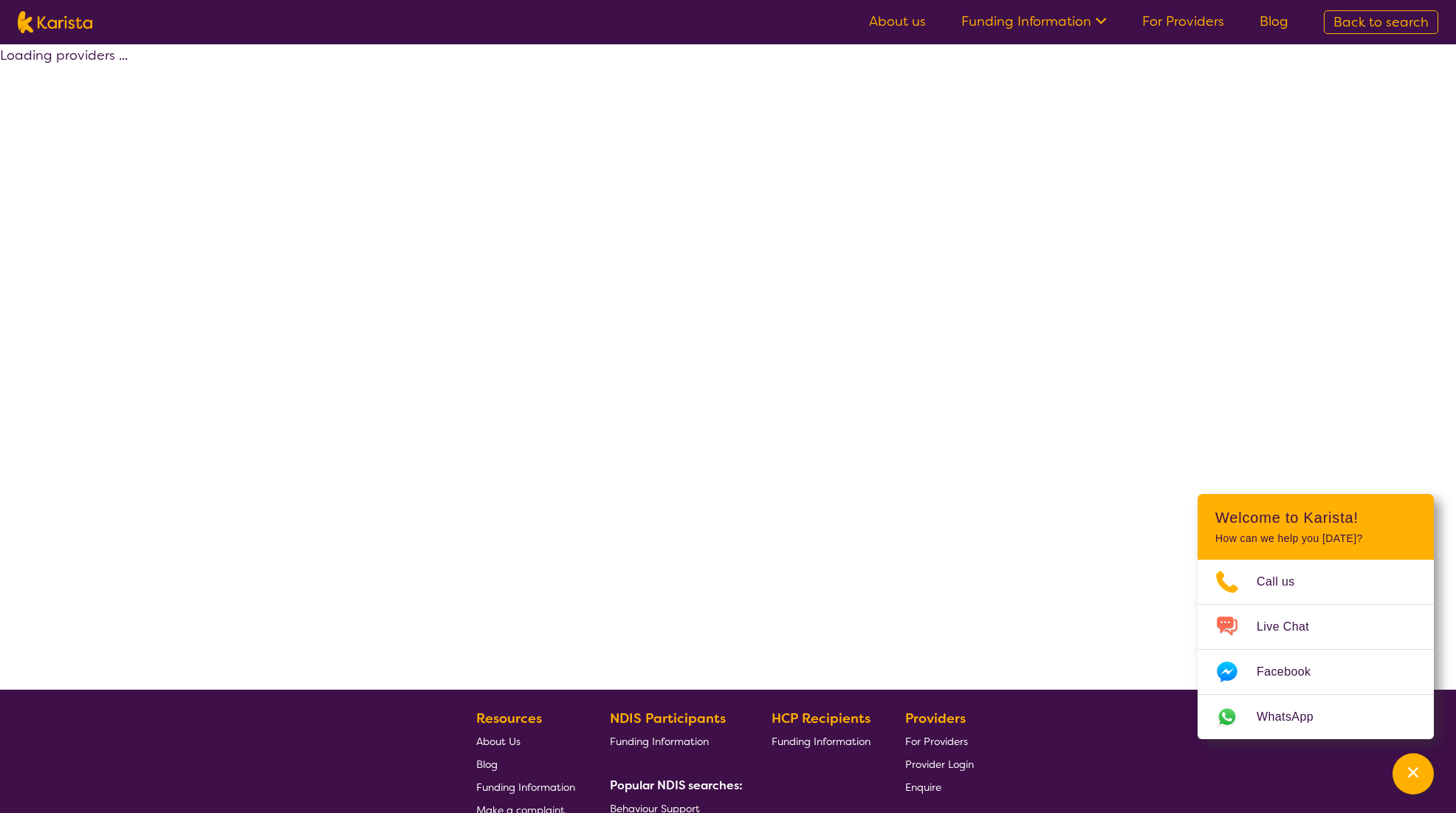
select select "by_score"
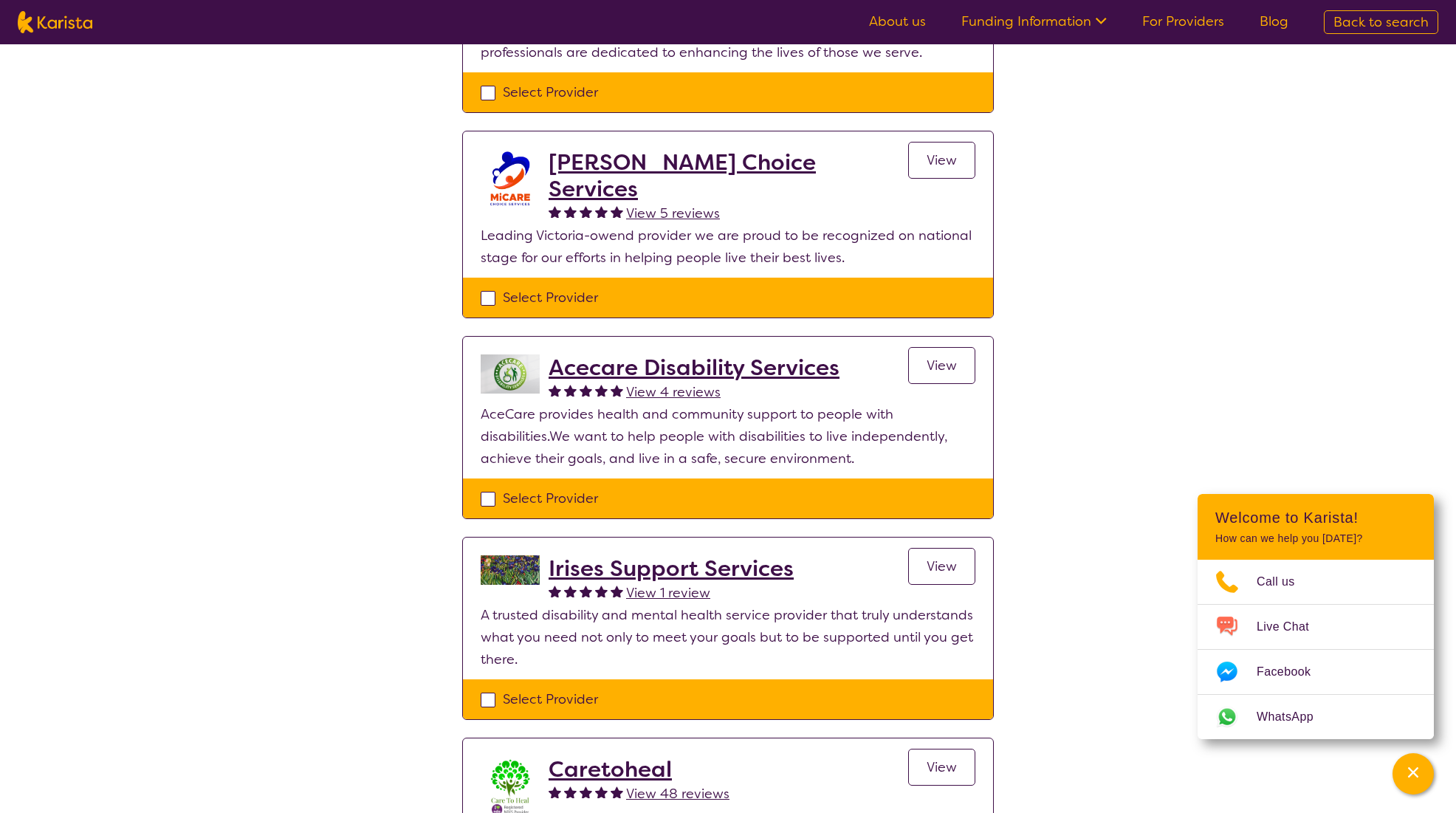
scroll to position [1845, 0]
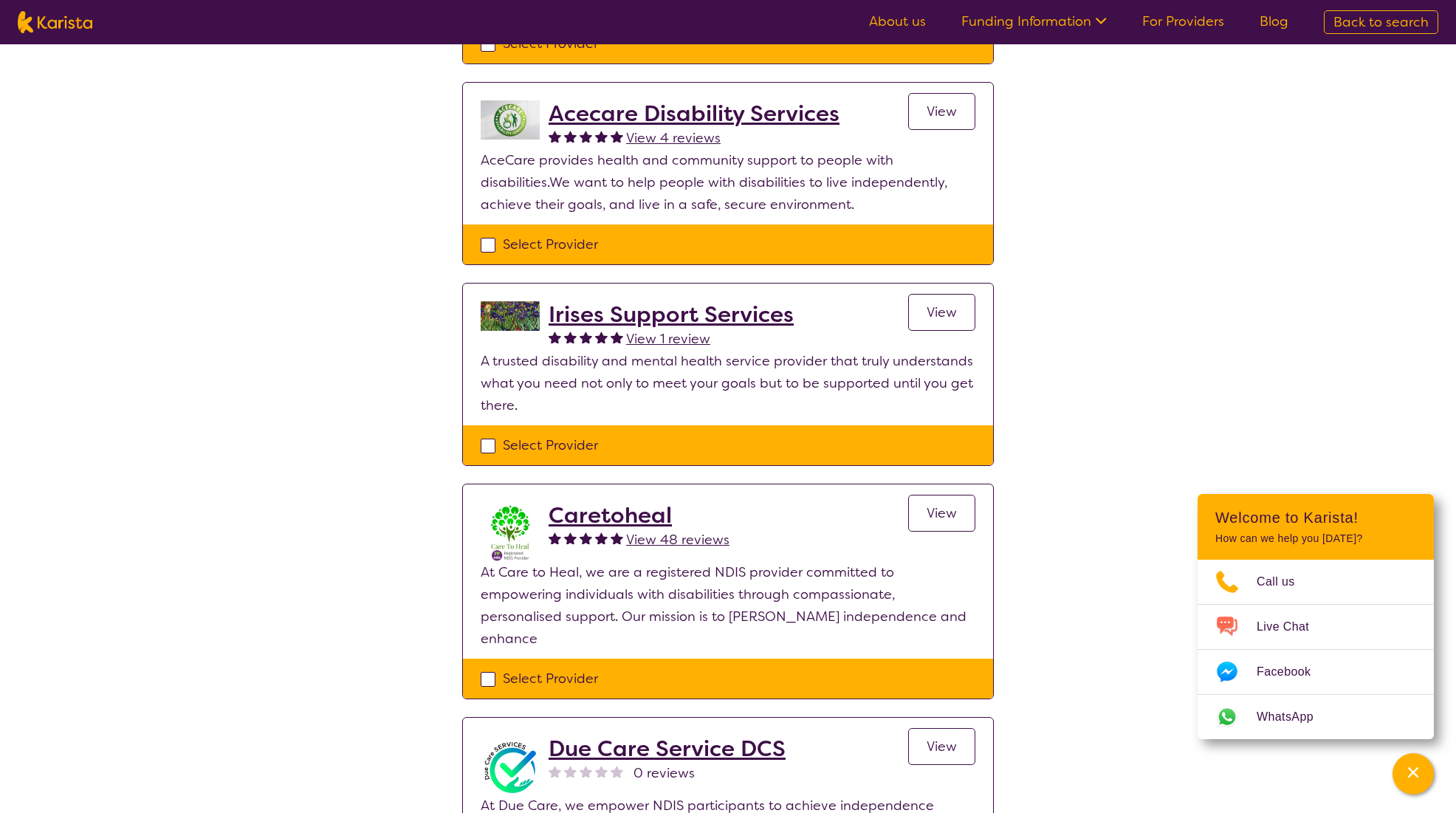
click at [597, 502] on h2 "Caretoheal" at bounding box center [639, 515] width 181 height 26
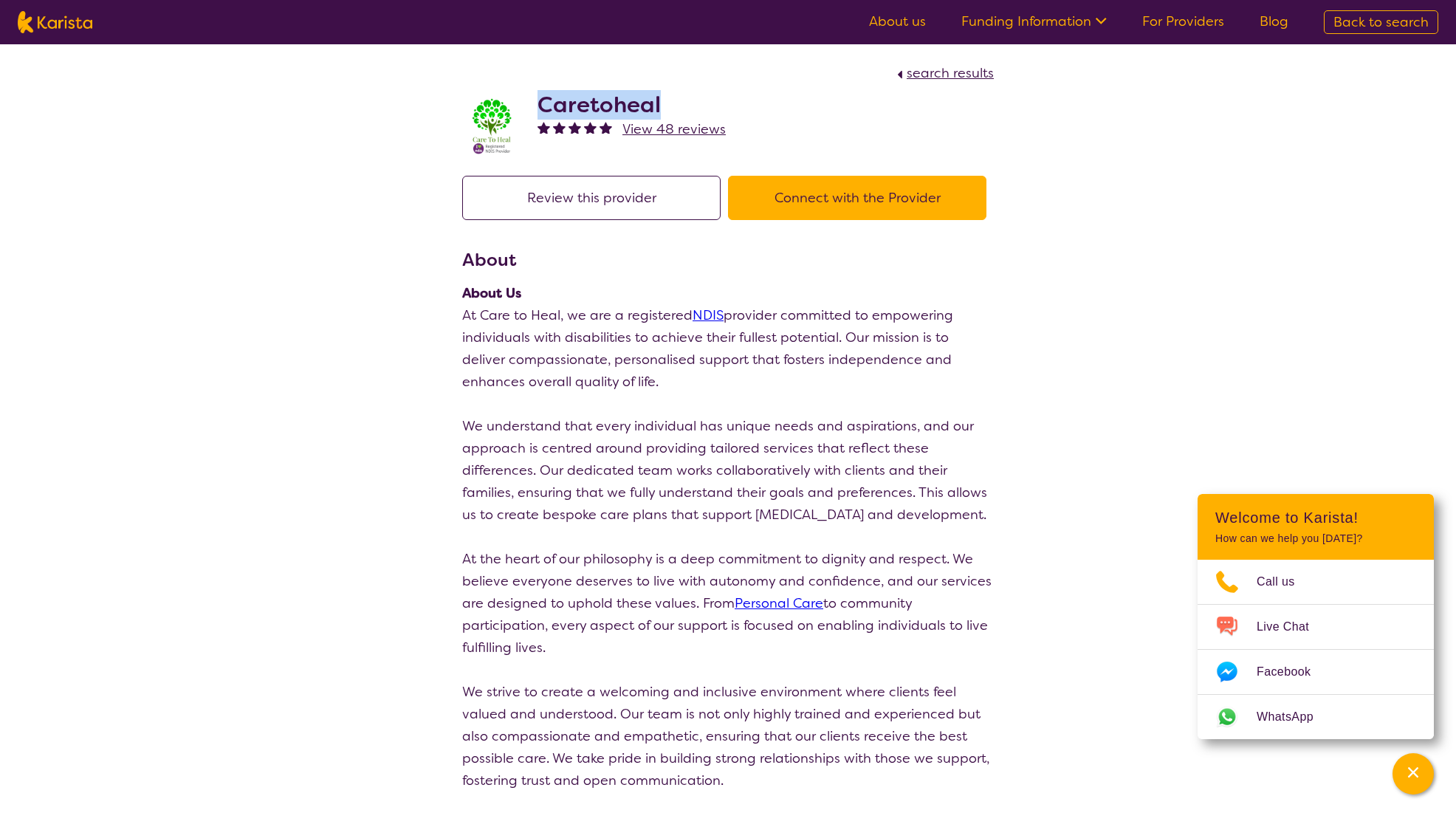
drag, startPoint x: 664, startPoint y: 102, endPoint x: 544, endPoint y: 113, distance: 120.5
click at [544, 113] on h2 "Caretoheal" at bounding box center [632, 104] width 188 height 26
copy h2 "Caretoheal"
select select "by_score"
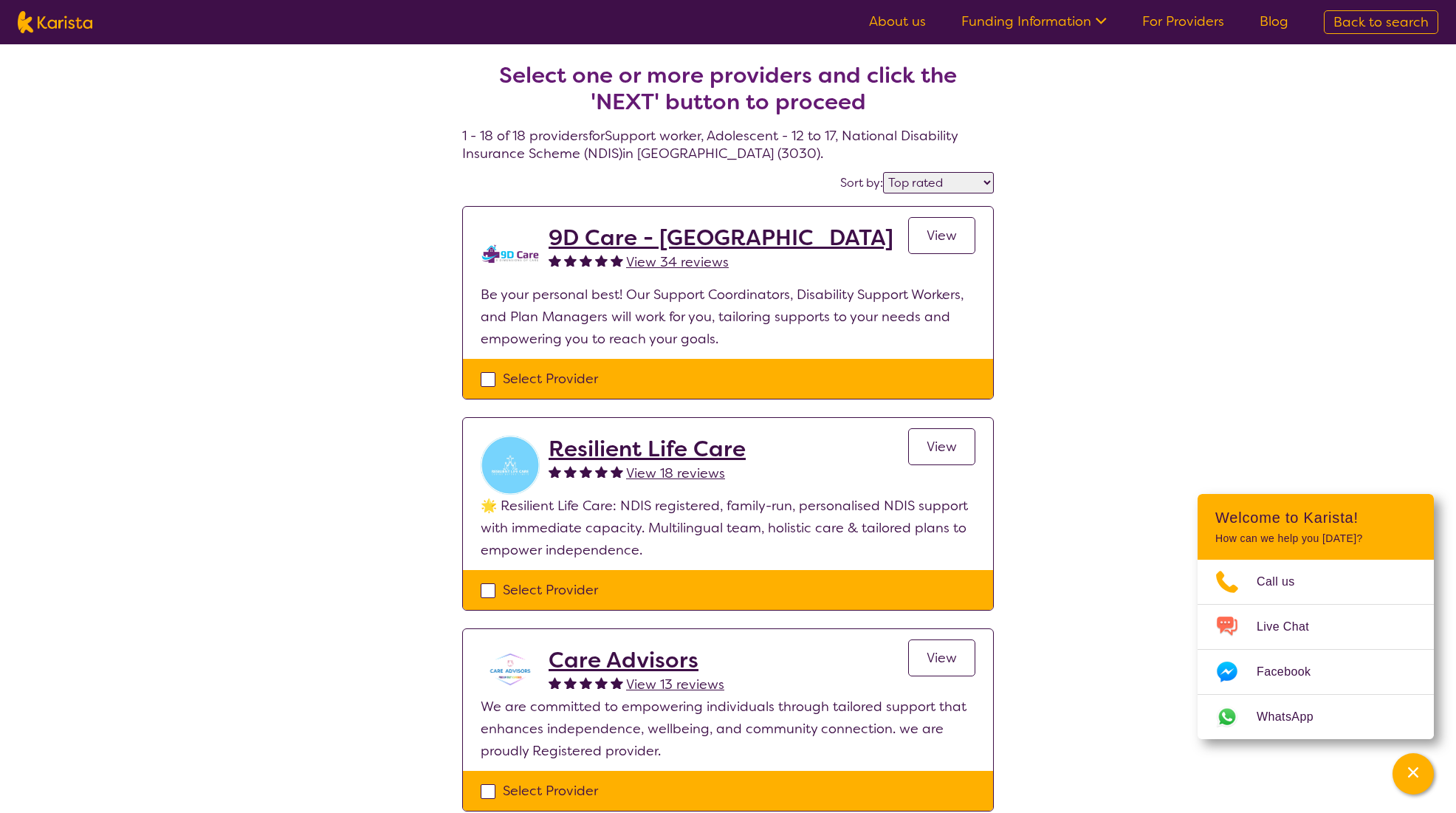
click at [687, 241] on h2 "9D Care - VIC" at bounding box center [721, 237] width 345 height 26
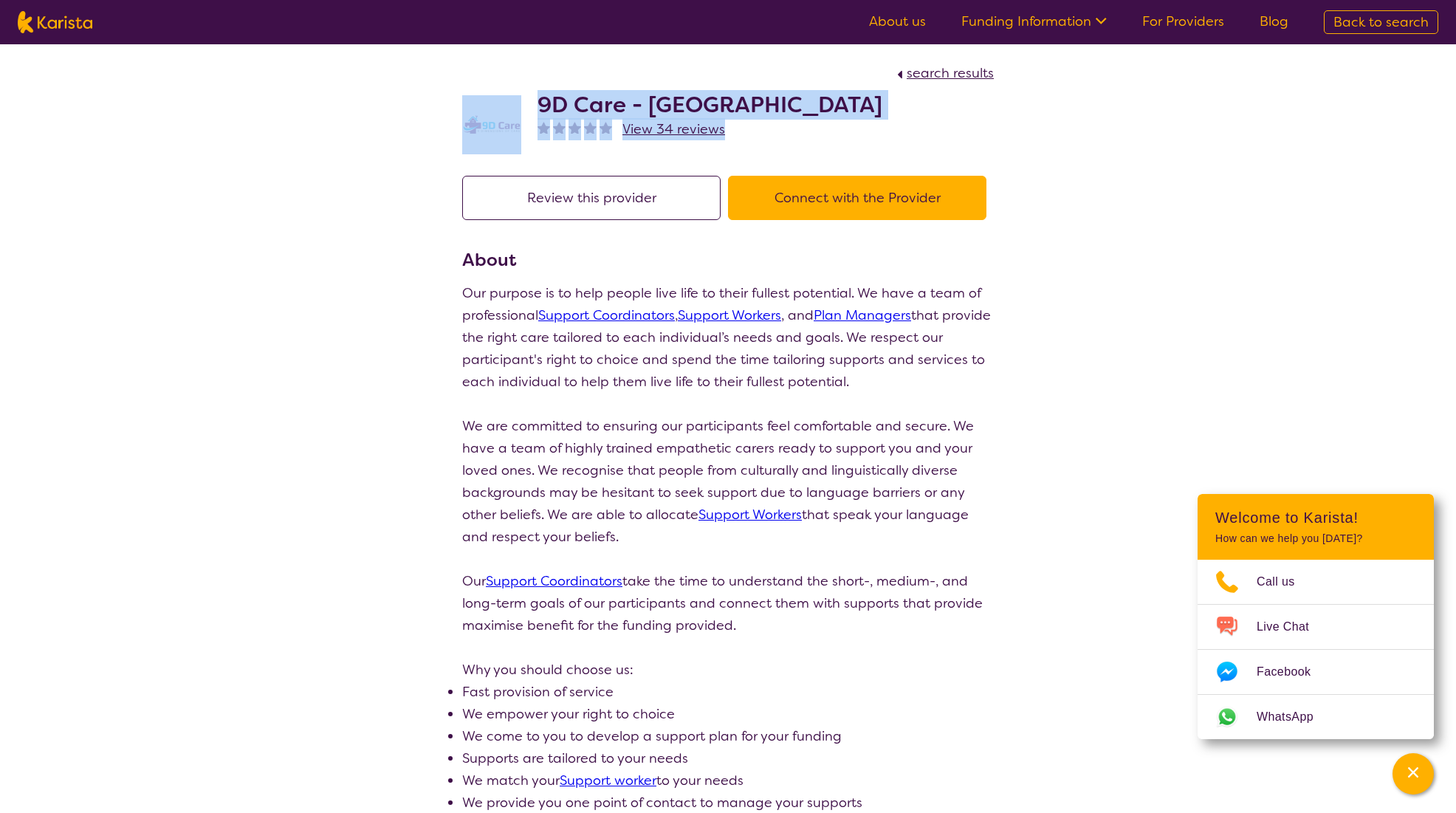
drag, startPoint x: 786, startPoint y: 123, endPoint x: 491, endPoint y: 116, distance: 295.1
click at [491, 116] on div "9D Care - VIC View 34 reviews" at bounding box center [728, 120] width 532 height 74
drag, startPoint x: 491, startPoint y: 116, endPoint x: 723, endPoint y: 107, distance: 232.2
click at [723, 107] on div "9D Care - VIC View 34 reviews" at bounding box center [728, 120] width 532 height 74
click at [699, 108] on h2 "9D Care - VIC" at bounding box center [710, 104] width 345 height 26
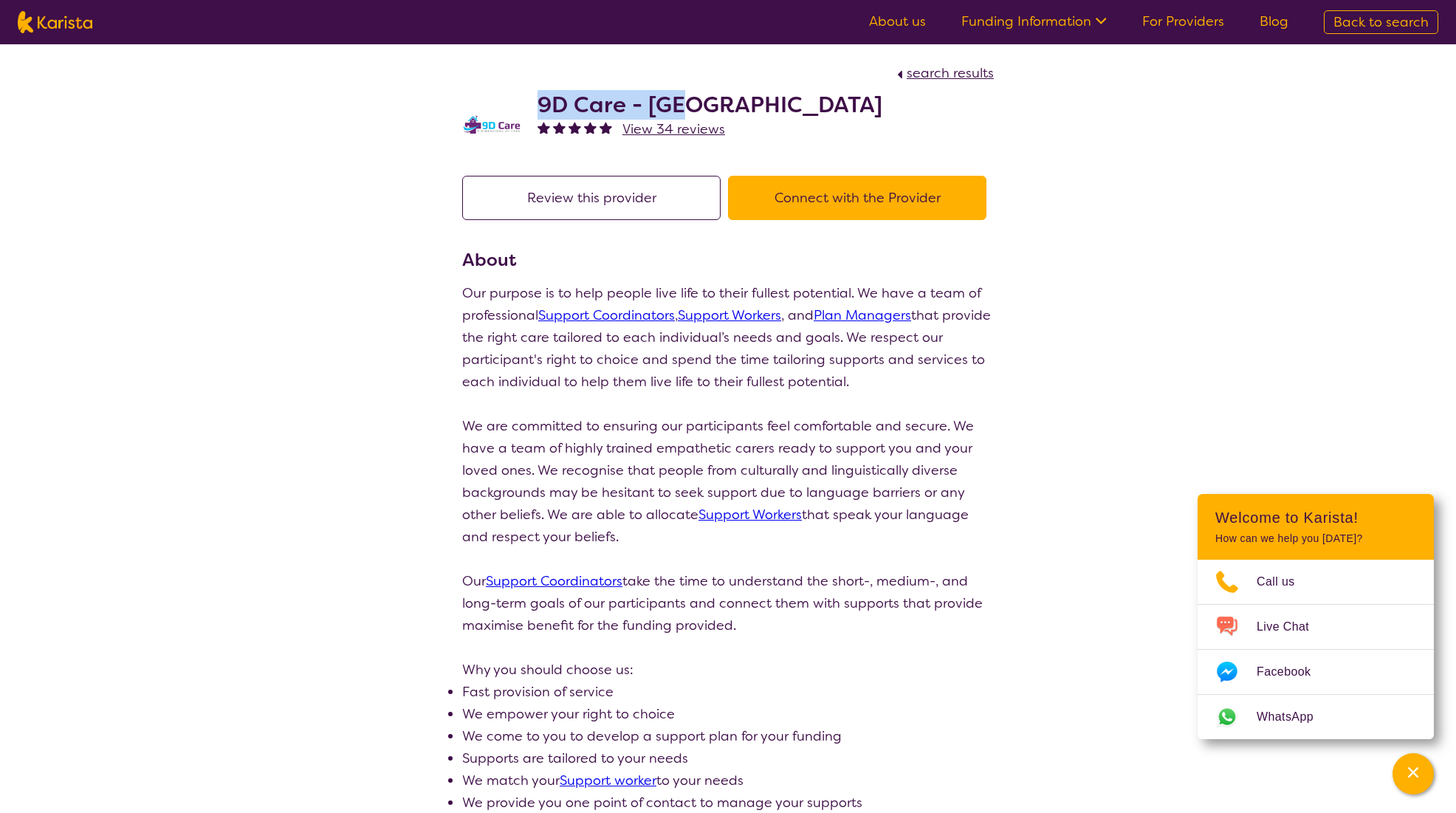
drag, startPoint x: 693, startPoint y: 106, endPoint x: 545, endPoint y: 113, distance: 148.2
click at [545, 113] on h2 "9D Care - VIC" at bounding box center [710, 104] width 345 height 26
copy h2 "9D Care - VIC"
click at [925, 65] on span "search results" at bounding box center [950, 73] width 87 height 18
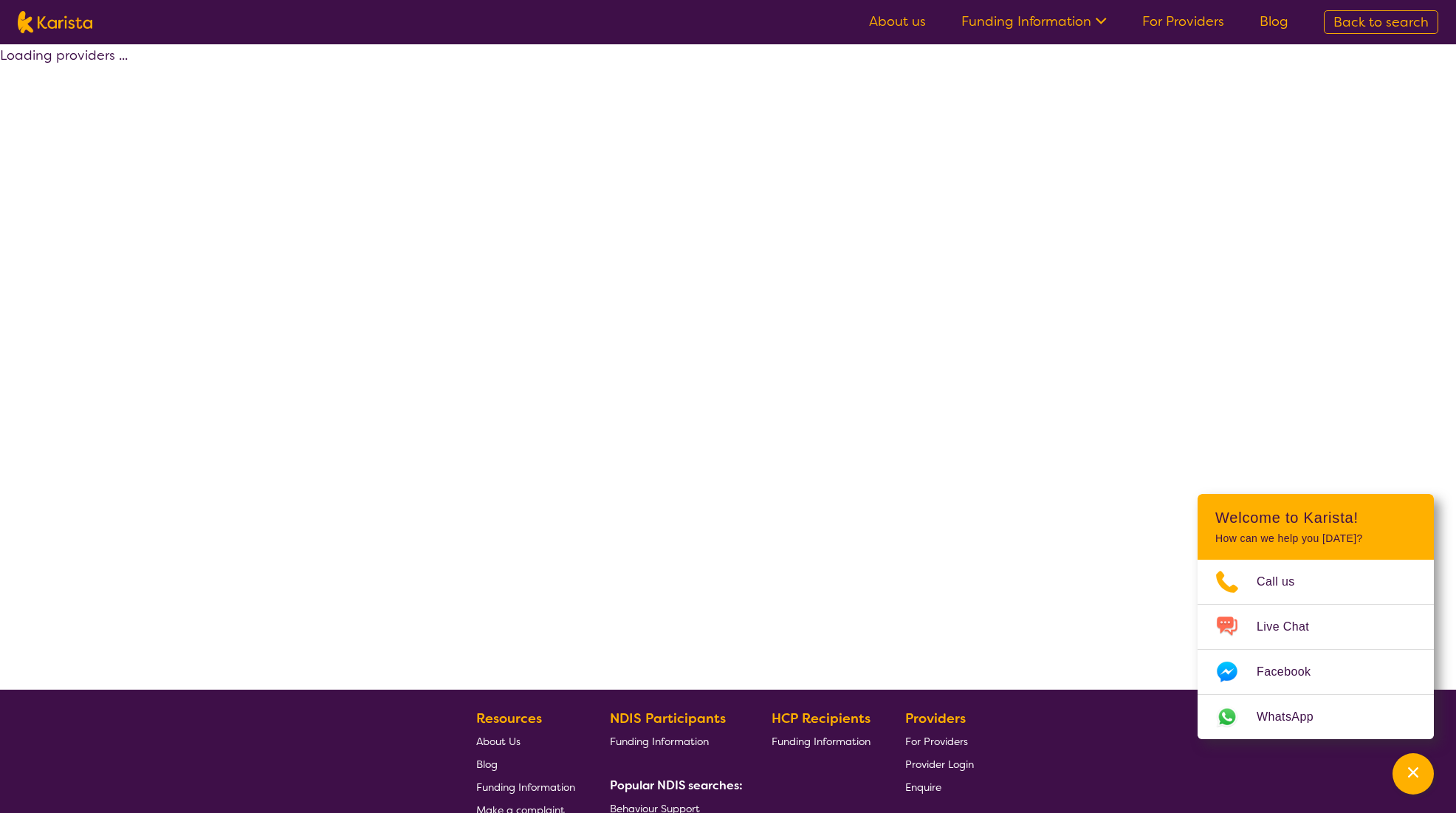
select select "by_score"
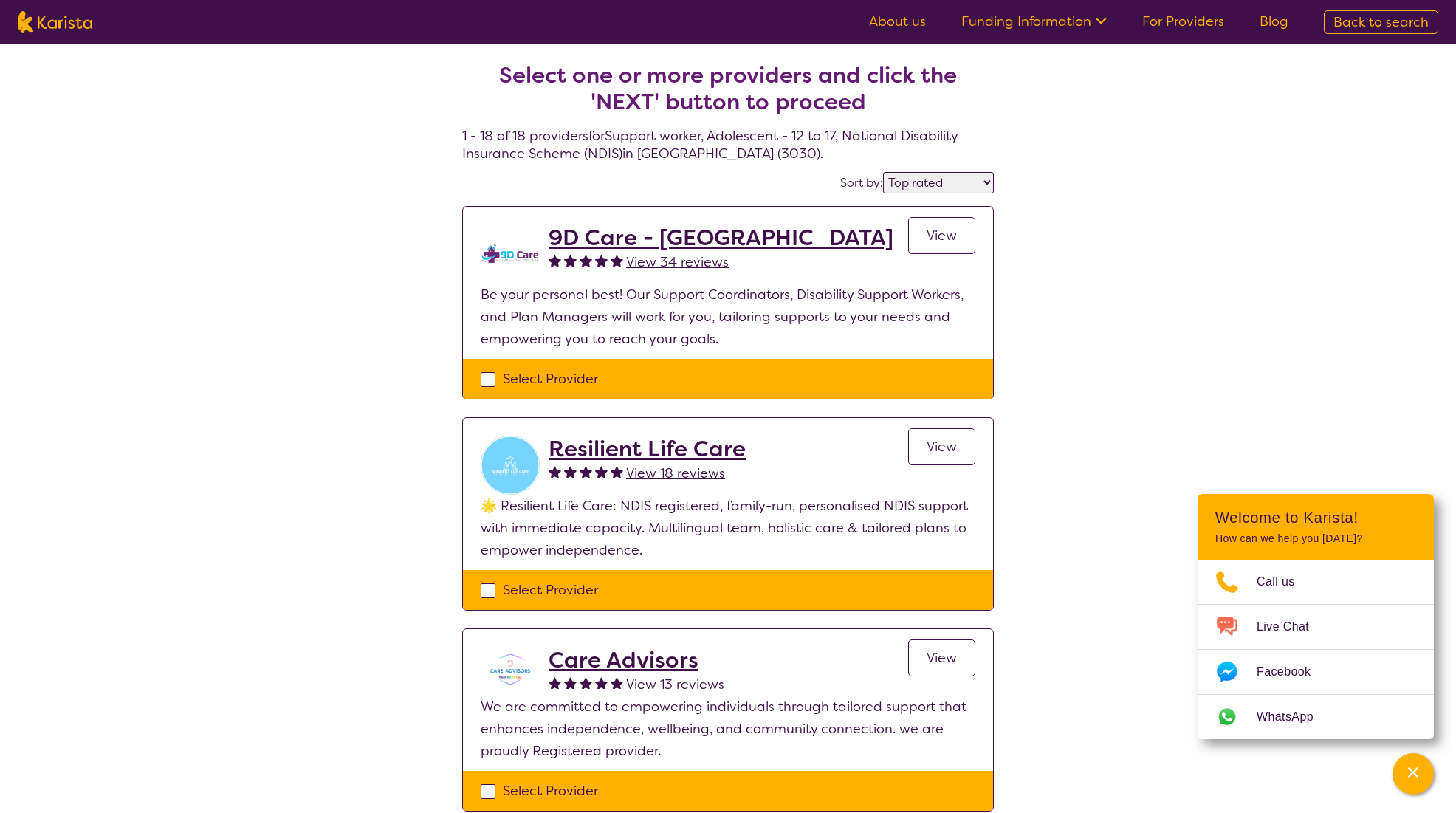
click at [654, 449] on h2 "Resilient Life Care" at bounding box center [647, 448] width 197 height 26
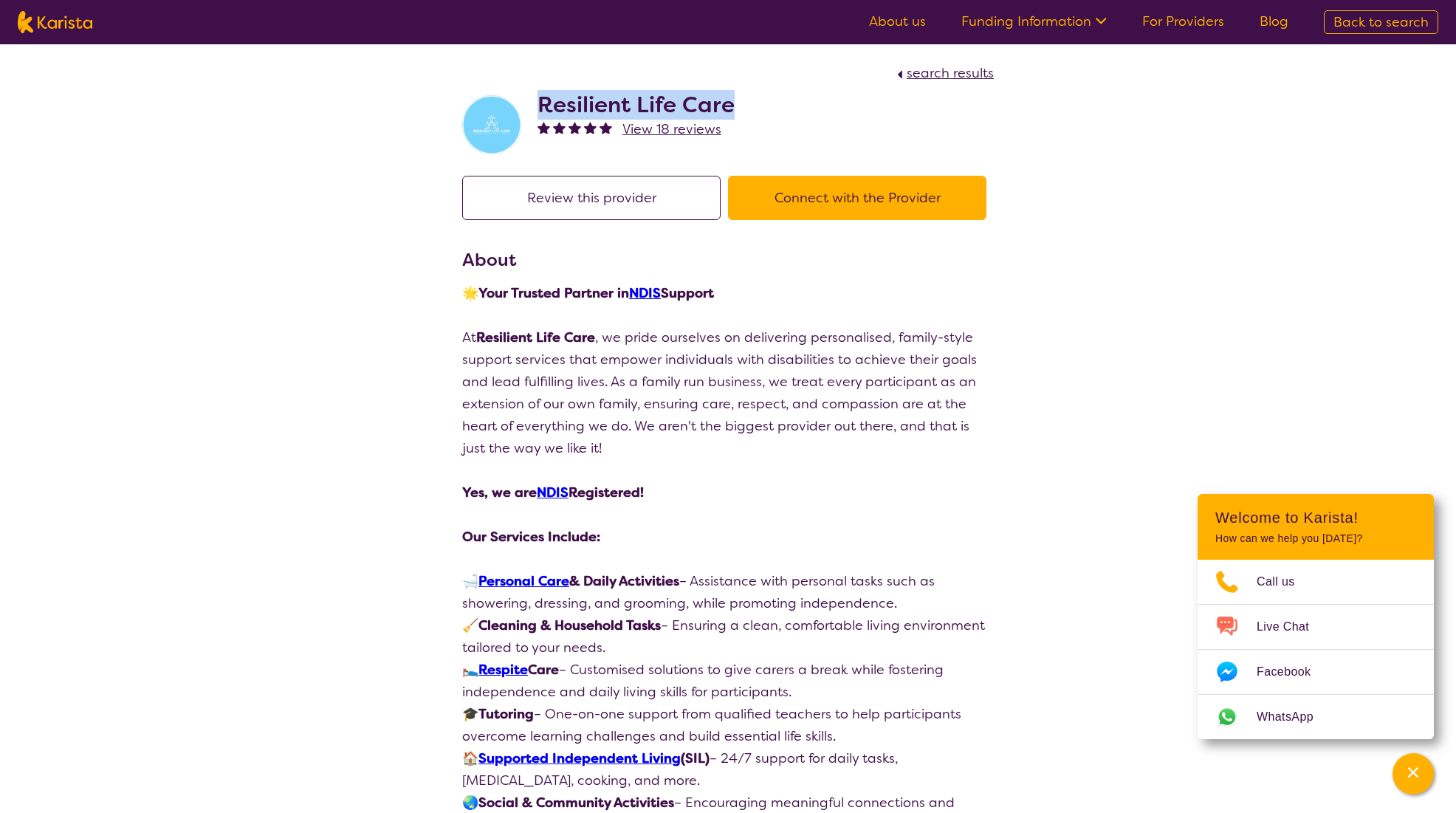
drag, startPoint x: 760, startPoint y: 101, endPoint x: 543, endPoint y: 94, distance: 217.1
click at [543, 94] on div "Resilient Life Care View 18 reviews" at bounding box center [728, 120] width 532 height 74
copy h2 "Resilient Life Care"
click at [972, 67] on span "search results" at bounding box center [950, 73] width 87 height 18
select select "by_score"
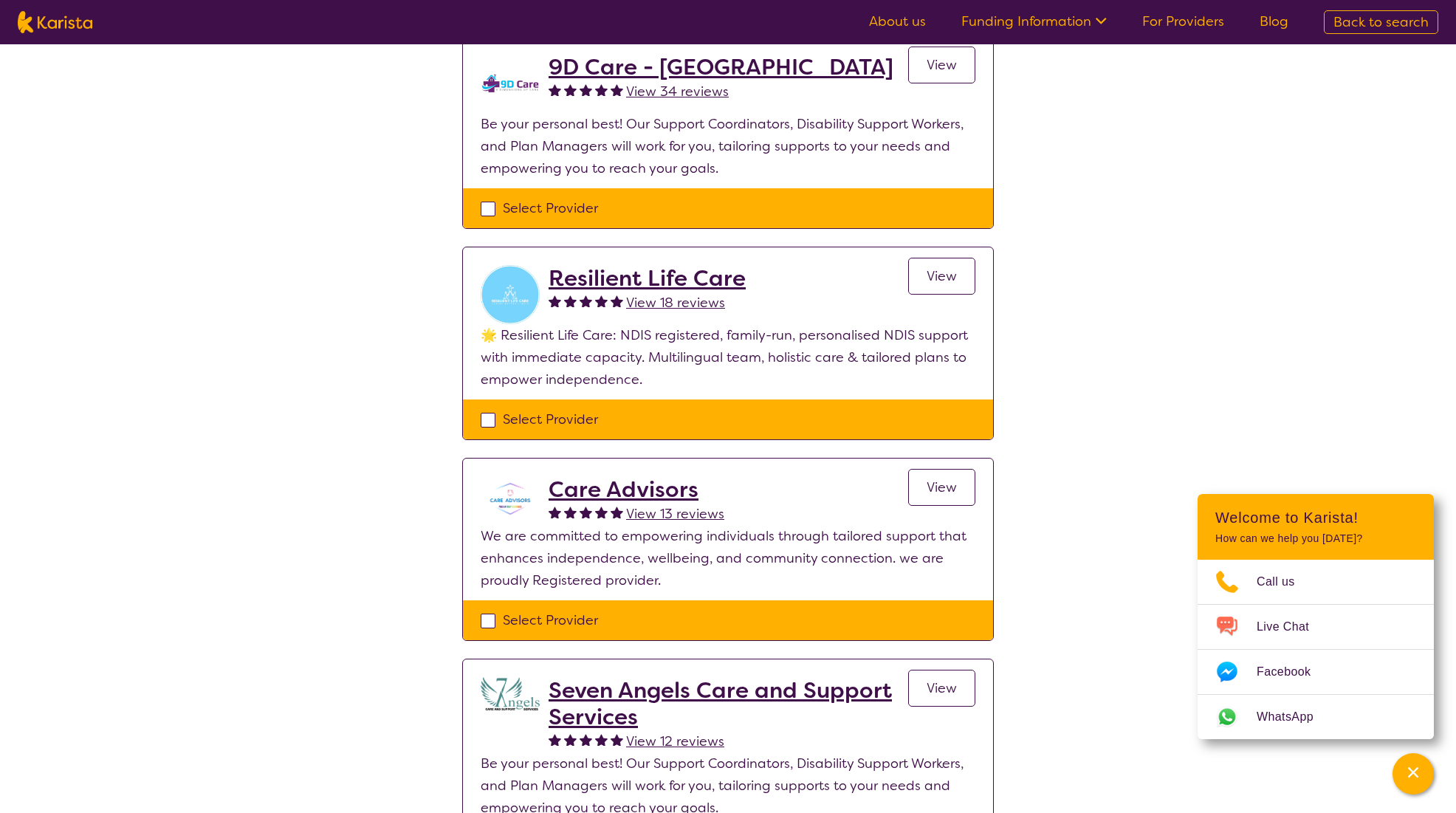
scroll to position [222, 0]
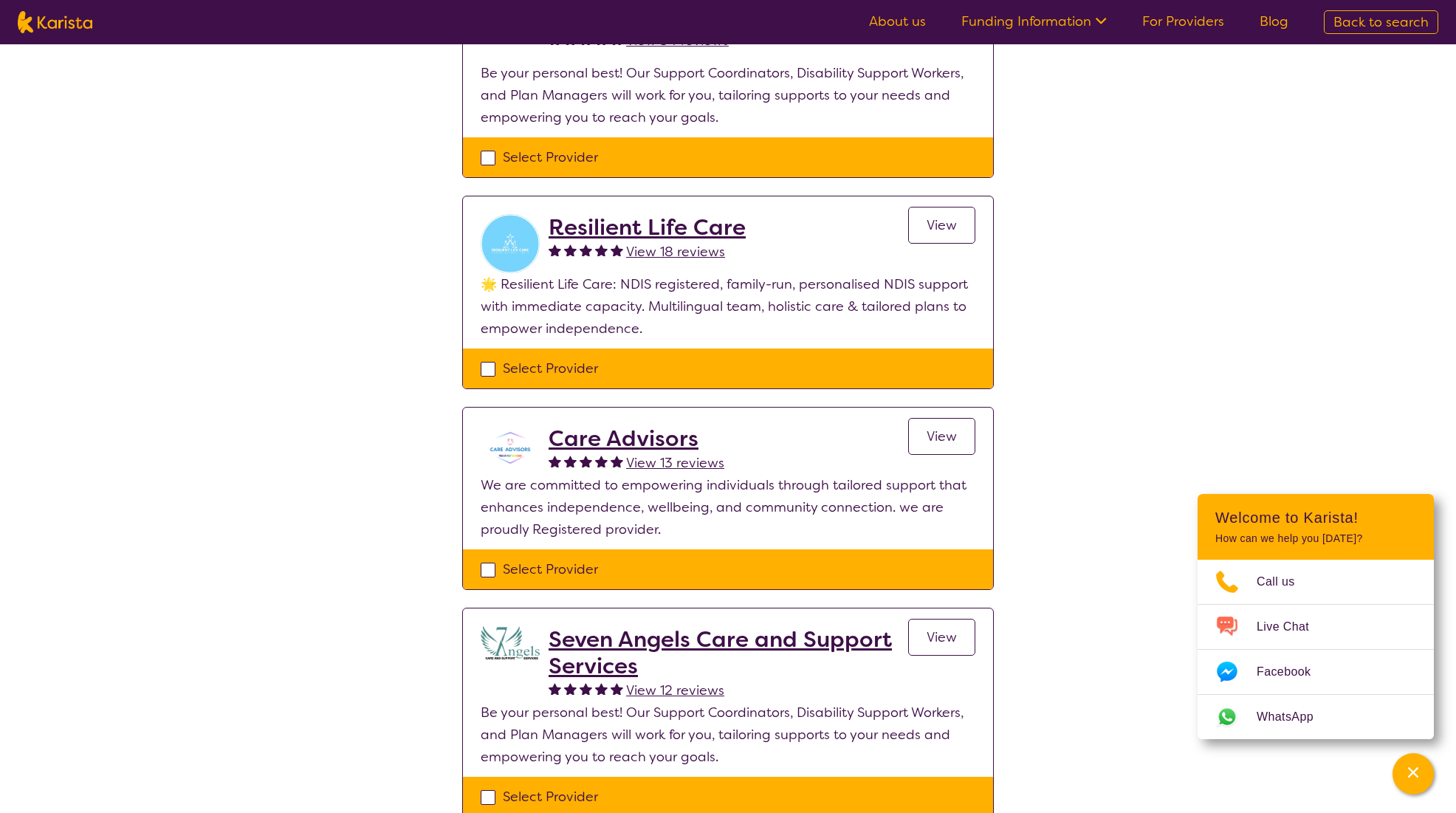
click at [670, 443] on h2 "Care Advisors" at bounding box center [636, 438] width 175 height 26
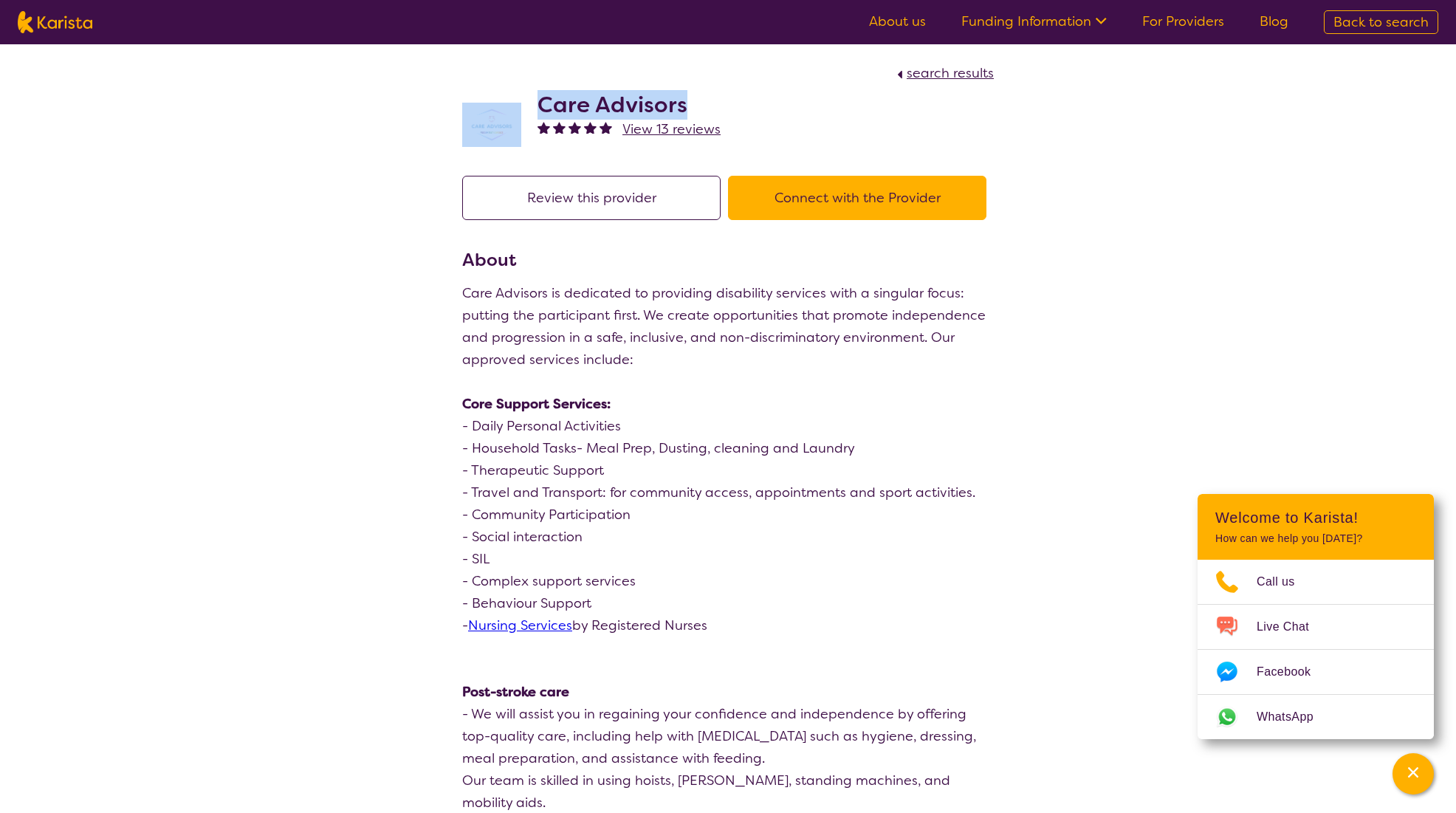
drag, startPoint x: 706, startPoint y: 102, endPoint x: 528, endPoint y: 113, distance: 178.3
click at [528, 113] on div "Care Advisors View 13 reviews" at bounding box center [728, 120] width 532 height 74
copy div "Care Advisors"
click at [487, 139] on img at bounding box center [492, 124] width 59 height 45
click at [495, 121] on img at bounding box center [492, 124] width 59 height 45
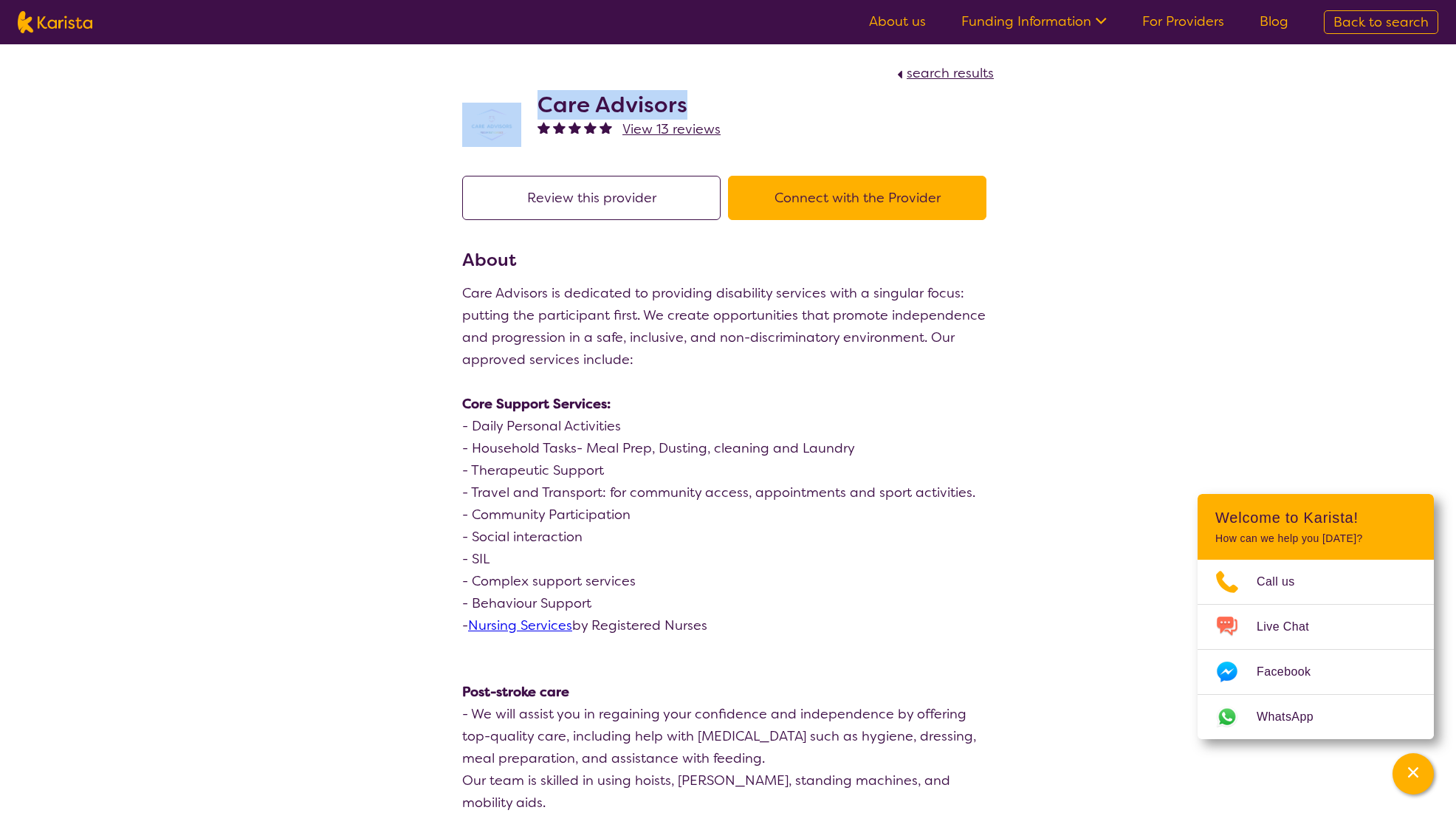
click at [964, 70] on span "search results" at bounding box center [950, 73] width 87 height 18
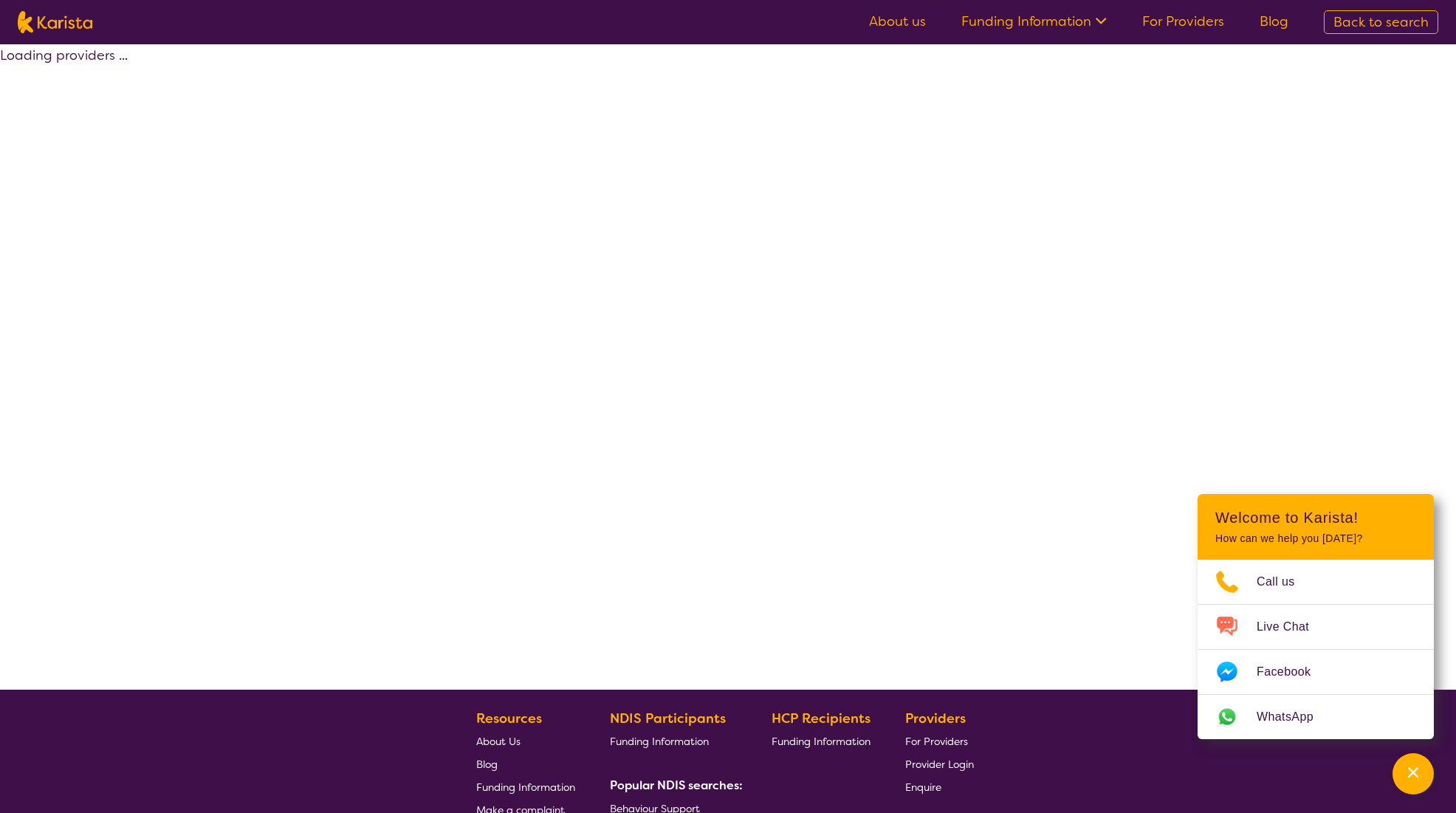
select select "by_score"
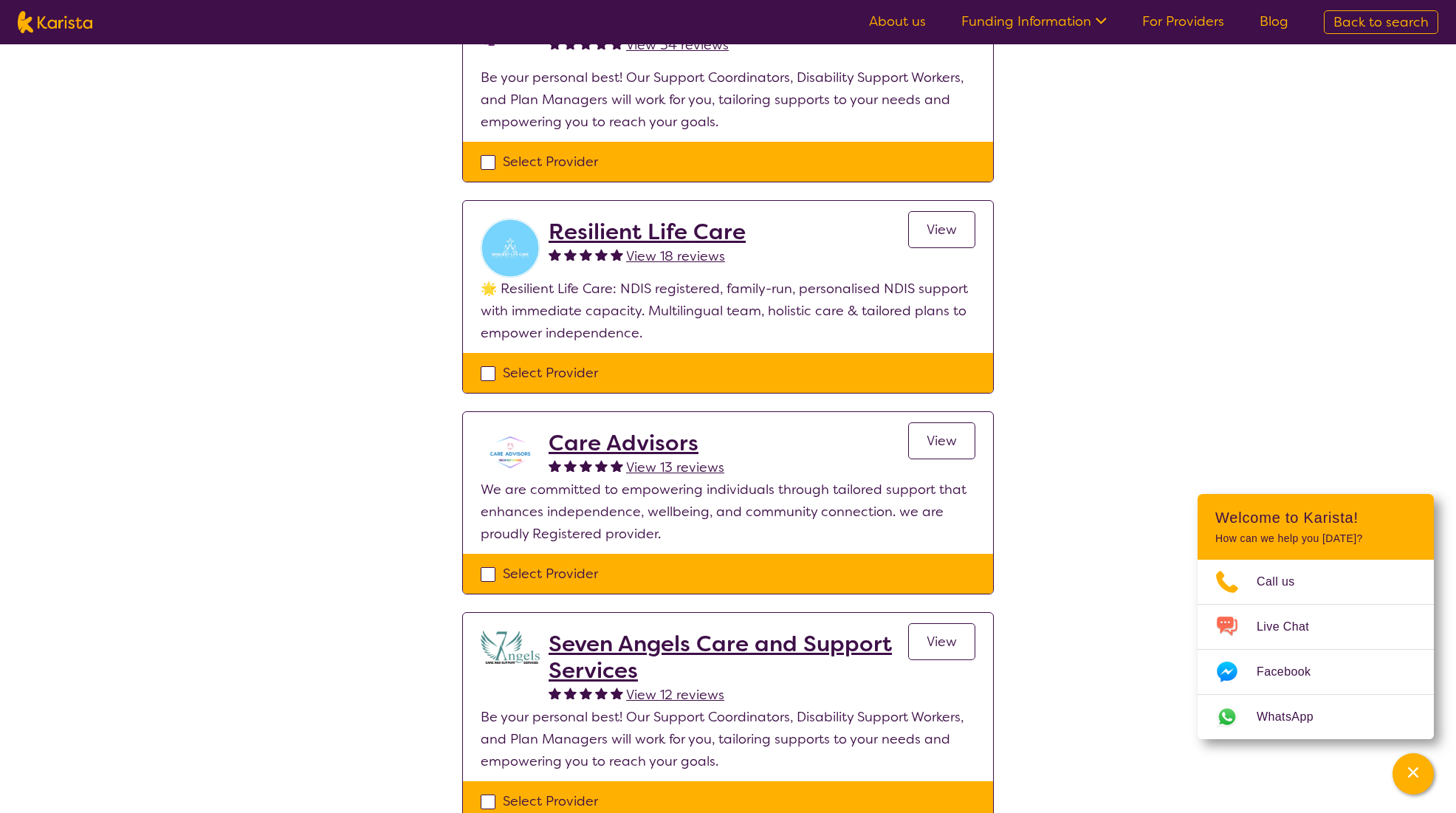
scroll to position [222, 0]
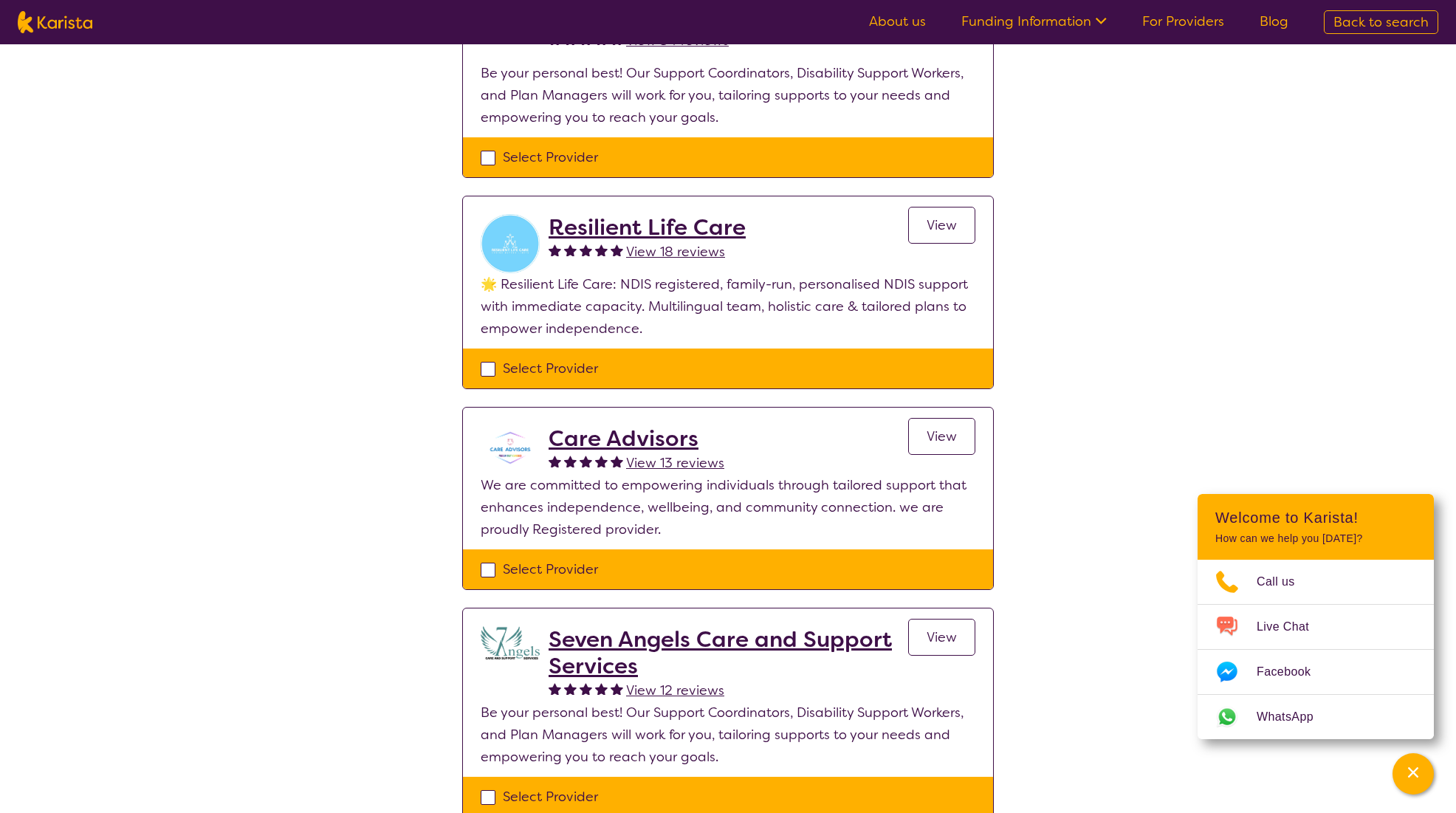
click at [618, 644] on h2 "Seven Angels Care and Support Services" at bounding box center [728, 652] width 360 height 53
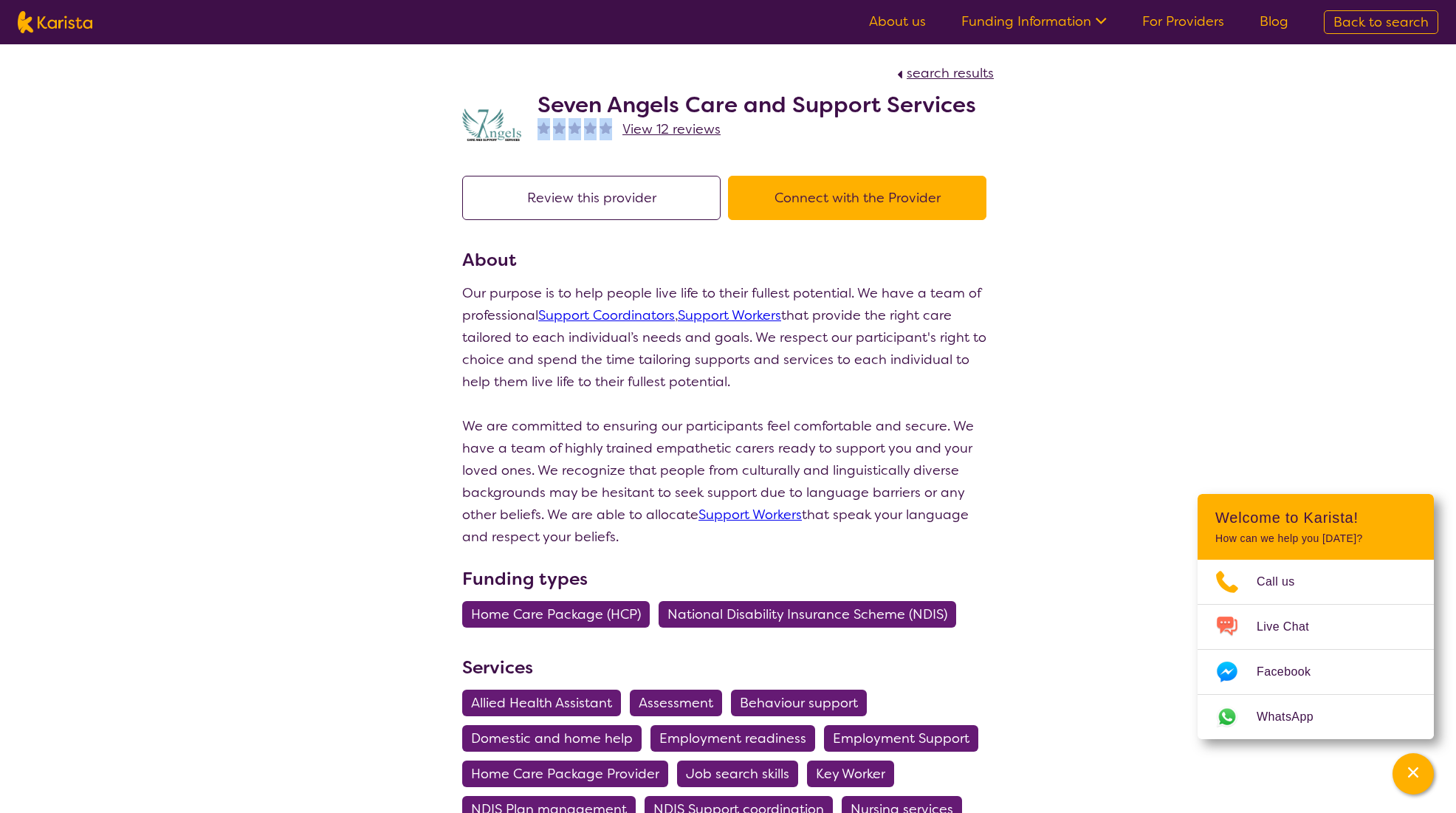
drag, startPoint x: 927, startPoint y: 120, endPoint x: 604, endPoint y: 130, distance: 323.2
click at [604, 130] on section "search results Seven Angels Care and Support Services View 12 reviews" at bounding box center [728, 101] width 567 height 113
drag, startPoint x: 604, startPoint y: 130, endPoint x: 592, endPoint y: 113, distance: 20.8
click at [592, 113] on h2 "Seven Angels Care and Support Services" at bounding box center [757, 104] width 439 height 26
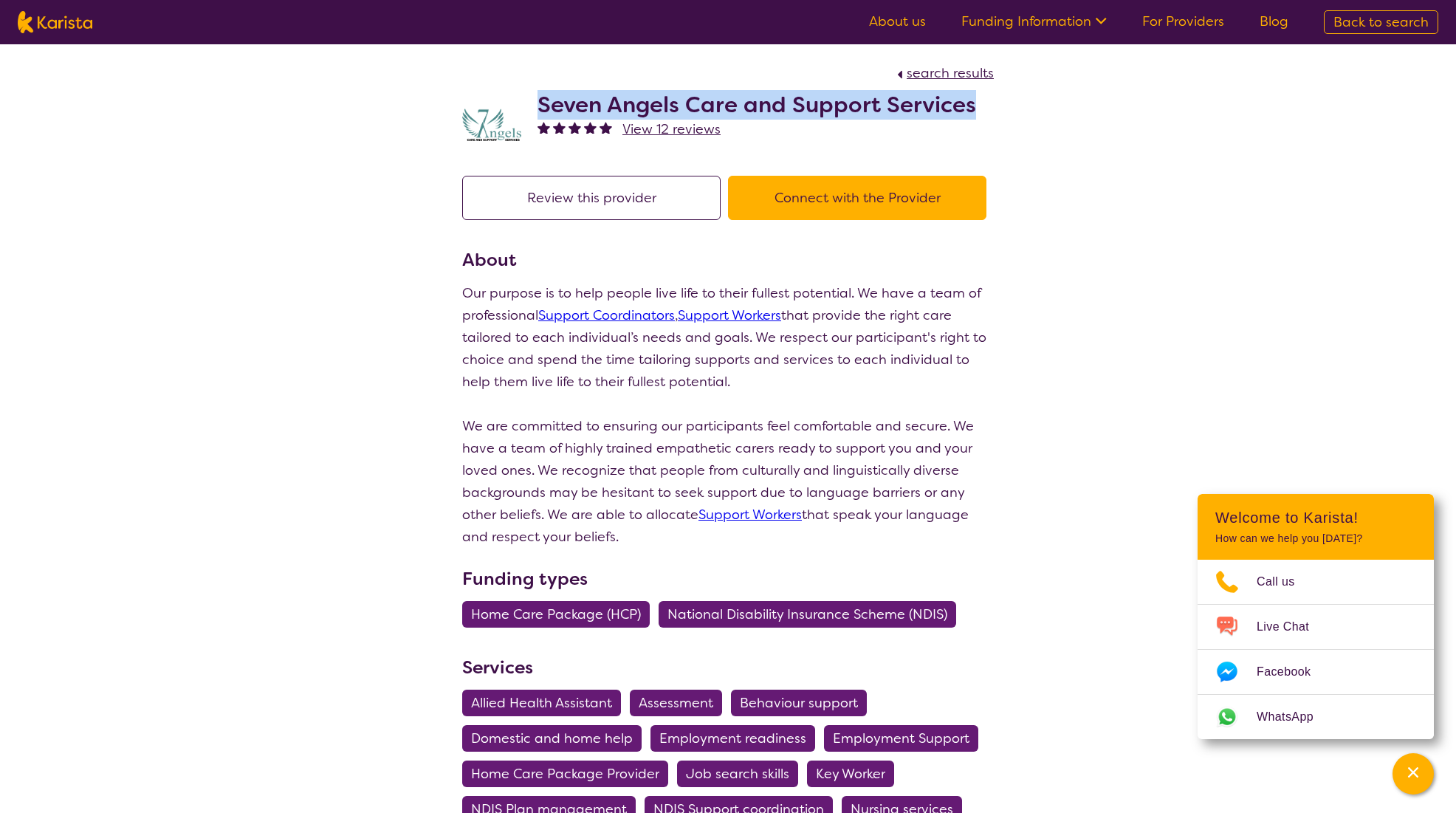
drag, startPoint x: 534, startPoint y: 100, endPoint x: 1016, endPoint y: 110, distance: 482.1
click at [1016, 110] on div "search results Seven Angels Care and Support Services View 12 reviews Review th…" at bounding box center [728, 823] width 1456 height 1559
copy h2 "Seven Angels Care and Support Services"
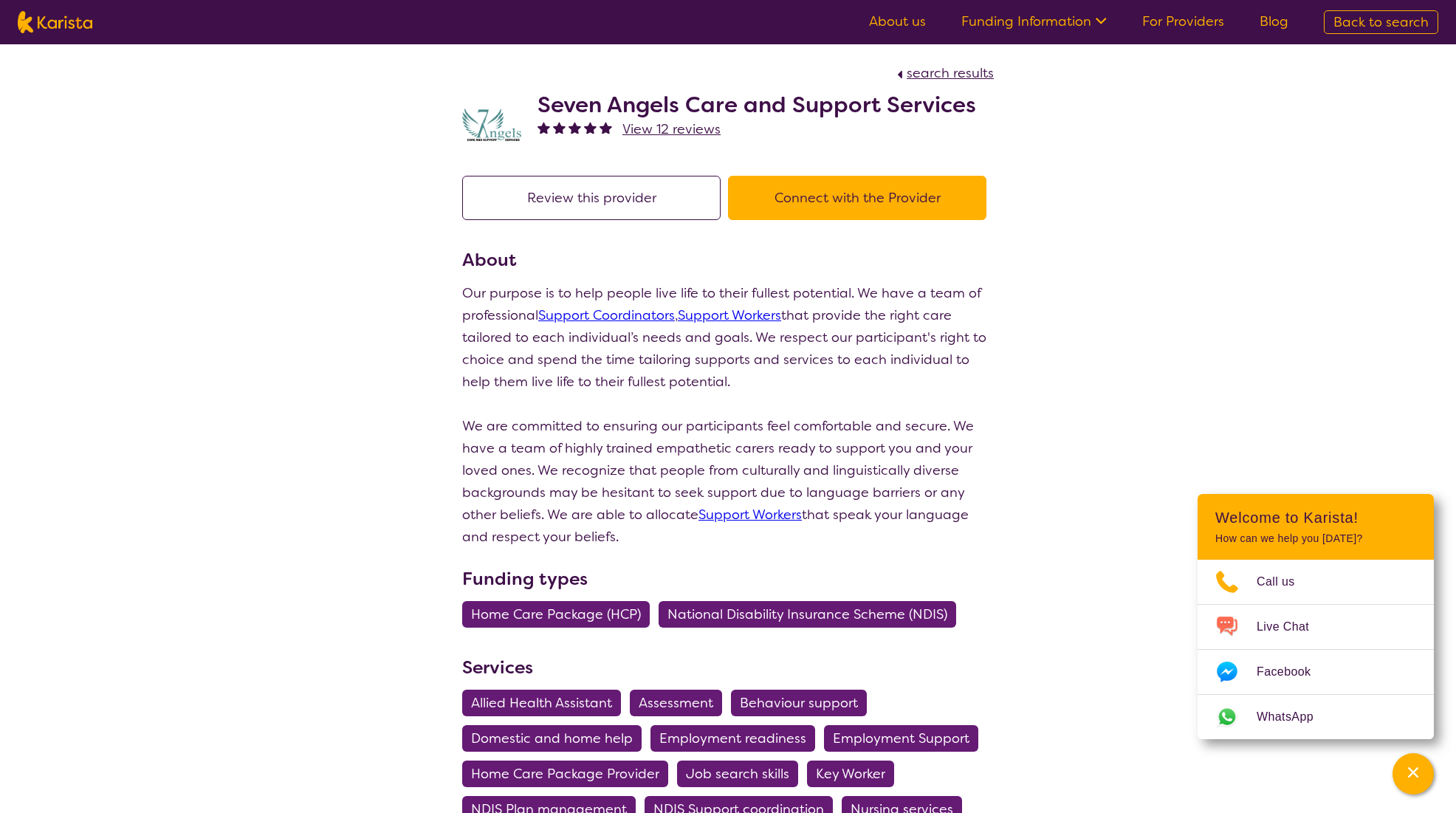
click at [1115, 305] on div "search results Seven Angels Care and Support Services View 12 reviews Review th…" at bounding box center [728, 823] width 1456 height 1559
click at [958, 74] on span "search results" at bounding box center [950, 73] width 87 height 18
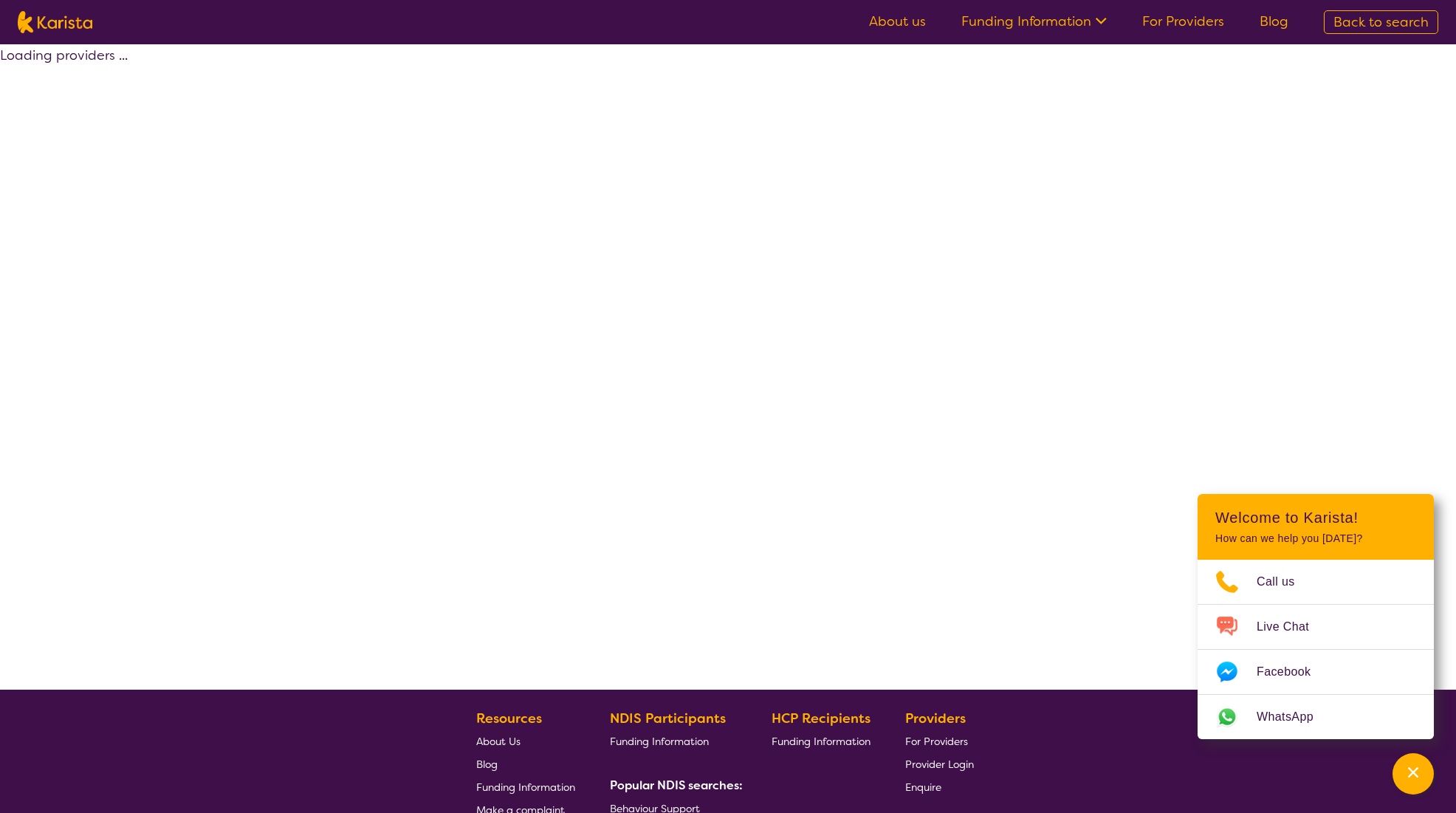
select select "by_score"
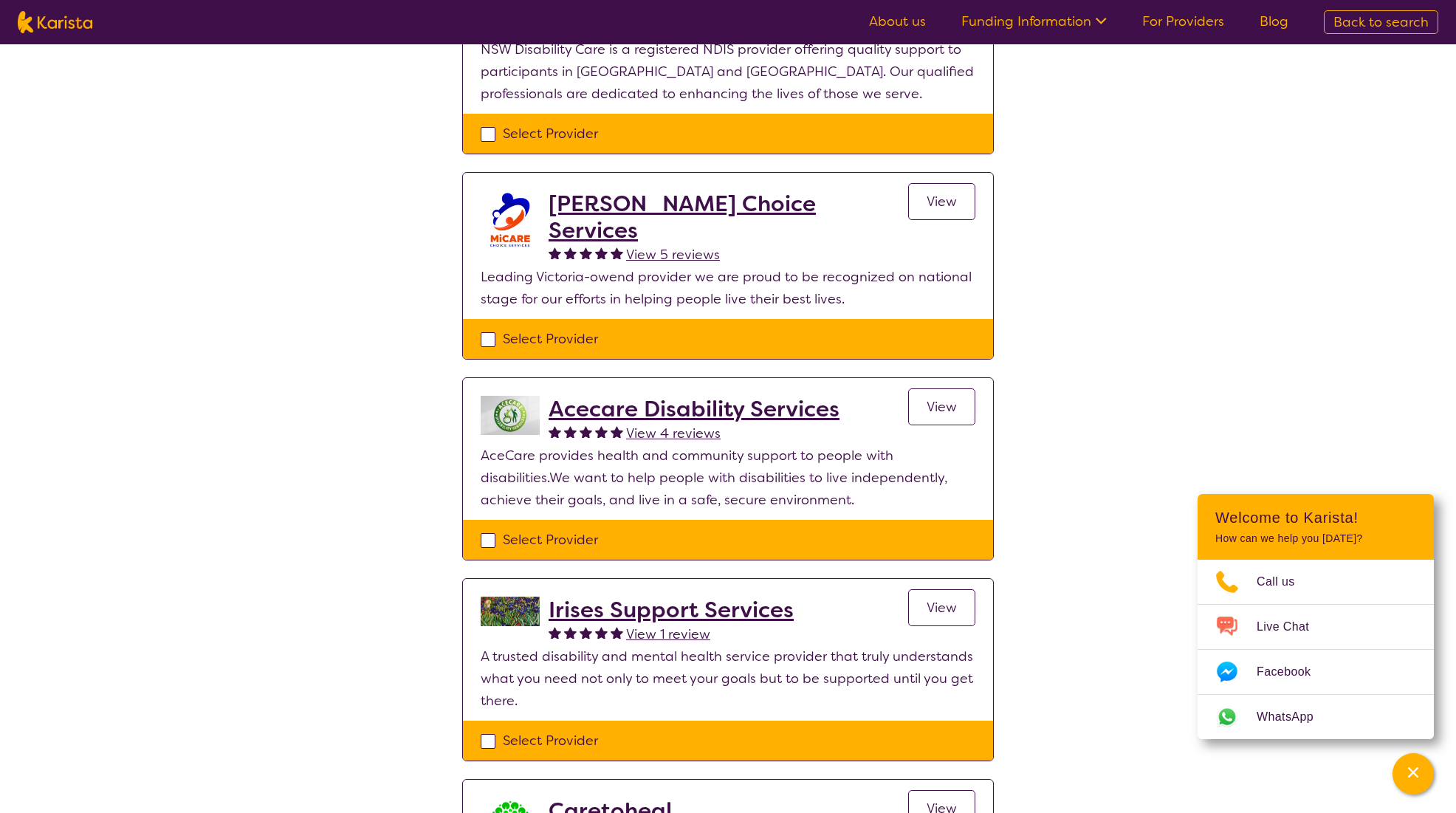
scroll to position [1624, 0]
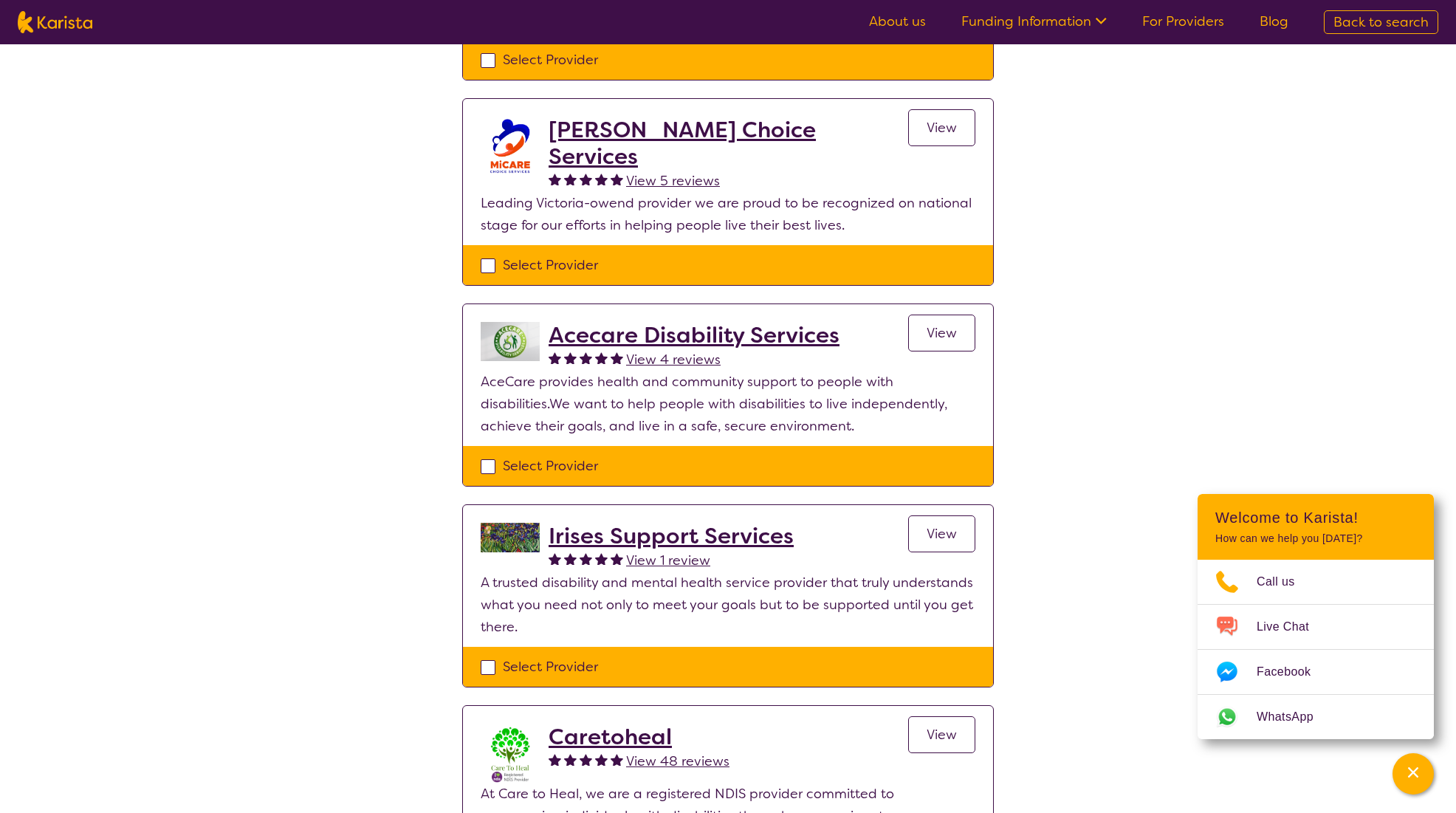
click at [730, 322] on h2 "Acecare Disability Services" at bounding box center [694, 335] width 291 height 26
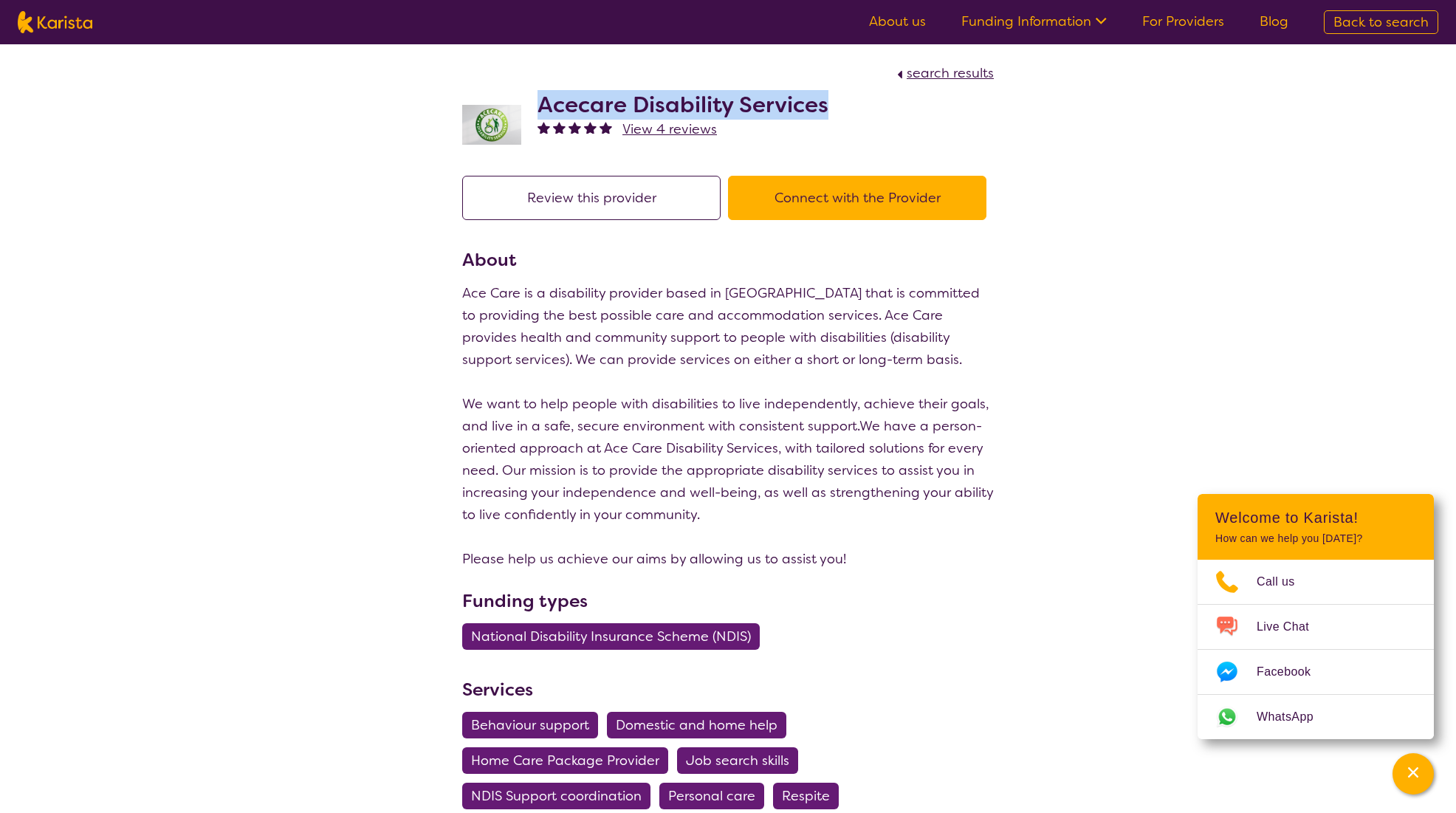
drag, startPoint x: 856, startPoint y: 111, endPoint x: 545, endPoint y: 108, distance: 311.0
click at [545, 108] on div "Acecare Disability Services View 4 reviews" at bounding box center [728, 120] width 532 height 74
copy h2 "Acecare Disability Services"
click at [944, 81] on span "search results" at bounding box center [950, 73] width 87 height 18
select select "by_score"
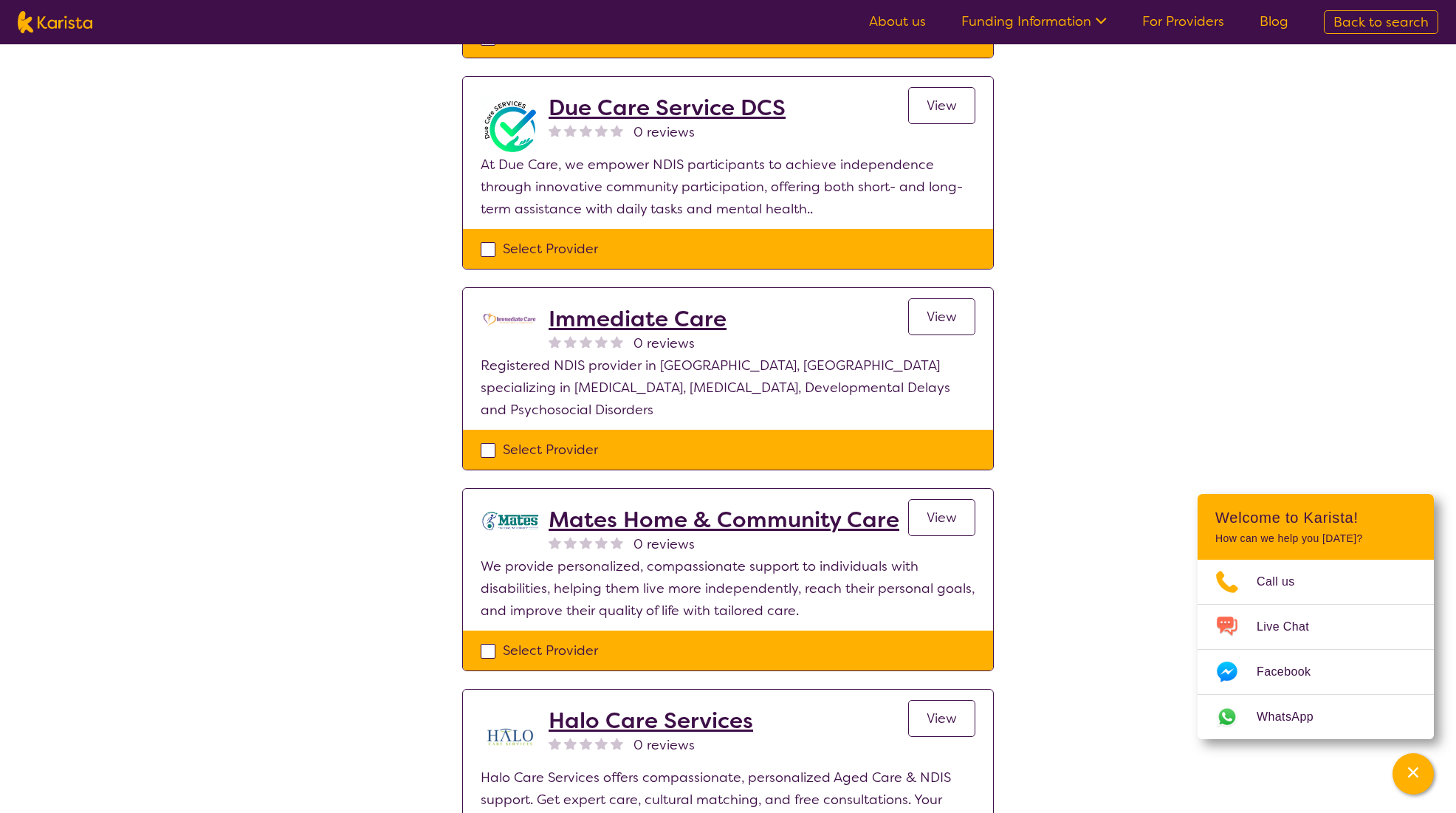
scroll to position [2732, 0]
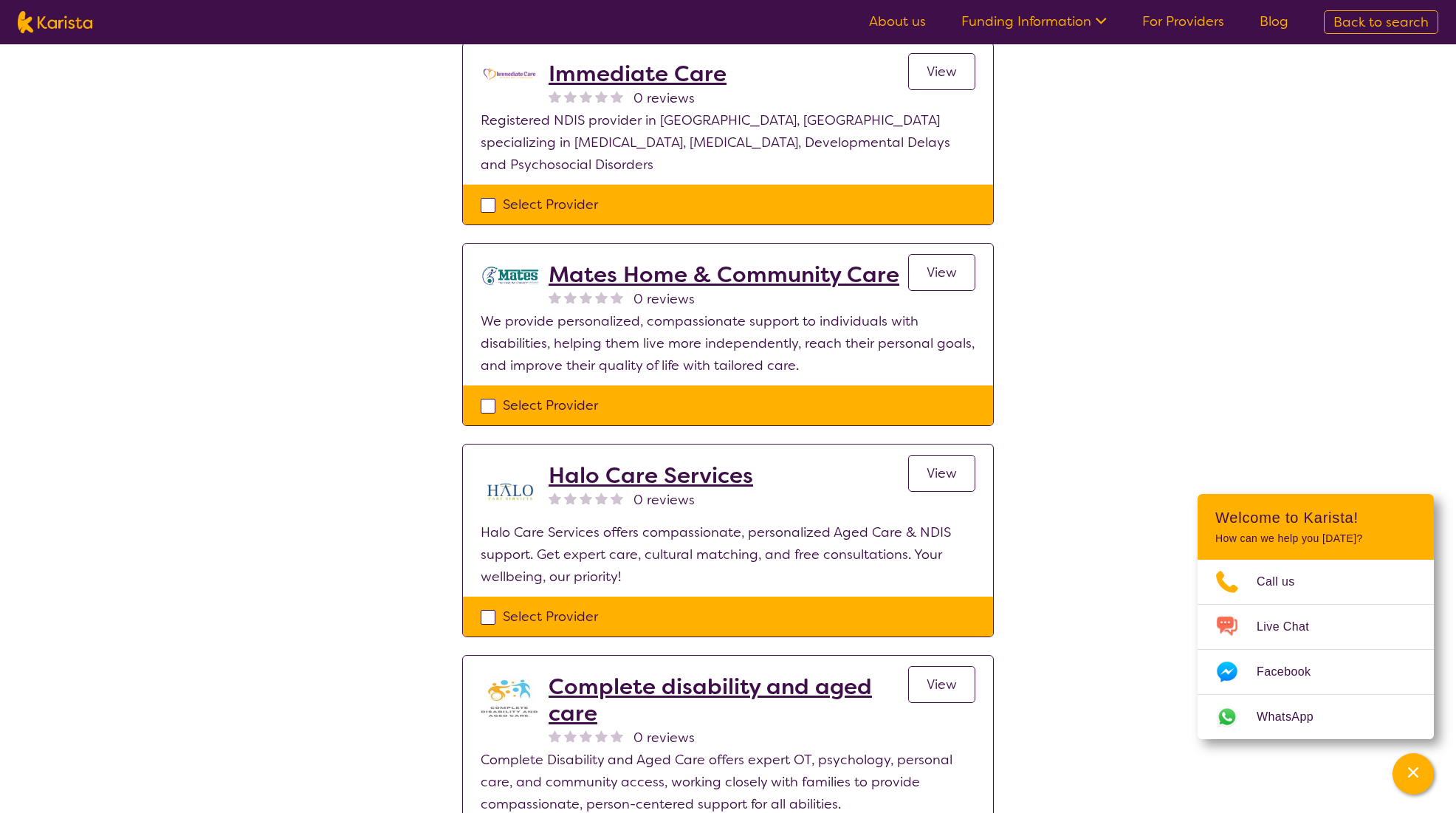
click at [670, 262] on h2 "Mates Home & Community Care" at bounding box center [724, 274] width 351 height 26
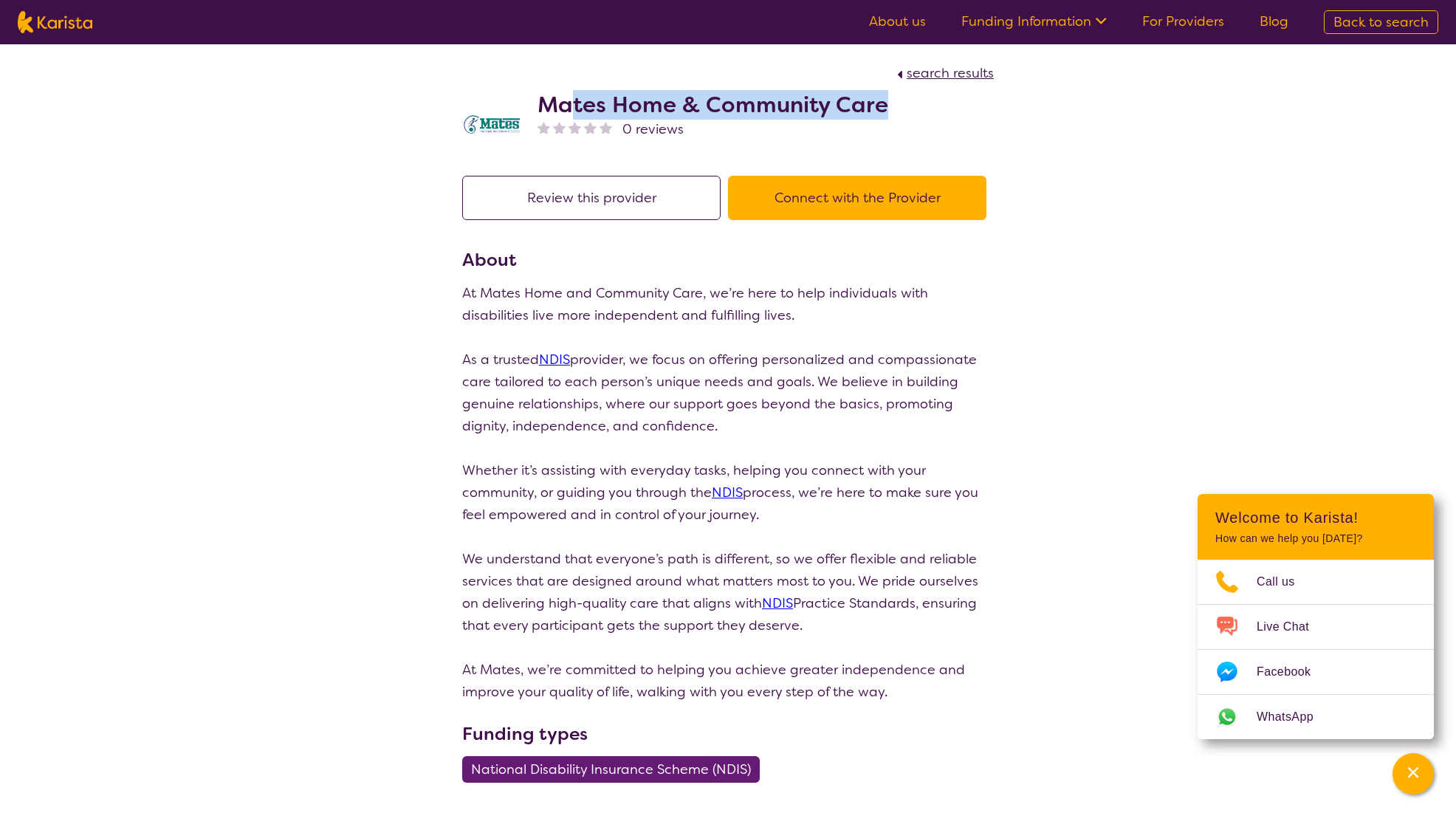
drag, startPoint x: 898, startPoint y: 93, endPoint x: 575, endPoint y: 86, distance: 323.1
click at [575, 86] on div "Mates Home & Community Care 0 reviews" at bounding box center [728, 120] width 532 height 74
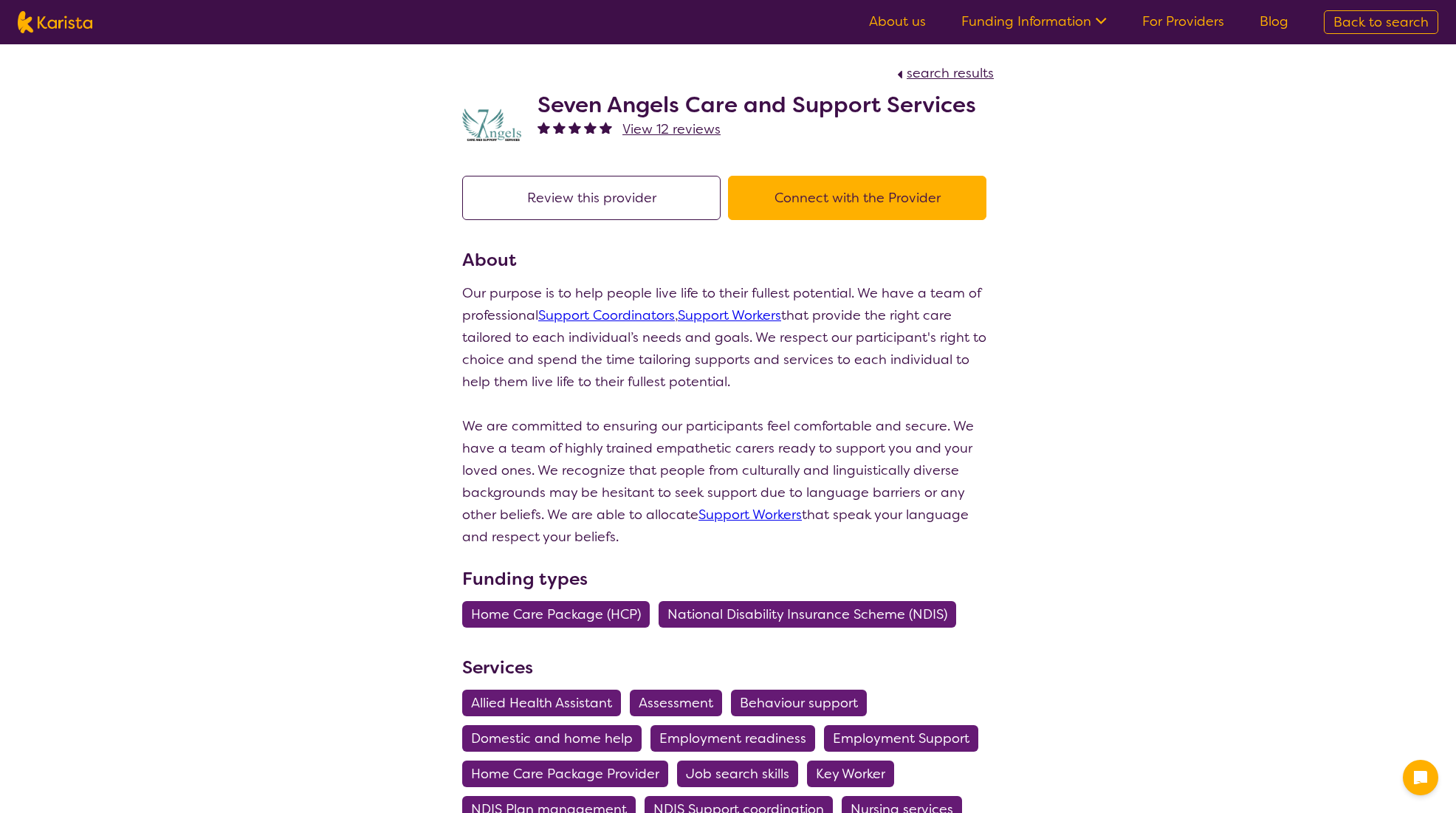
click at [858, 203] on button "Connect with the Provider" at bounding box center [857, 197] width 258 height 44
